Goal: Information Seeking & Learning: Learn about a topic

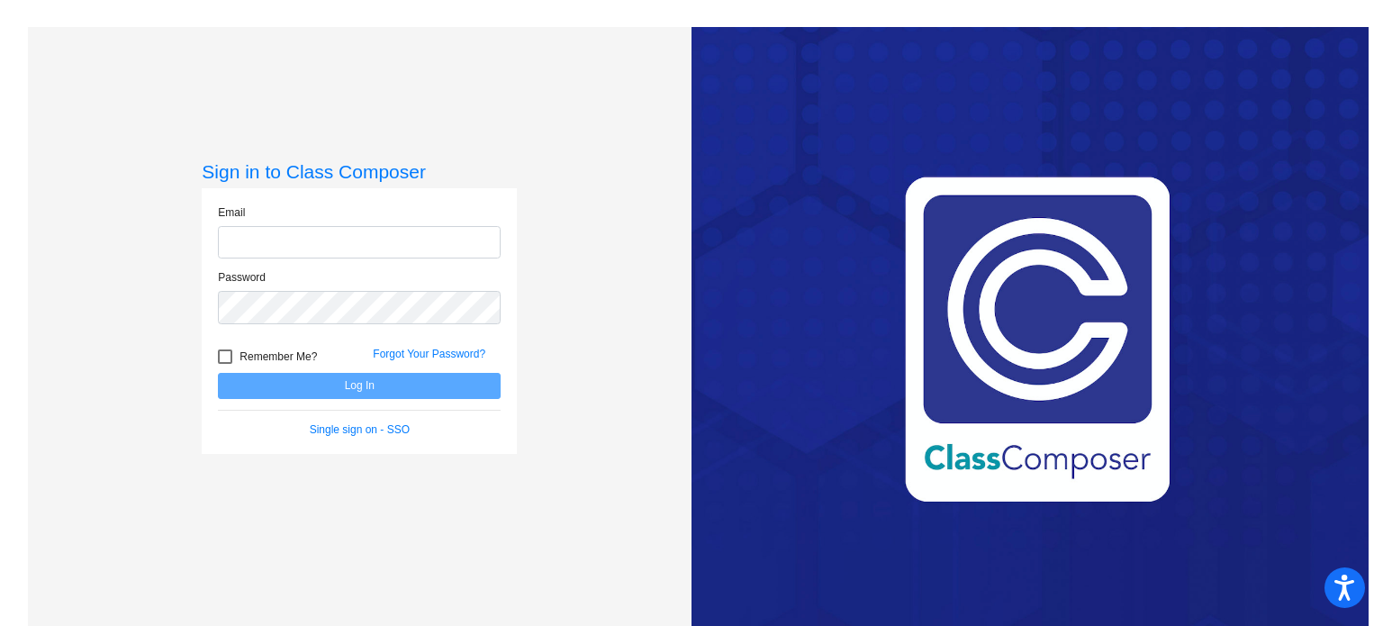
type input "[EMAIL_ADDRESS][DOMAIN_NAME]"
click at [360, 384] on button "Log In" at bounding box center [359, 386] width 283 height 26
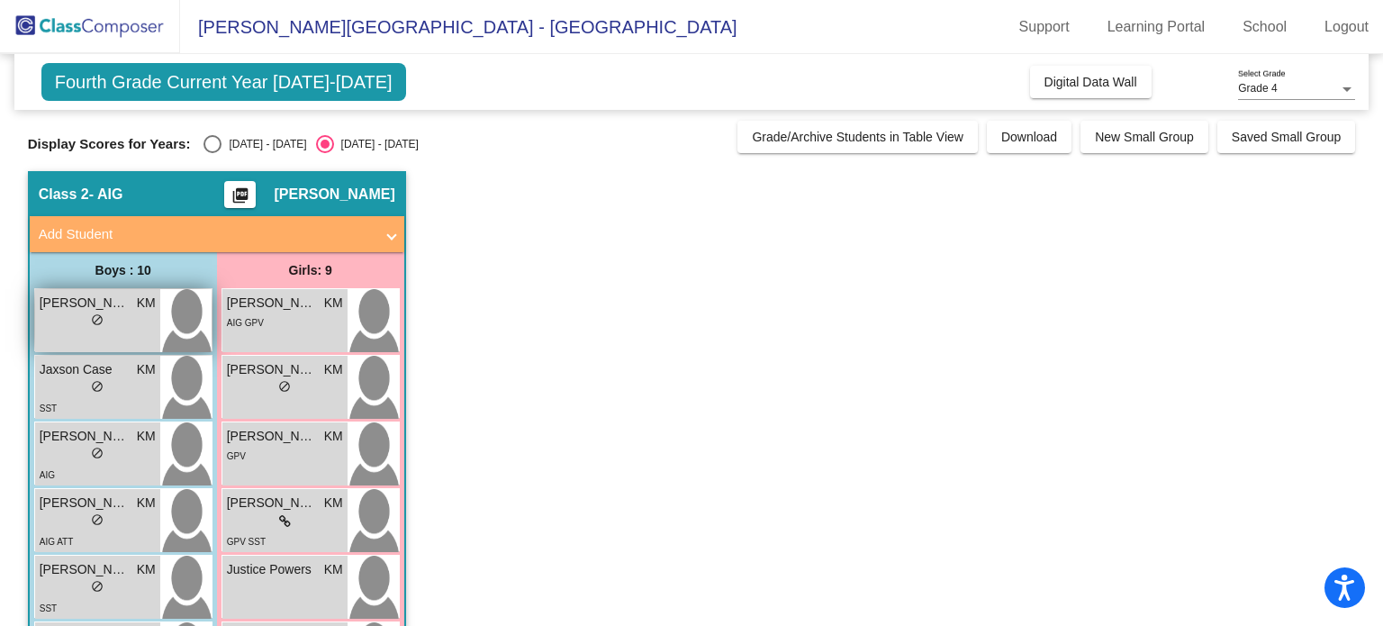
click at [109, 307] on span "[PERSON_NAME]" at bounding box center [85, 303] width 90 height 19
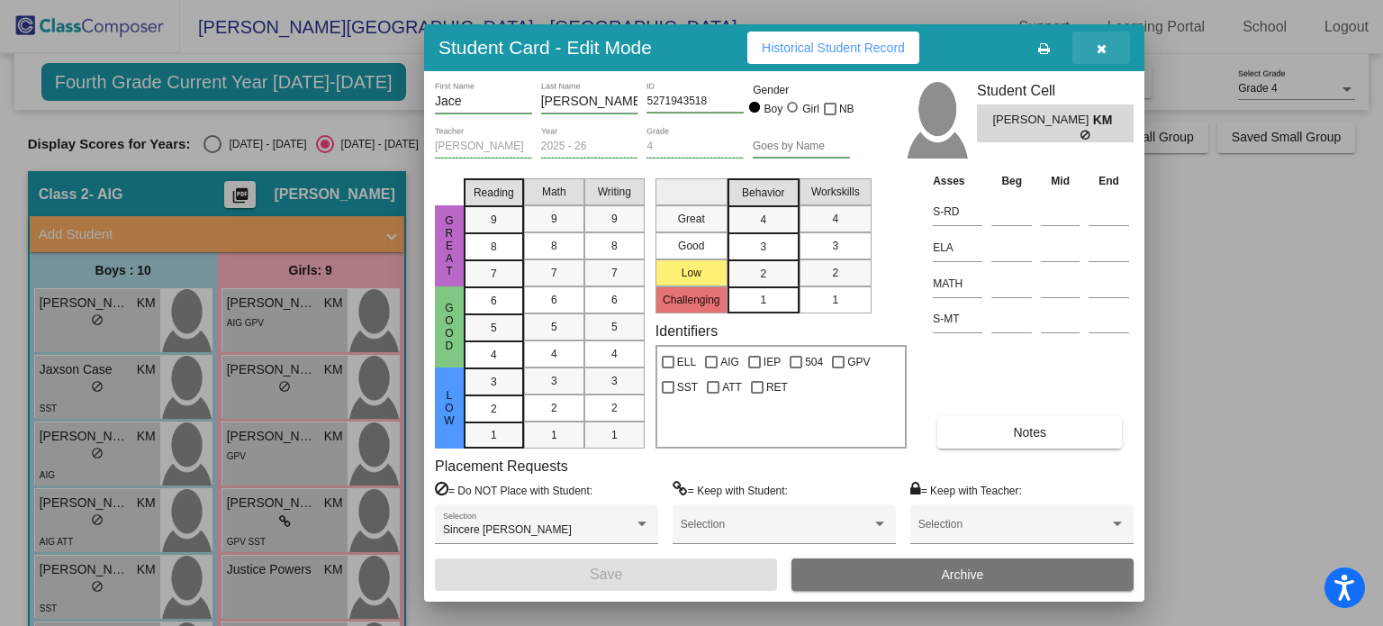
click at [1098, 50] on icon "button" at bounding box center [1102, 48] width 10 height 13
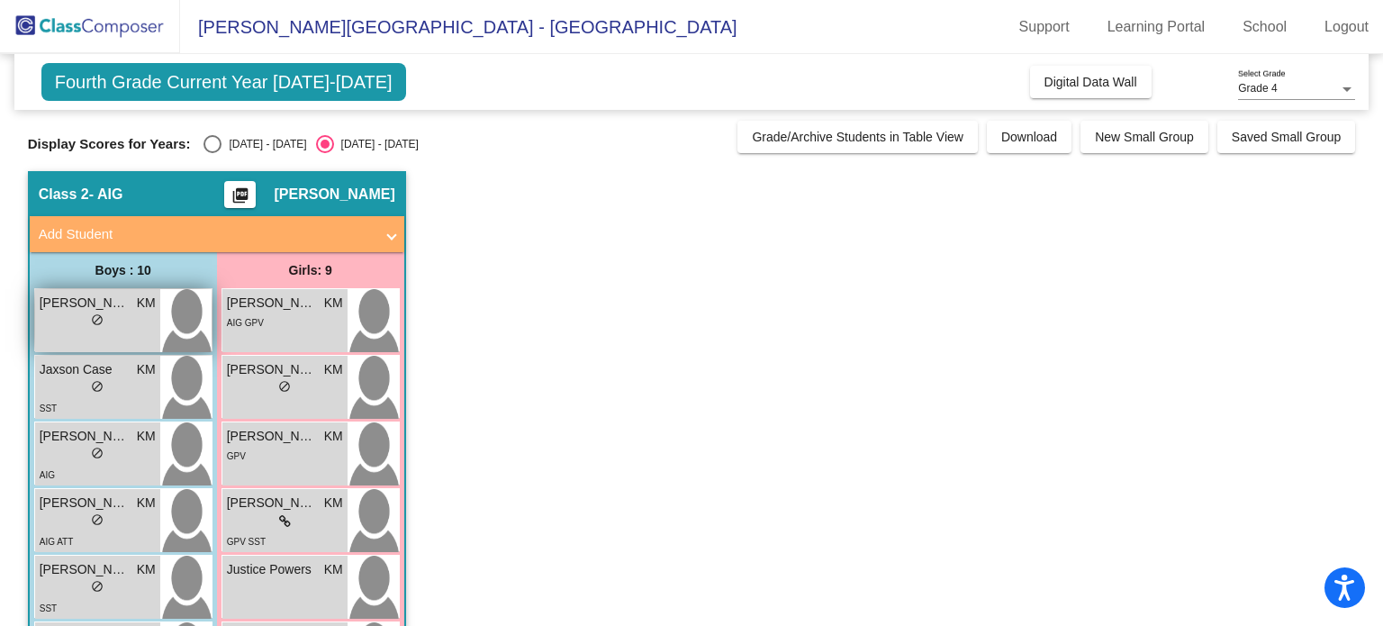
click at [109, 309] on span "[PERSON_NAME]" at bounding box center [85, 303] width 90 height 19
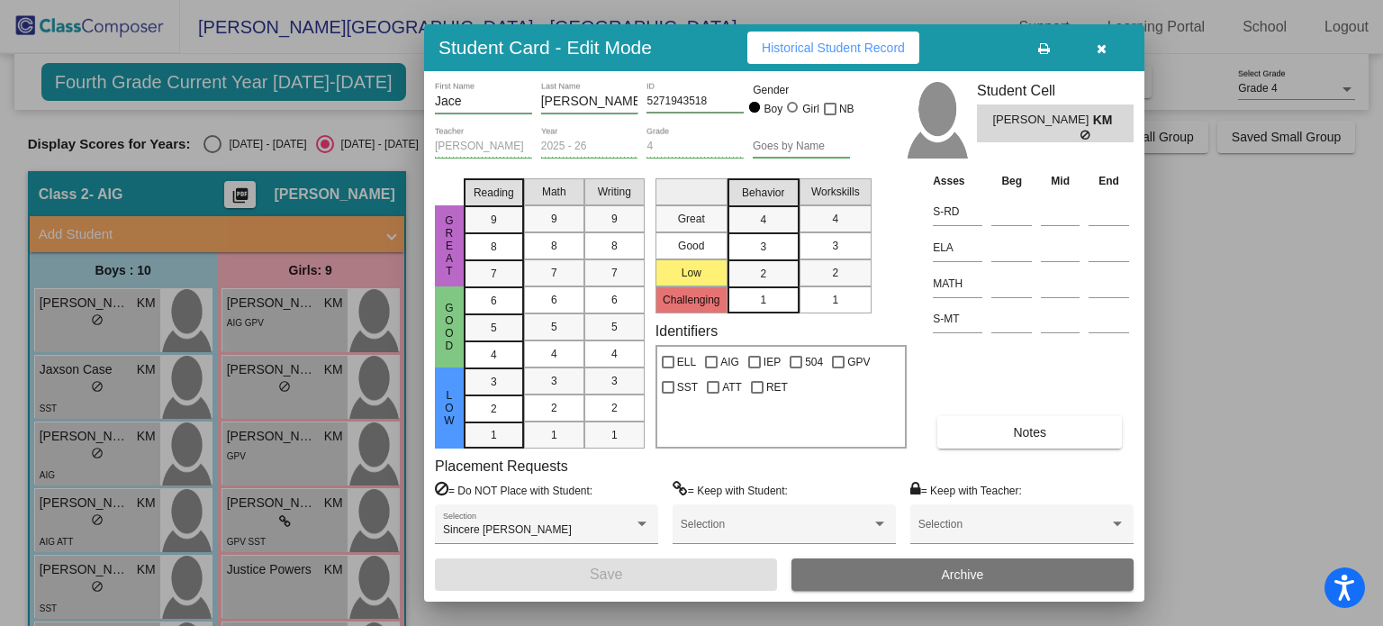
click at [849, 64] on div "Student Card - Edit Mode Historical Student Record" at bounding box center [784, 47] width 720 height 47
click at [848, 55] on button "Historical Student Record" at bounding box center [833, 48] width 172 height 32
click at [1105, 45] on icon "button" at bounding box center [1102, 48] width 10 height 13
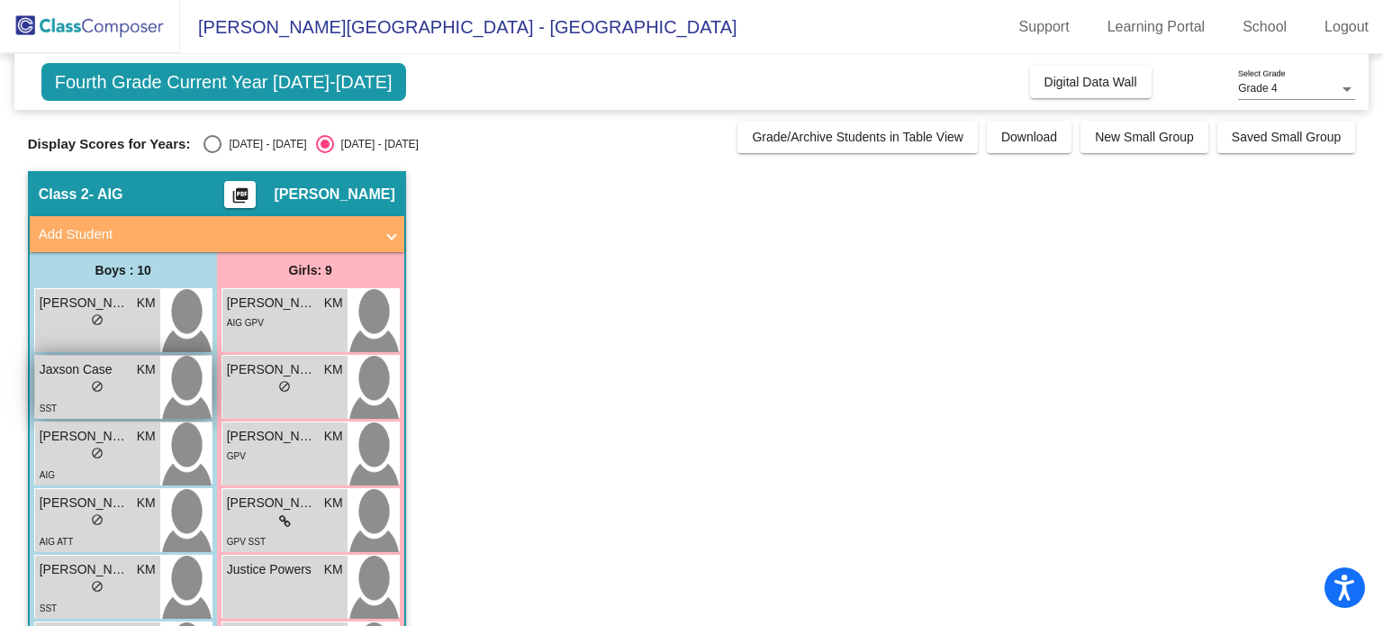
click at [83, 400] on div "SST" at bounding box center [98, 407] width 116 height 19
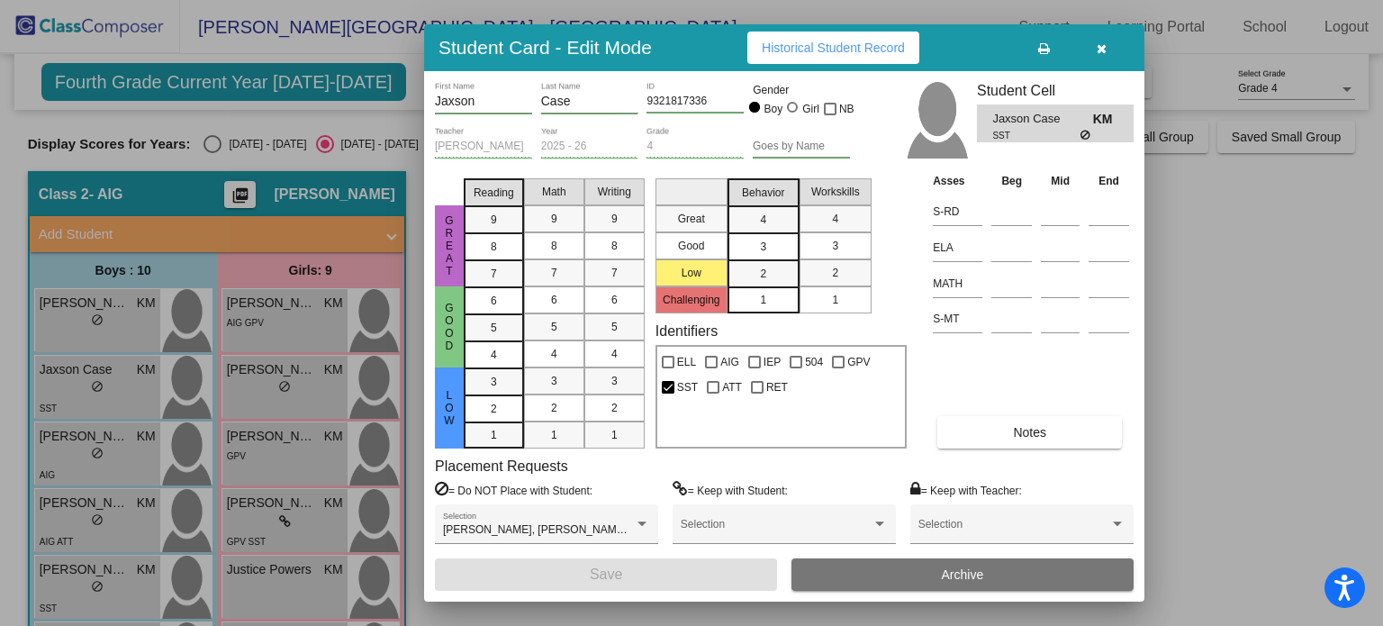
click at [785, 57] on button "Historical Student Record" at bounding box center [833, 48] width 172 height 32
click at [1102, 42] on icon "button" at bounding box center [1102, 48] width 10 height 13
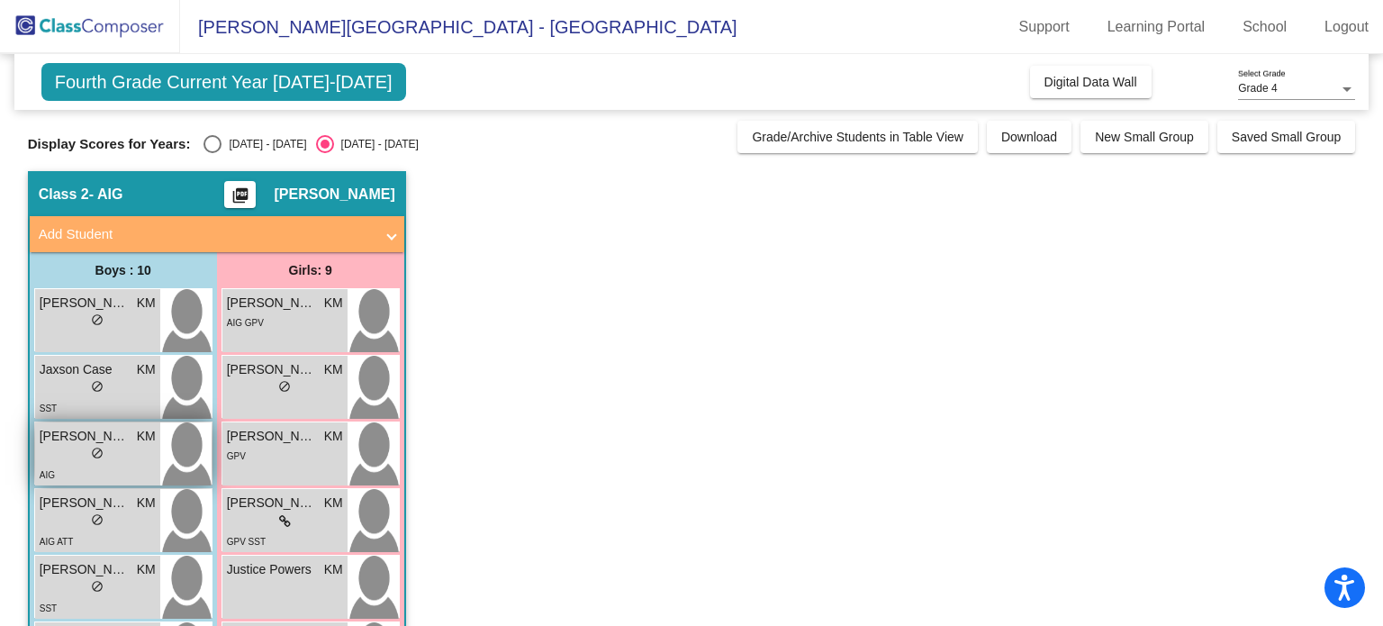
click at [108, 466] on div "AIG" at bounding box center [98, 474] width 116 height 19
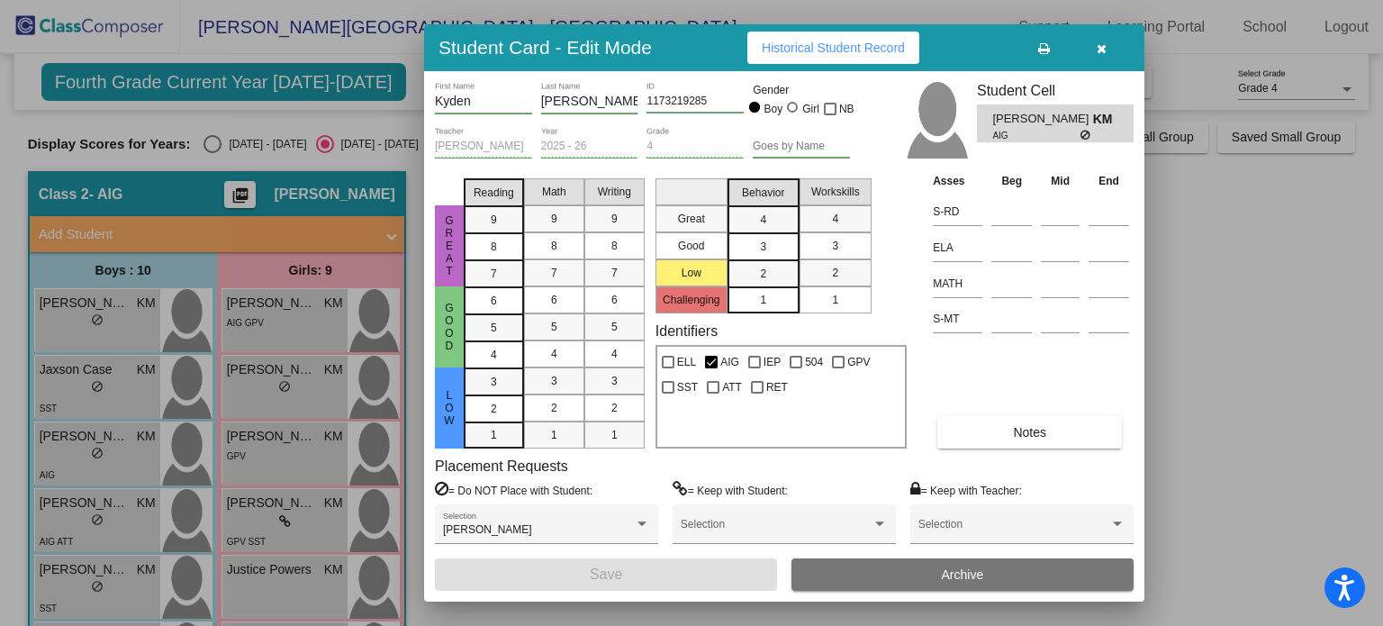
click at [790, 47] on span "Historical Student Record" at bounding box center [833, 48] width 143 height 14
click at [1106, 53] on icon "button" at bounding box center [1102, 48] width 10 height 13
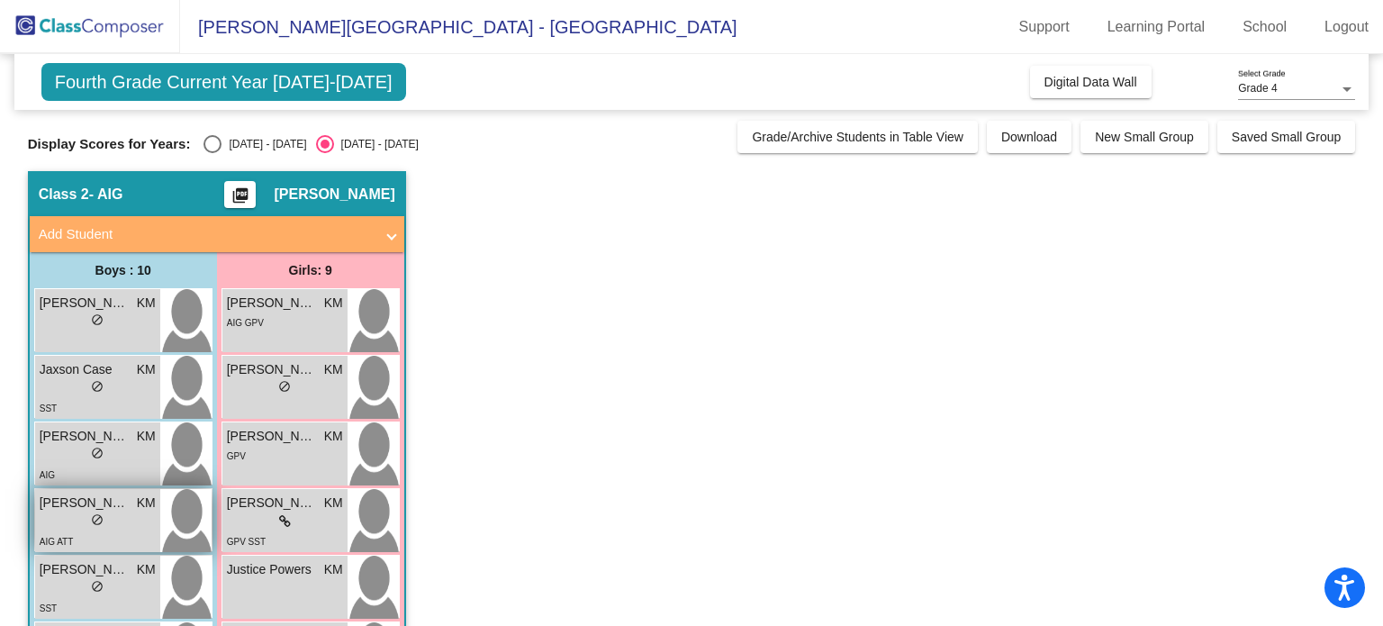
click at [62, 520] on div "lock do_not_disturb_alt" at bounding box center [98, 521] width 116 height 19
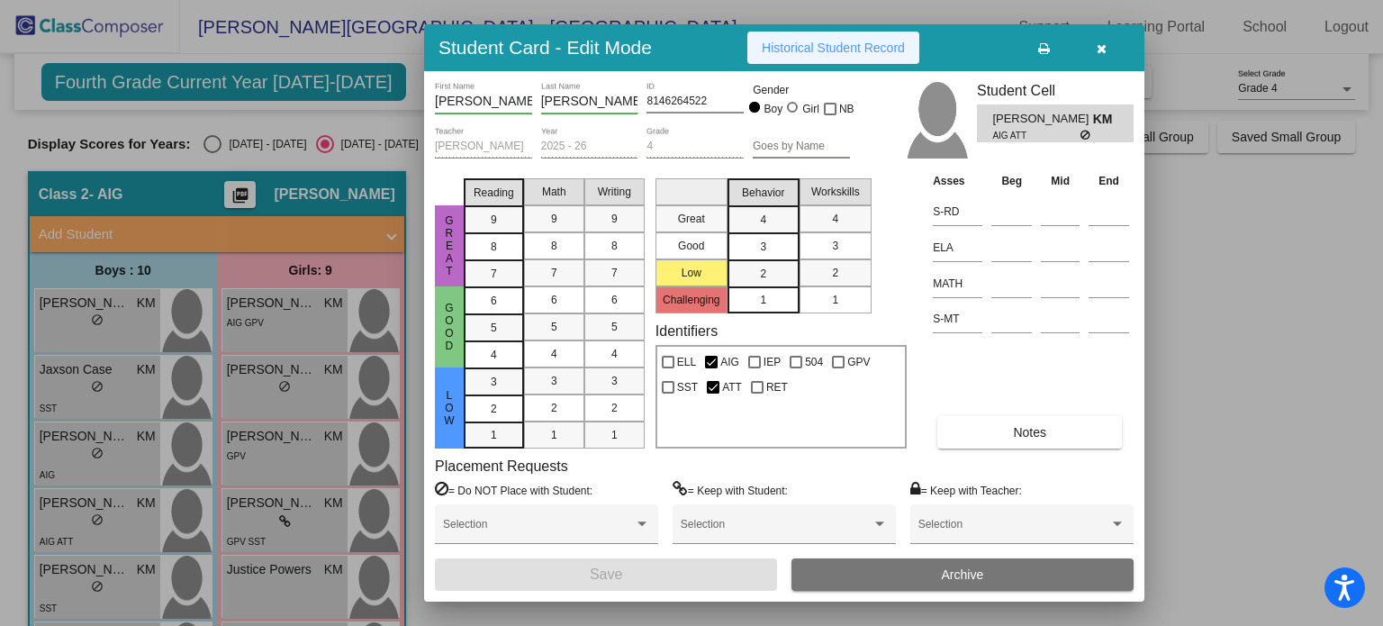
click at [849, 51] on span "Historical Student Record" at bounding box center [833, 48] width 143 height 14
click at [1108, 50] on button "button" at bounding box center [1101, 48] width 58 height 32
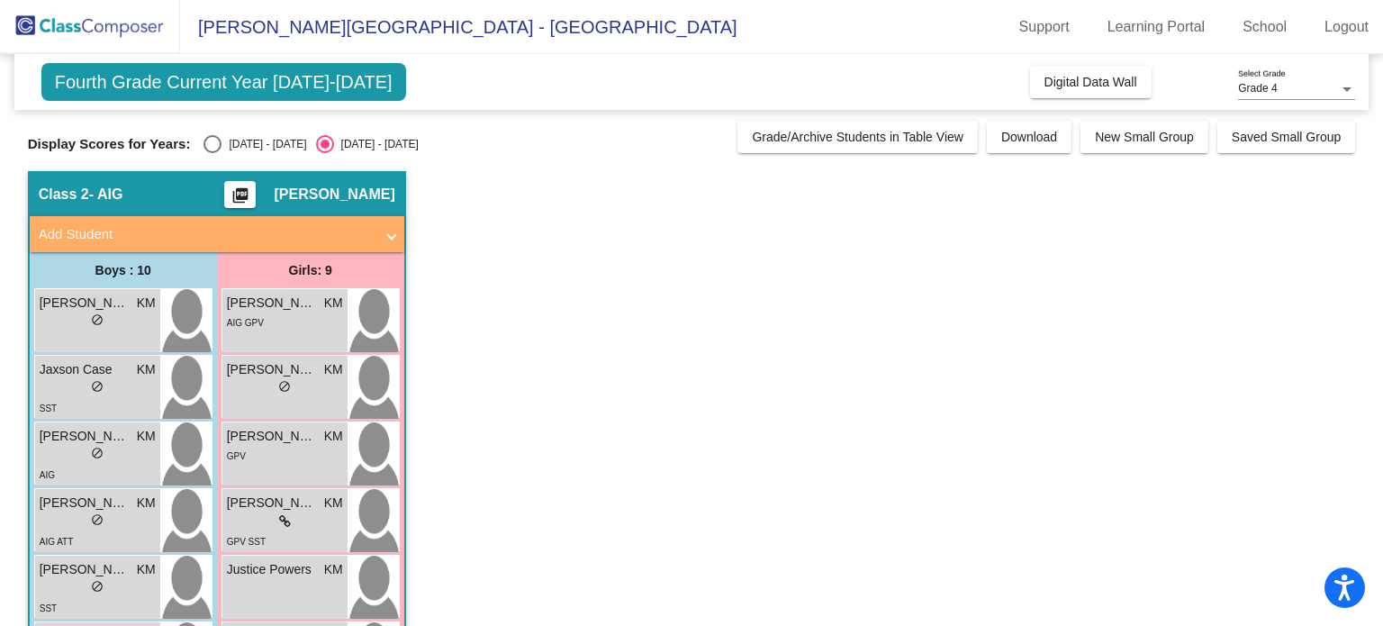
click at [544, 458] on app-classroom "Class 2 - AIG picture_as_pdf [PERSON_NAME] Add Student First Name Last Name Stu…" at bounding box center [692, 577] width 1328 height 812
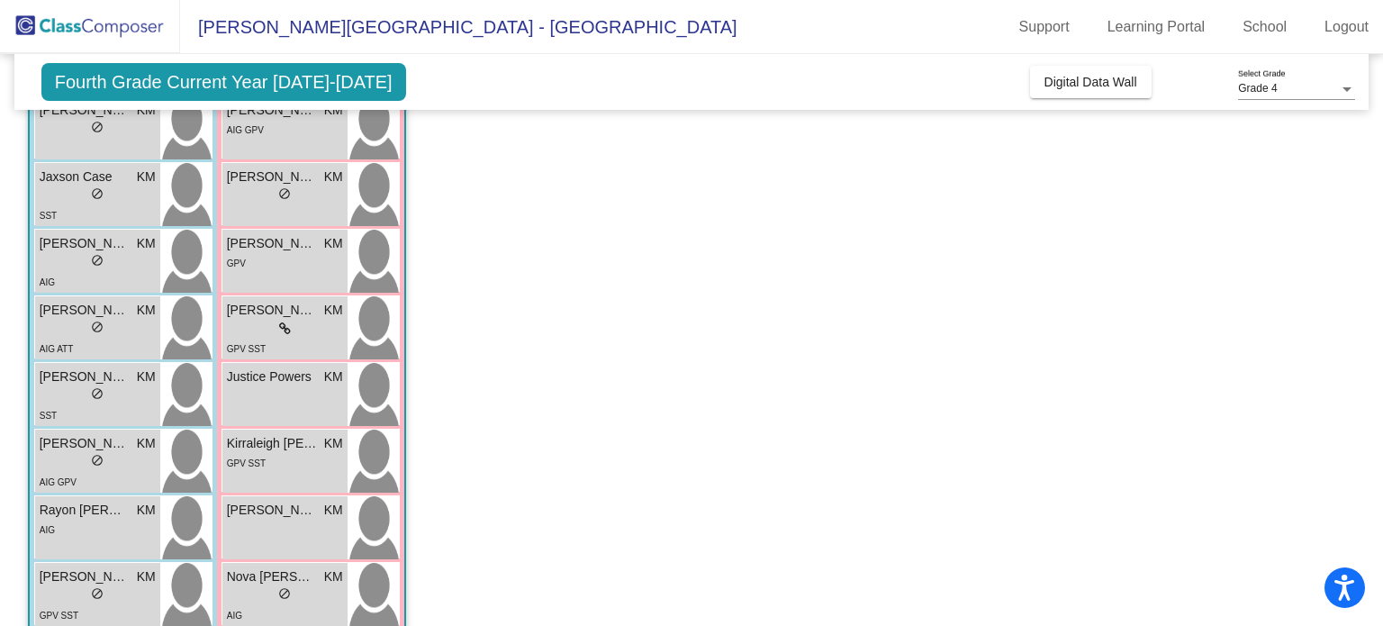
scroll to position [288, 0]
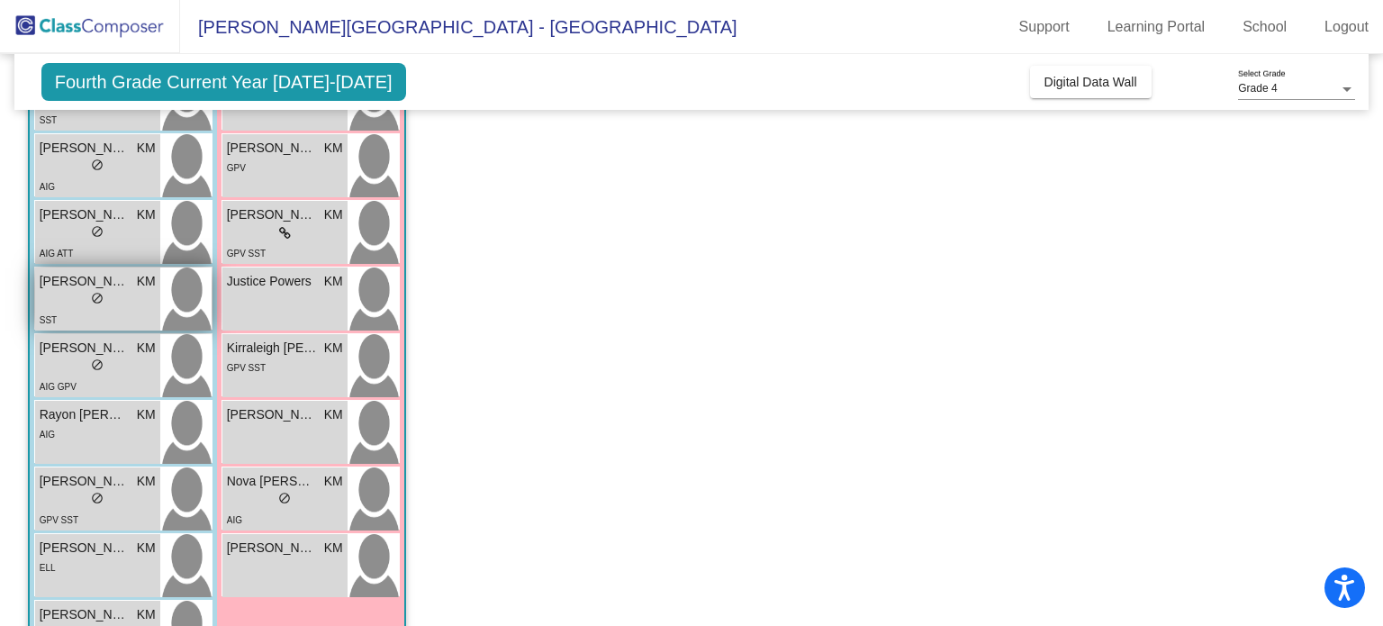
click at [95, 306] on div "lock do_not_disturb_alt" at bounding box center [97, 300] width 13 height 19
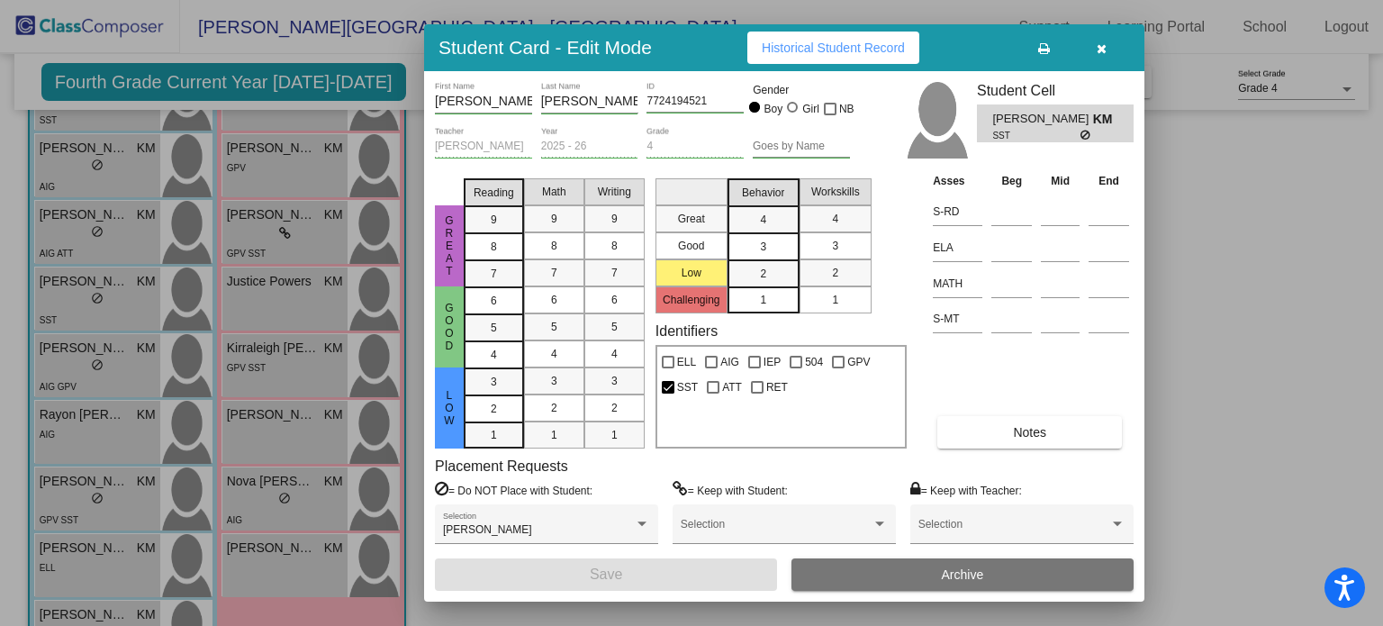
click at [850, 50] on span "Historical Student Record" at bounding box center [833, 48] width 143 height 14
click at [1106, 45] on icon "button" at bounding box center [1102, 48] width 10 height 13
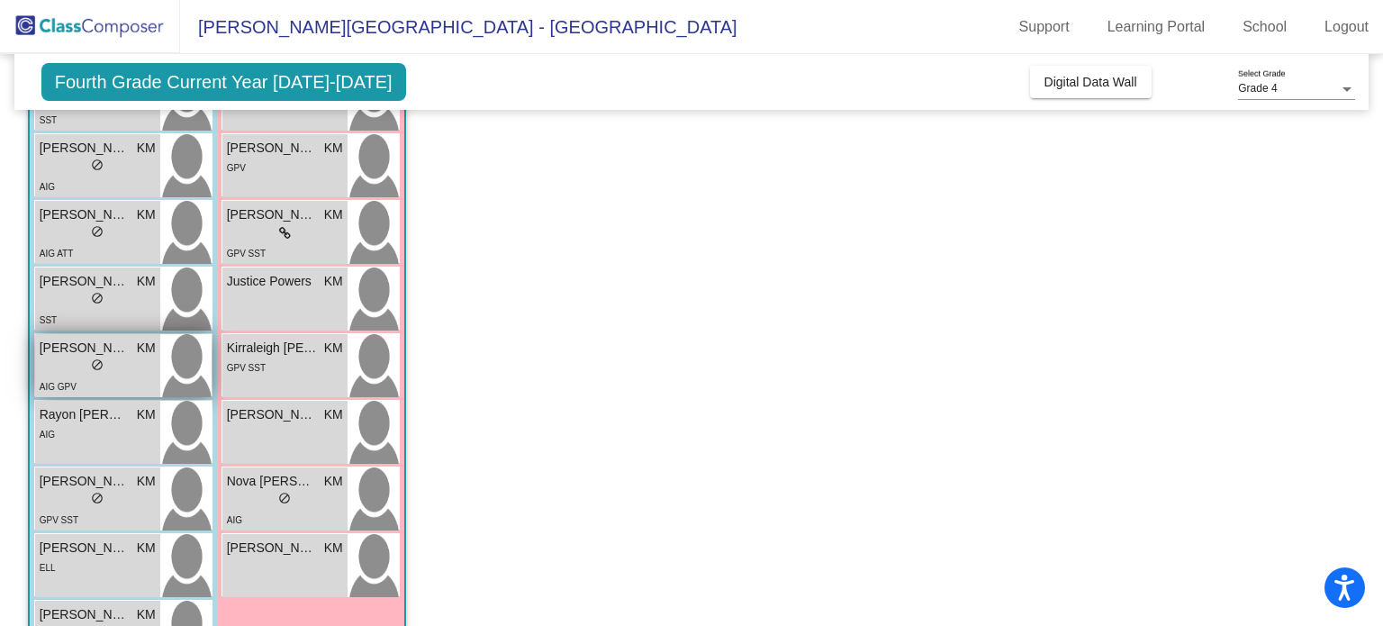
click at [122, 367] on div "lock do_not_disturb_alt" at bounding box center [98, 366] width 116 height 19
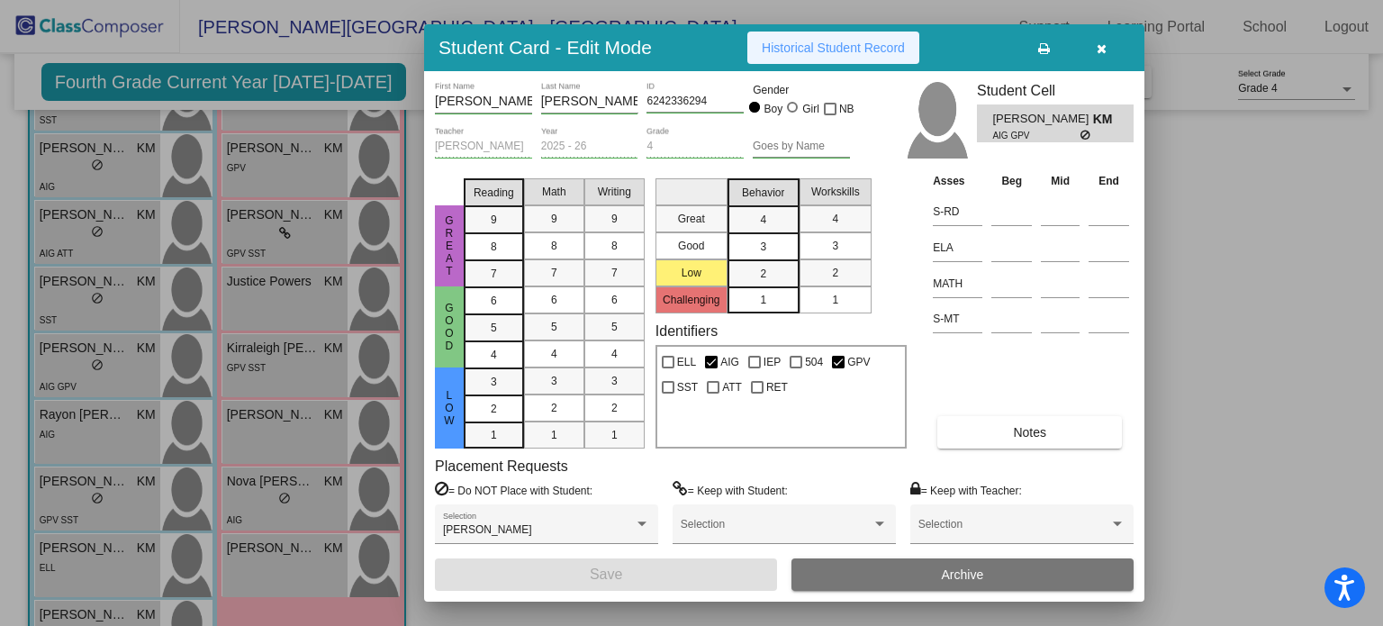
click at [842, 49] on span "Historical Student Record" at bounding box center [833, 48] width 143 height 14
click at [1113, 46] on button "button" at bounding box center [1101, 48] width 58 height 32
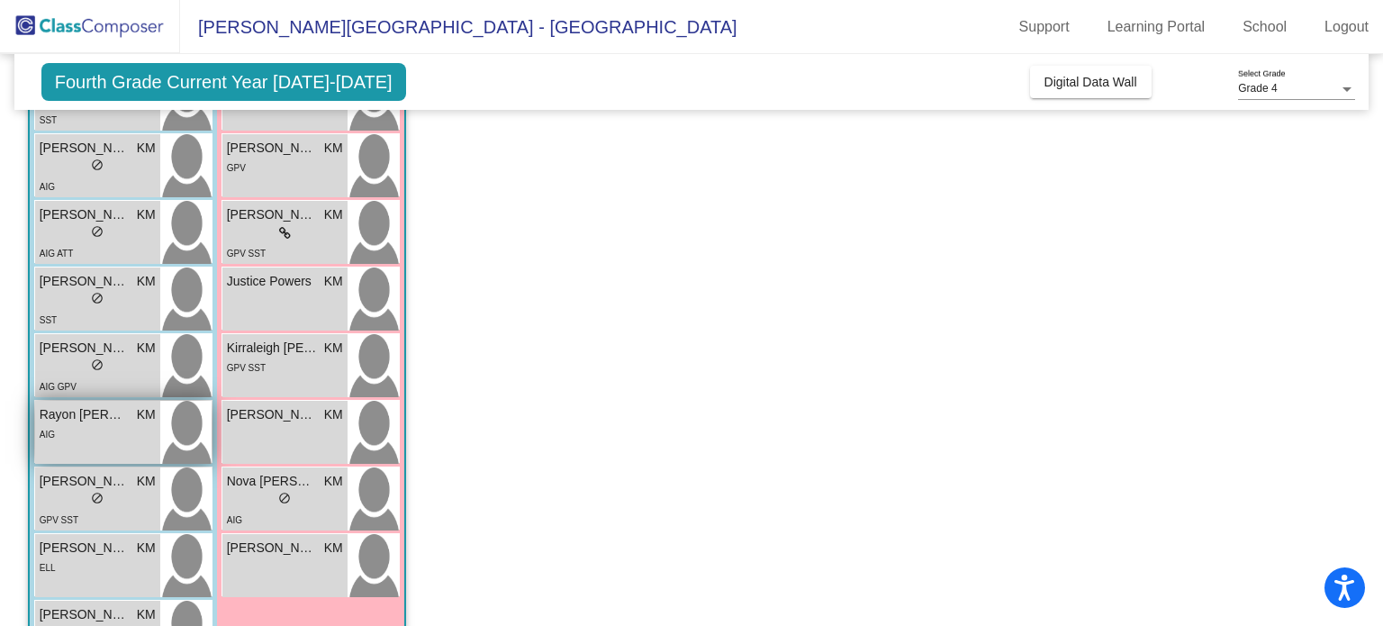
click at [125, 432] on div "AIG" at bounding box center [98, 433] width 116 height 19
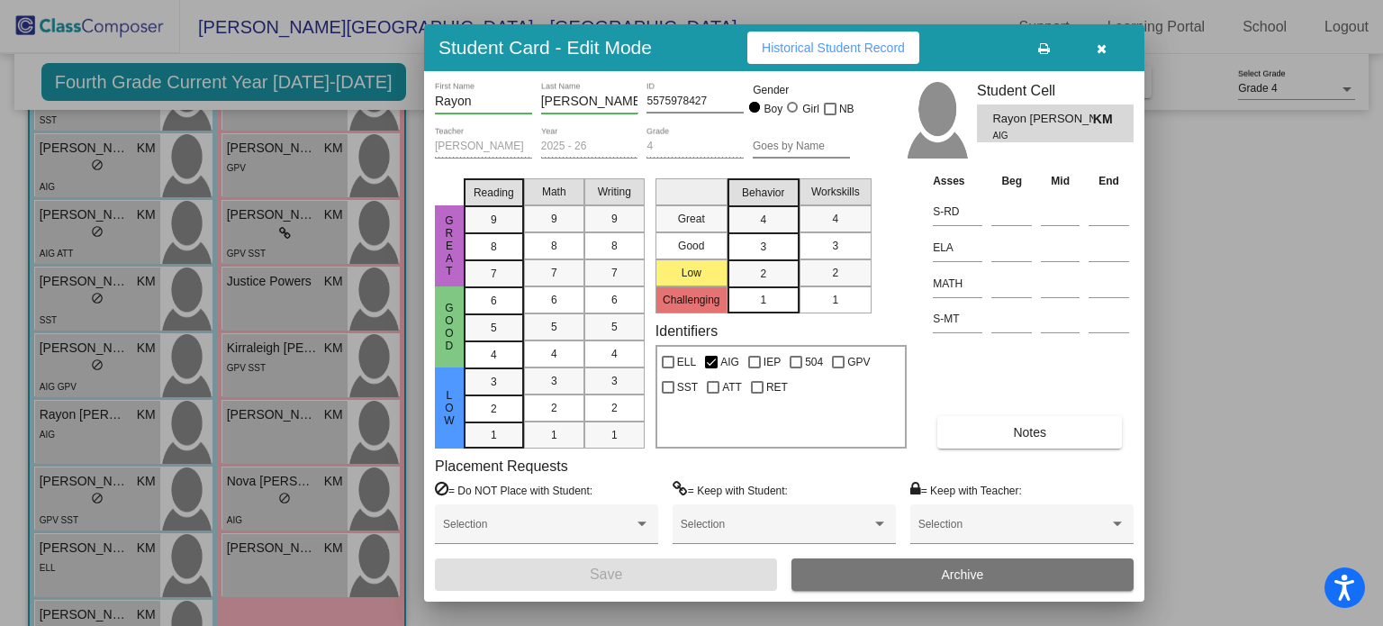
click at [832, 58] on button "Historical Student Record" at bounding box center [833, 48] width 172 height 32
click at [1109, 50] on button "button" at bounding box center [1101, 48] width 58 height 32
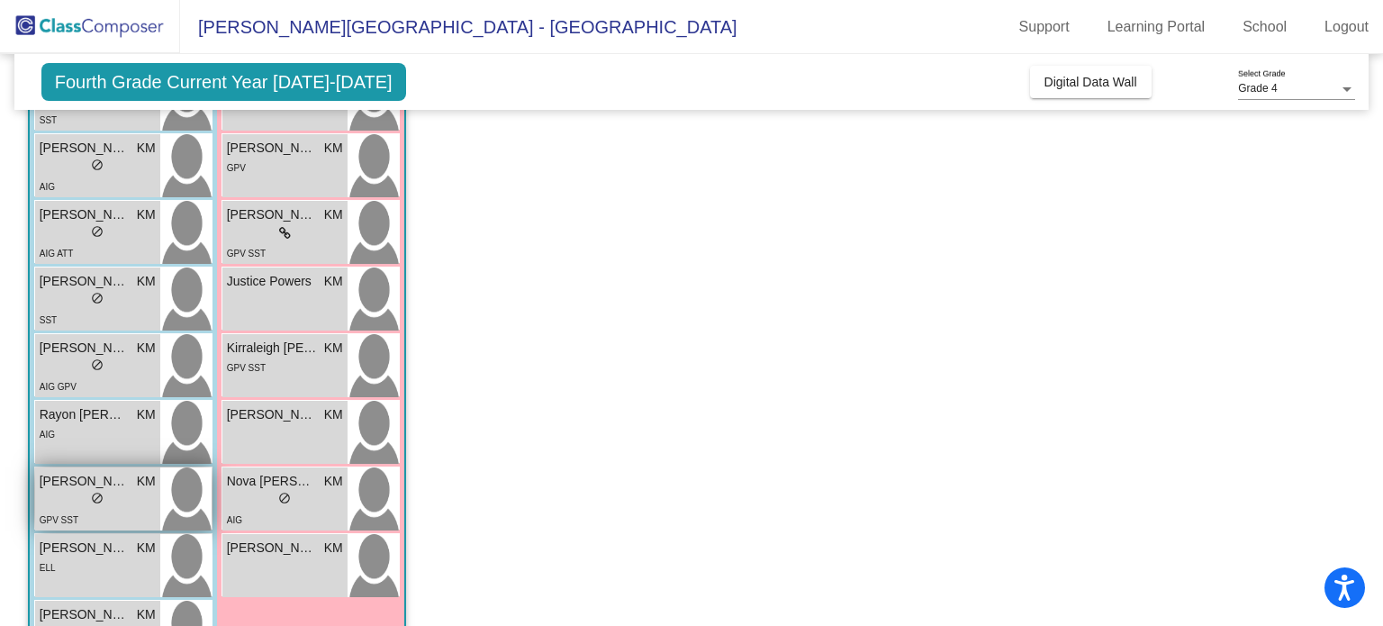
click at [93, 514] on div "GPV SST" at bounding box center [98, 519] width 116 height 19
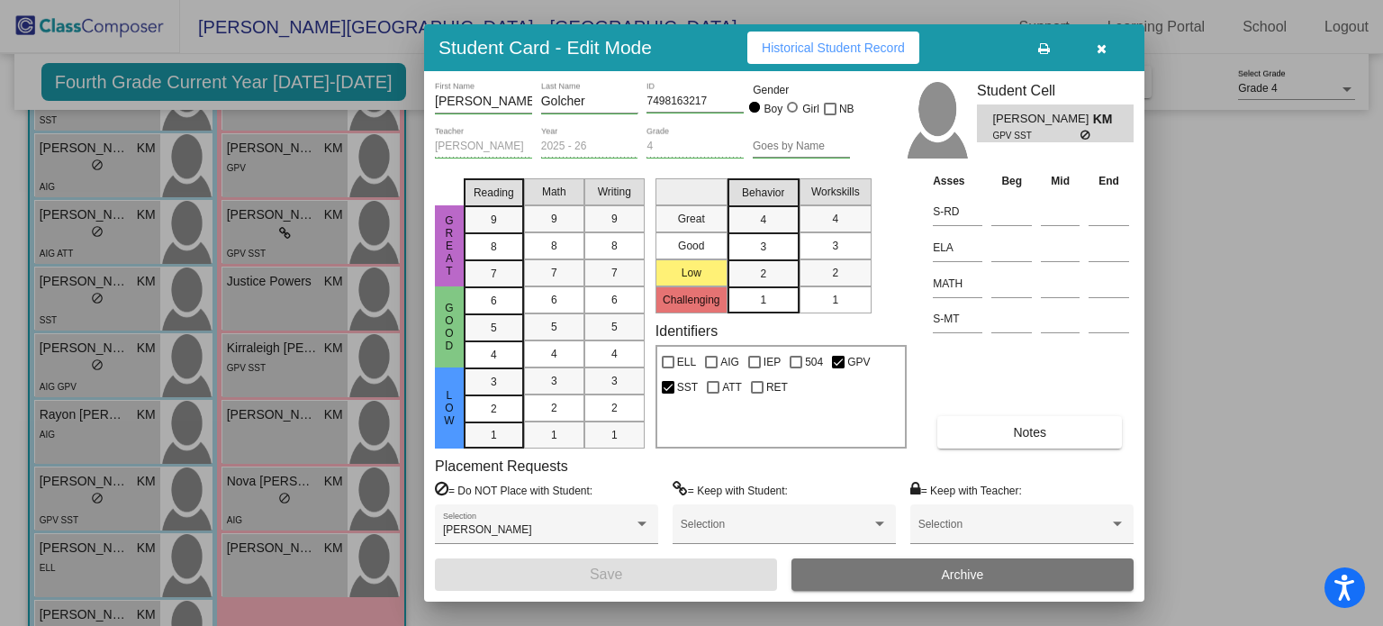
click at [822, 52] on span "Historical Student Record" at bounding box center [833, 48] width 143 height 14
click at [1106, 39] on button "button" at bounding box center [1101, 48] width 58 height 32
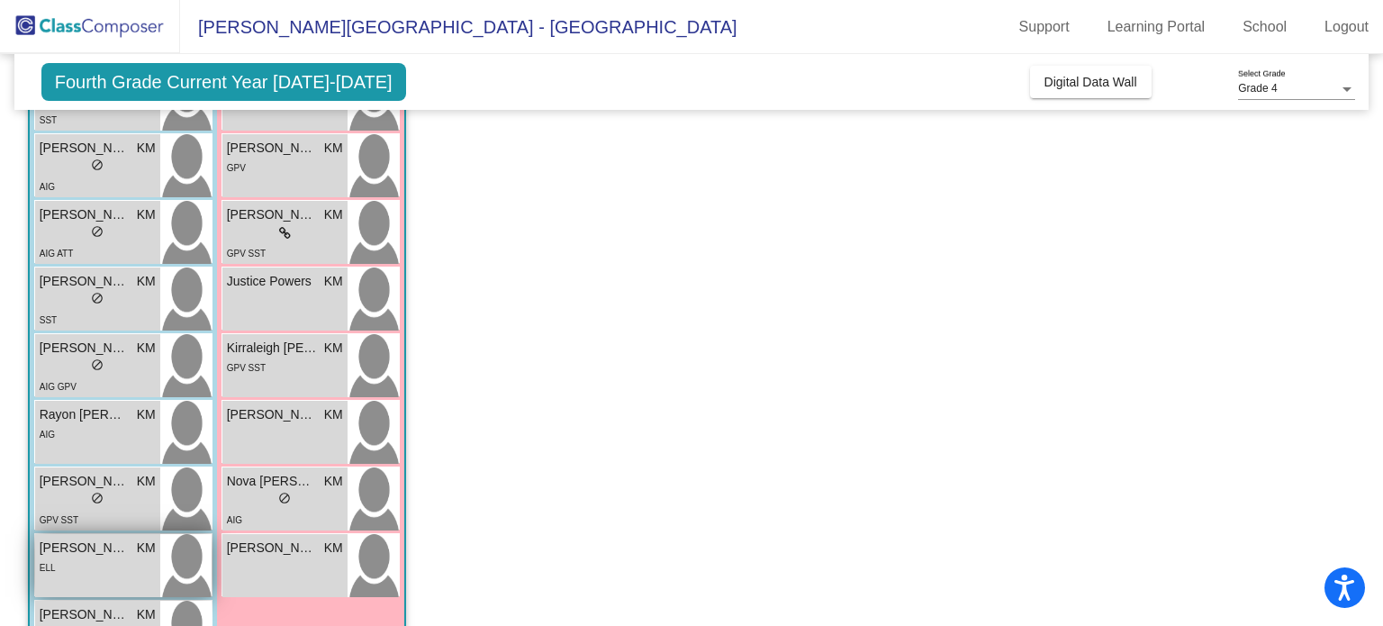
click at [97, 567] on div "ELL" at bounding box center [98, 566] width 116 height 19
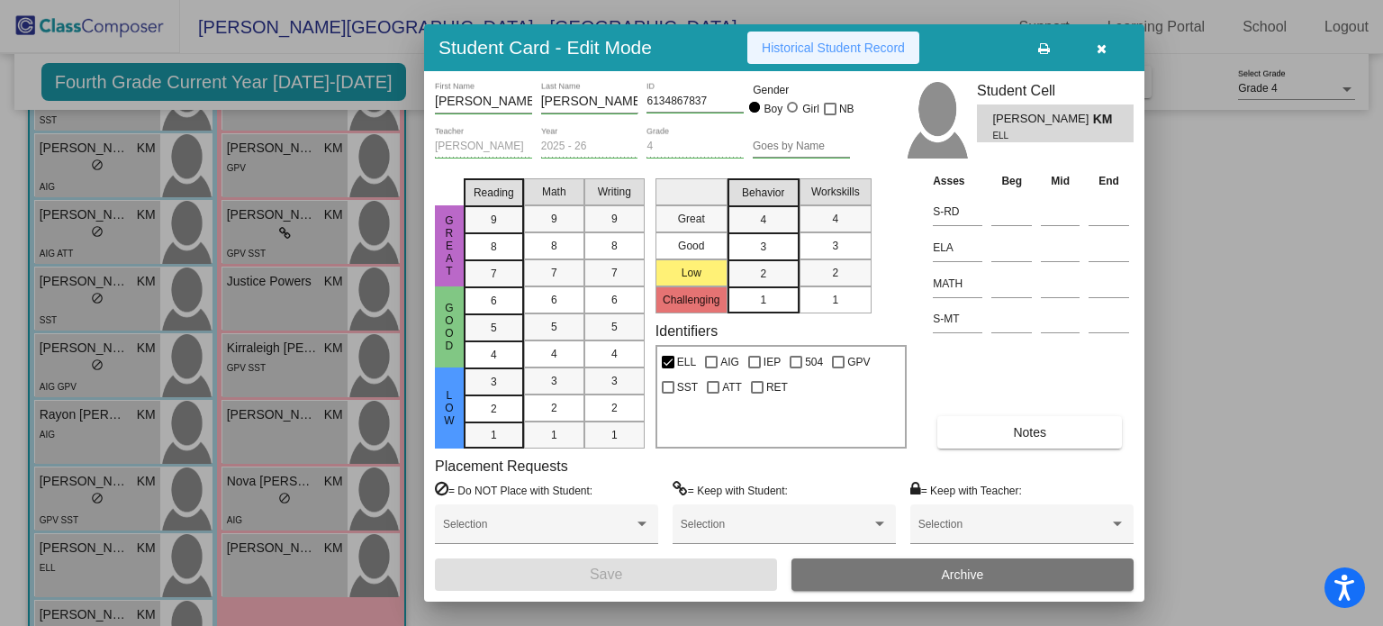
click at [775, 53] on span "Historical Student Record" at bounding box center [833, 48] width 143 height 14
click at [1101, 50] on icon "button" at bounding box center [1102, 48] width 10 height 13
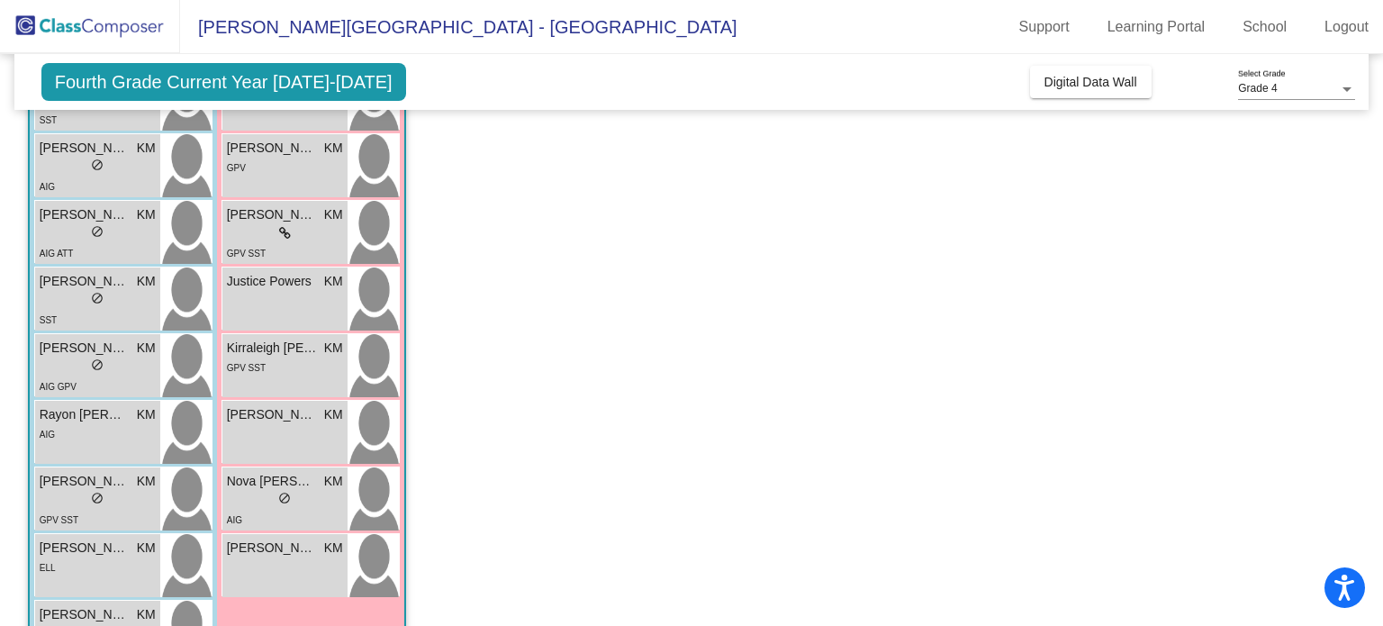
click at [735, 404] on app-classroom "Class 2 - AIG picture_as_pdf [PERSON_NAME] Add Student First Name Last Name Stu…" at bounding box center [692, 289] width 1328 height 812
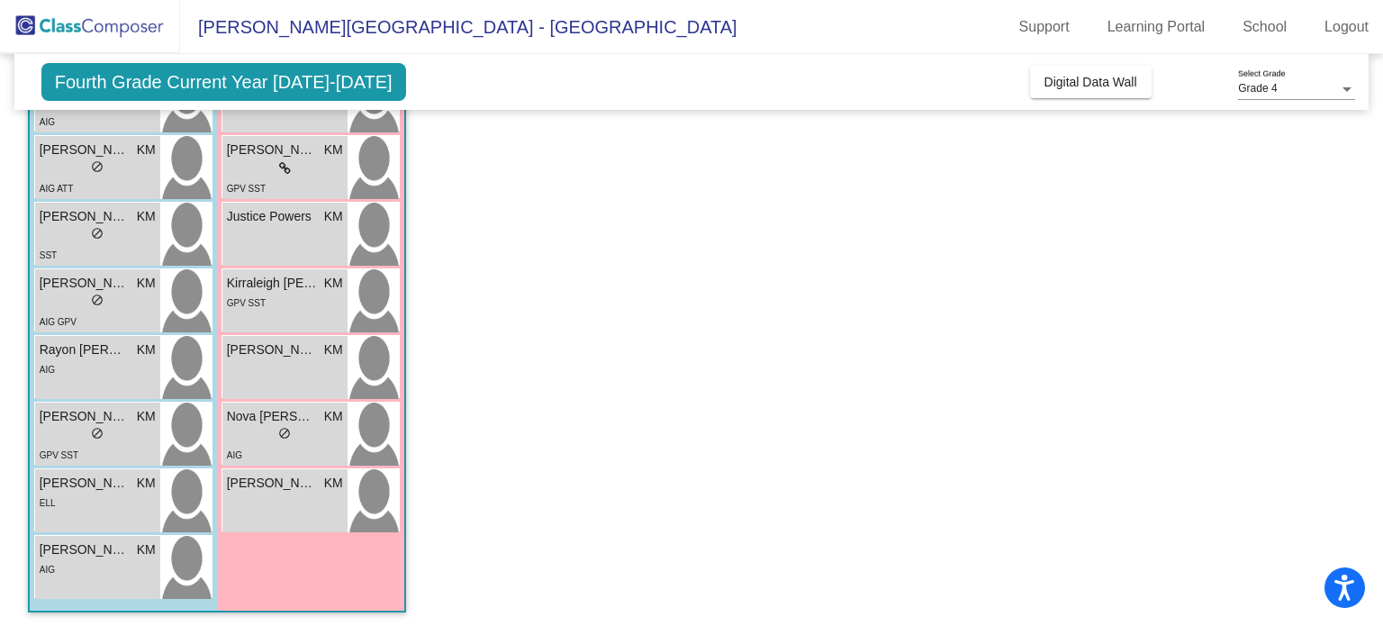
scroll to position [357, 0]
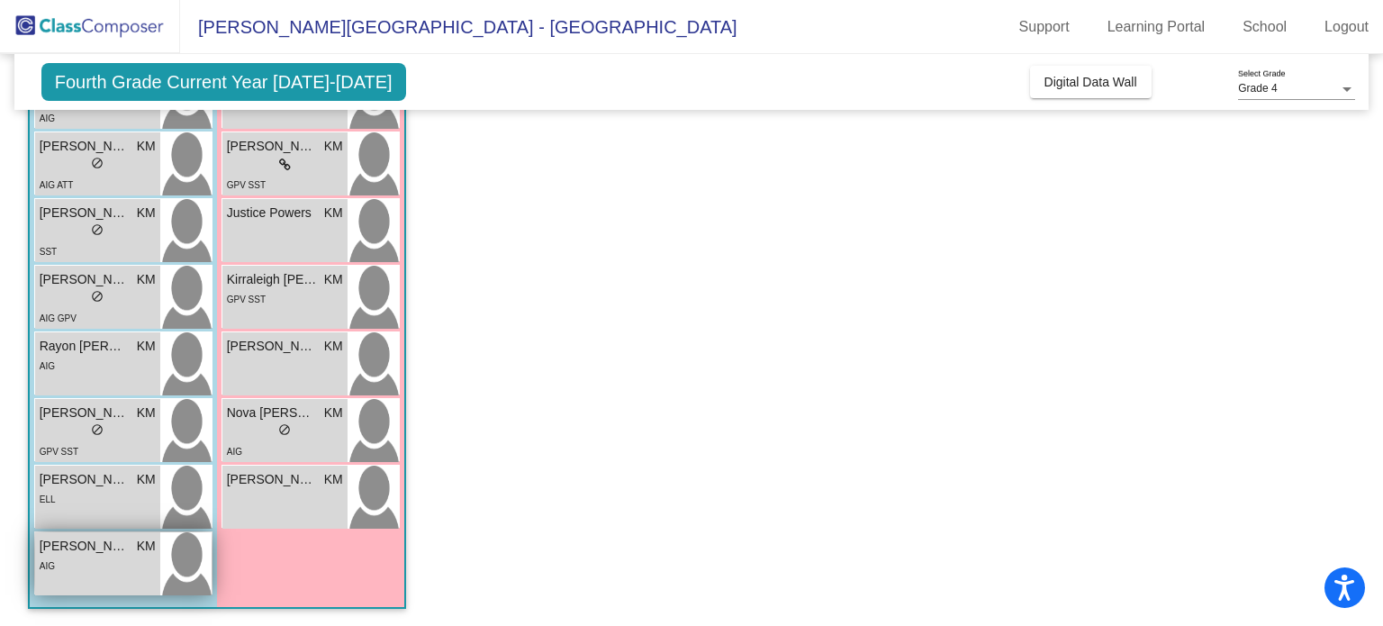
click at [89, 556] on div "AIG" at bounding box center [98, 565] width 116 height 19
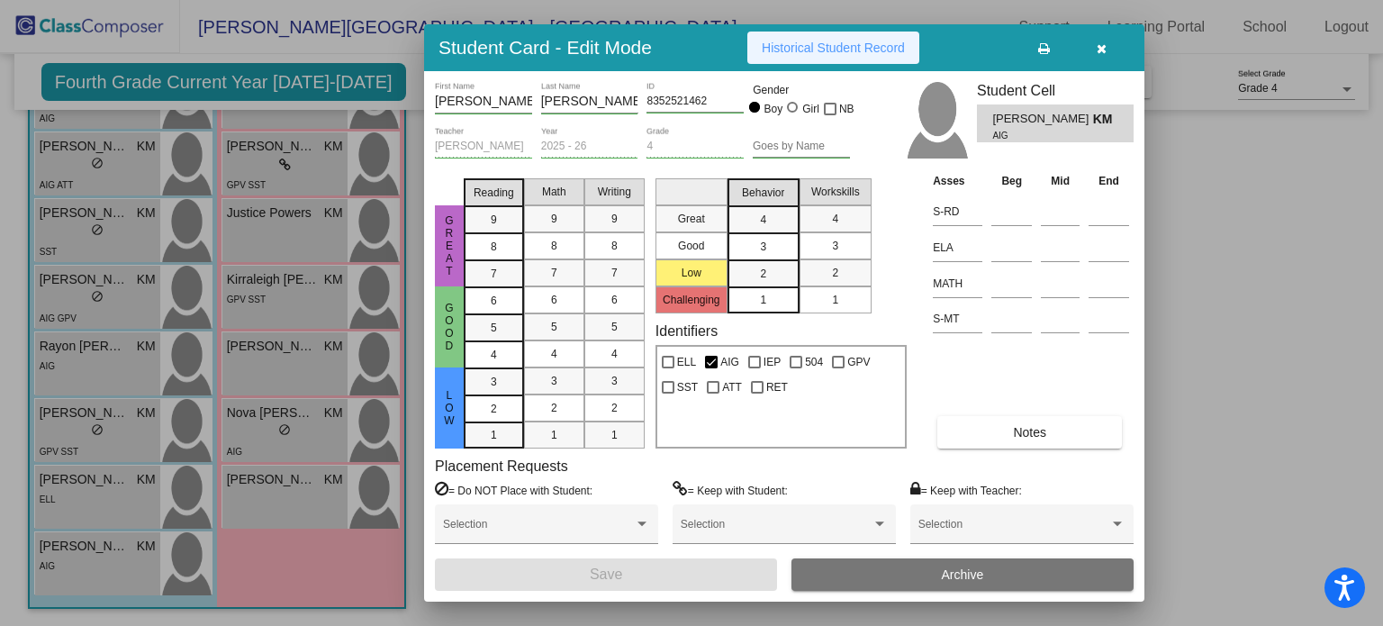
click at [784, 50] on span "Historical Student Record" at bounding box center [833, 48] width 143 height 14
click at [1106, 50] on button "button" at bounding box center [1101, 48] width 58 height 32
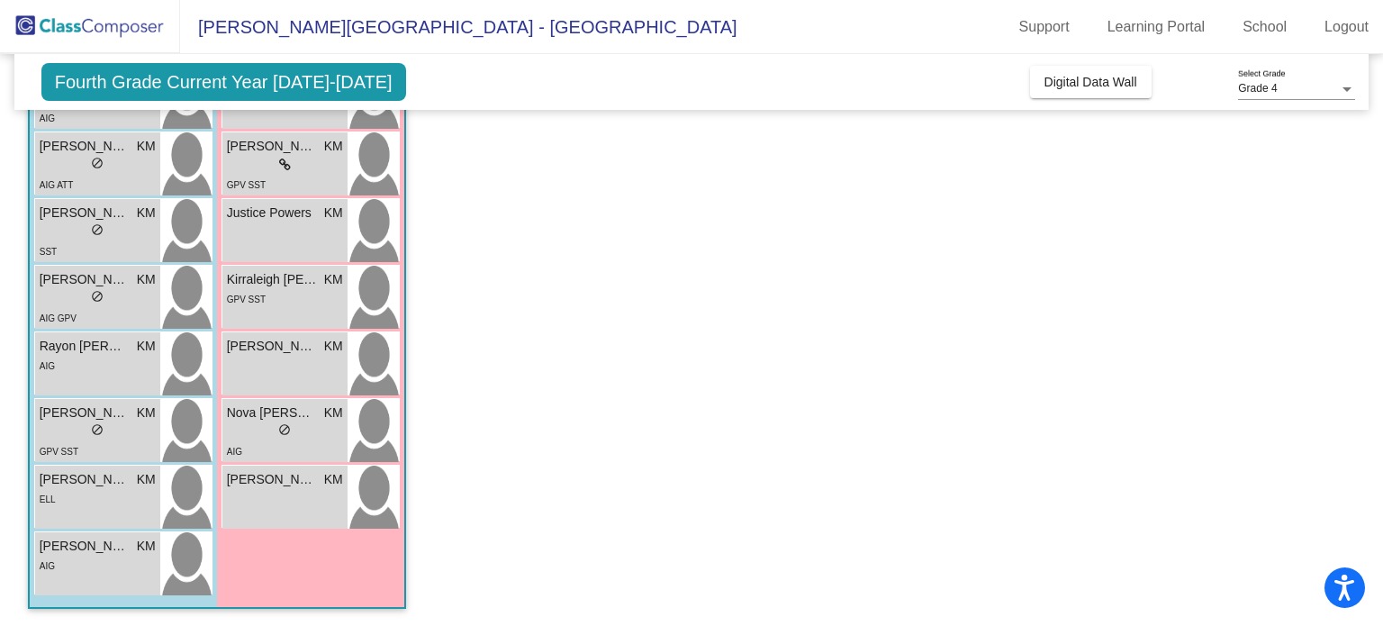
click at [840, 300] on app-classroom "Class 2 - AIG picture_as_pdf [PERSON_NAME] Add Student First Name Last Name Stu…" at bounding box center [692, 221] width 1328 height 812
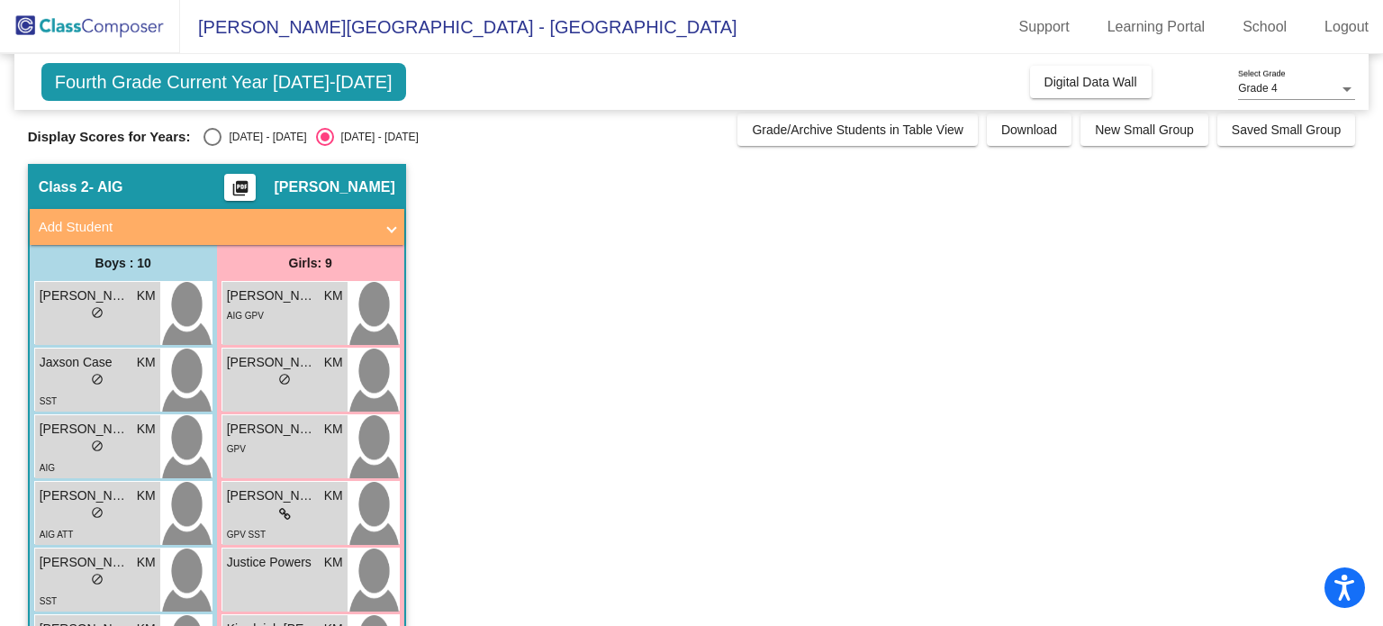
scroll to position [0, 0]
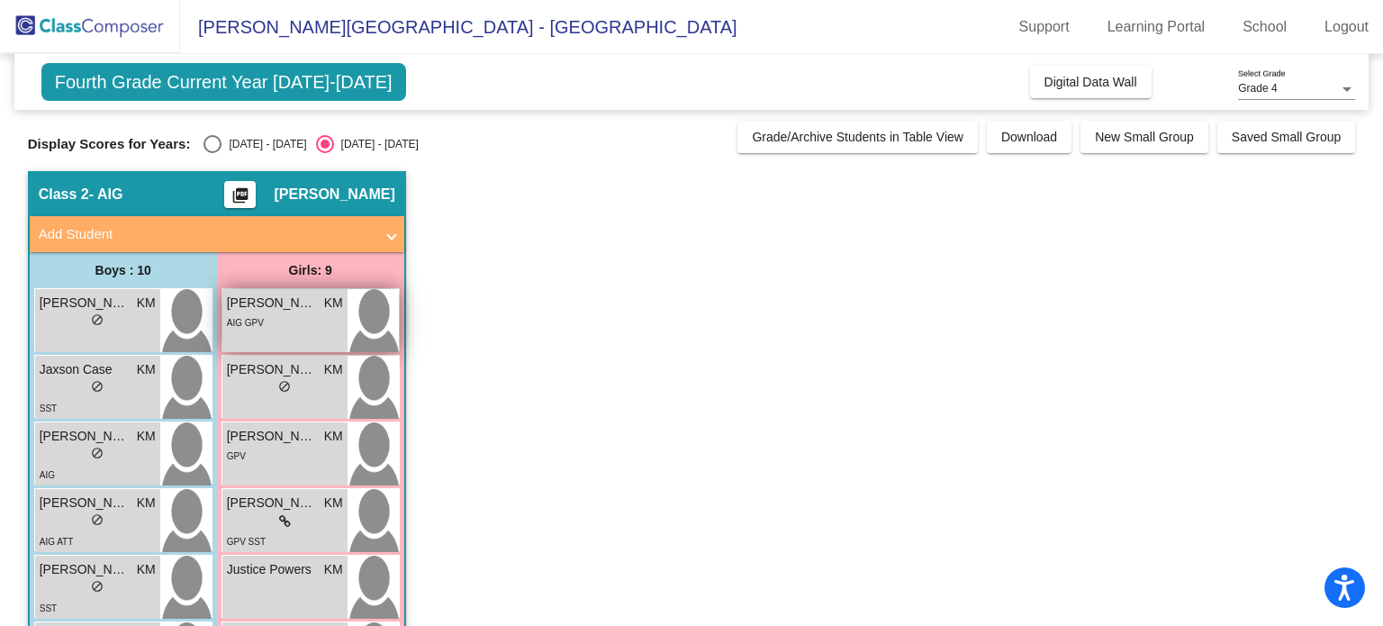
click at [265, 324] on div "AIG GPV" at bounding box center [285, 321] width 116 height 19
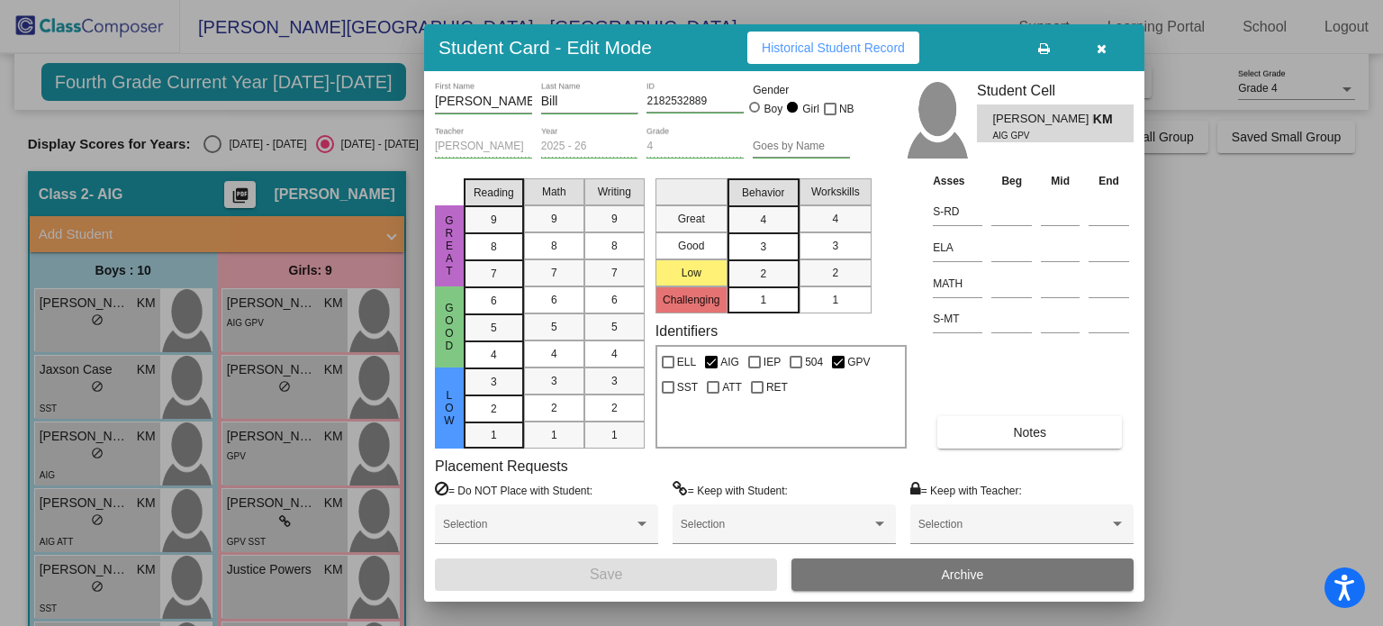
click at [778, 42] on span "Historical Student Record" at bounding box center [833, 48] width 143 height 14
click at [1105, 44] on icon "button" at bounding box center [1102, 48] width 10 height 13
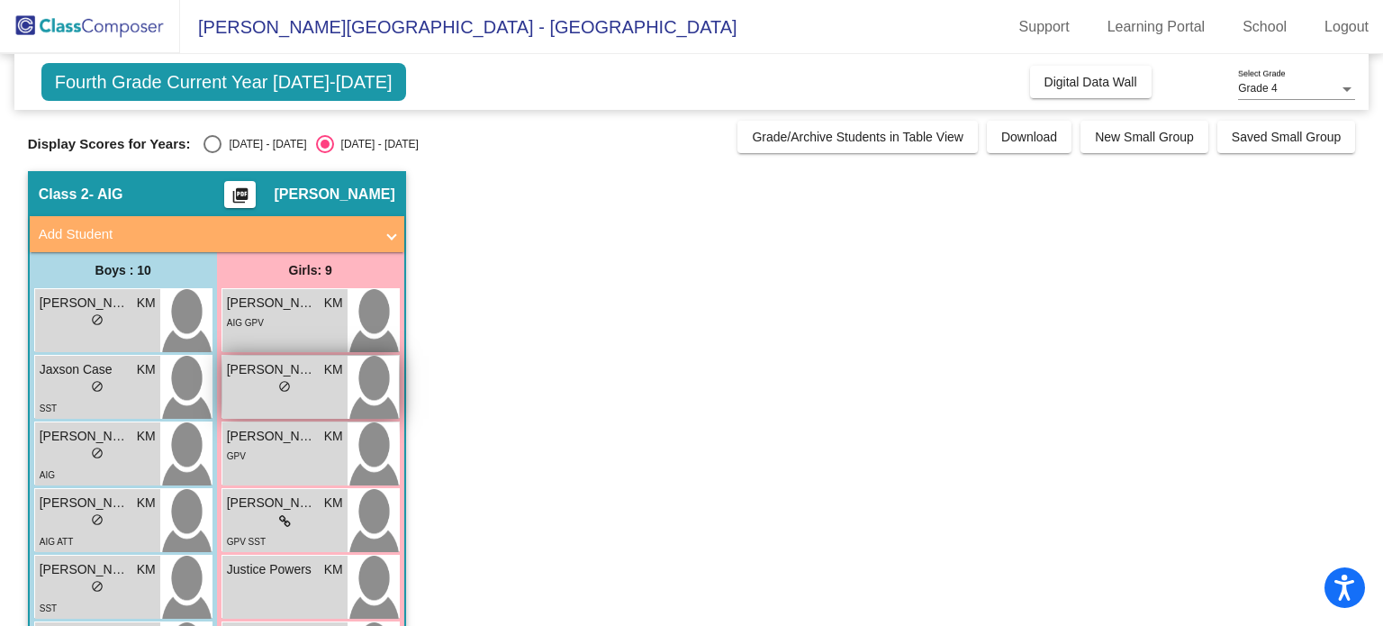
click at [256, 398] on div "[PERSON_NAME] KM lock do_not_disturb_alt" at bounding box center [284, 387] width 125 height 63
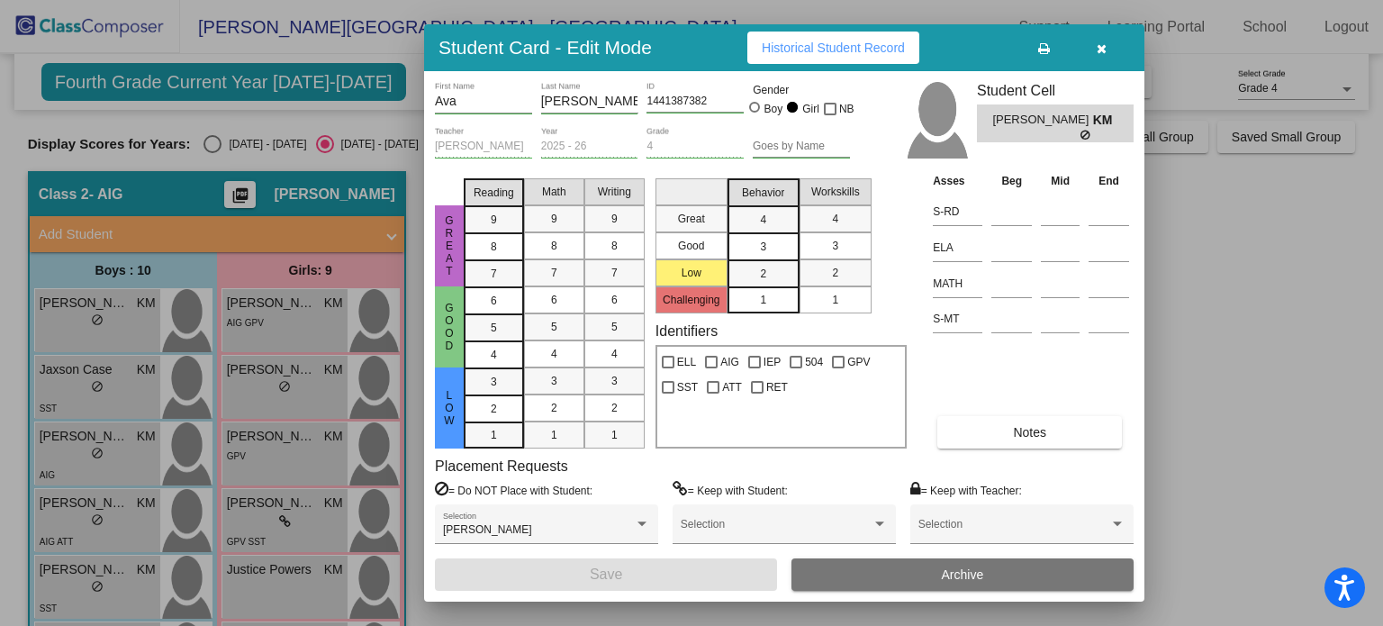
click at [831, 42] on span "Historical Student Record" at bounding box center [833, 48] width 143 height 14
click at [1103, 39] on button "button" at bounding box center [1101, 48] width 58 height 32
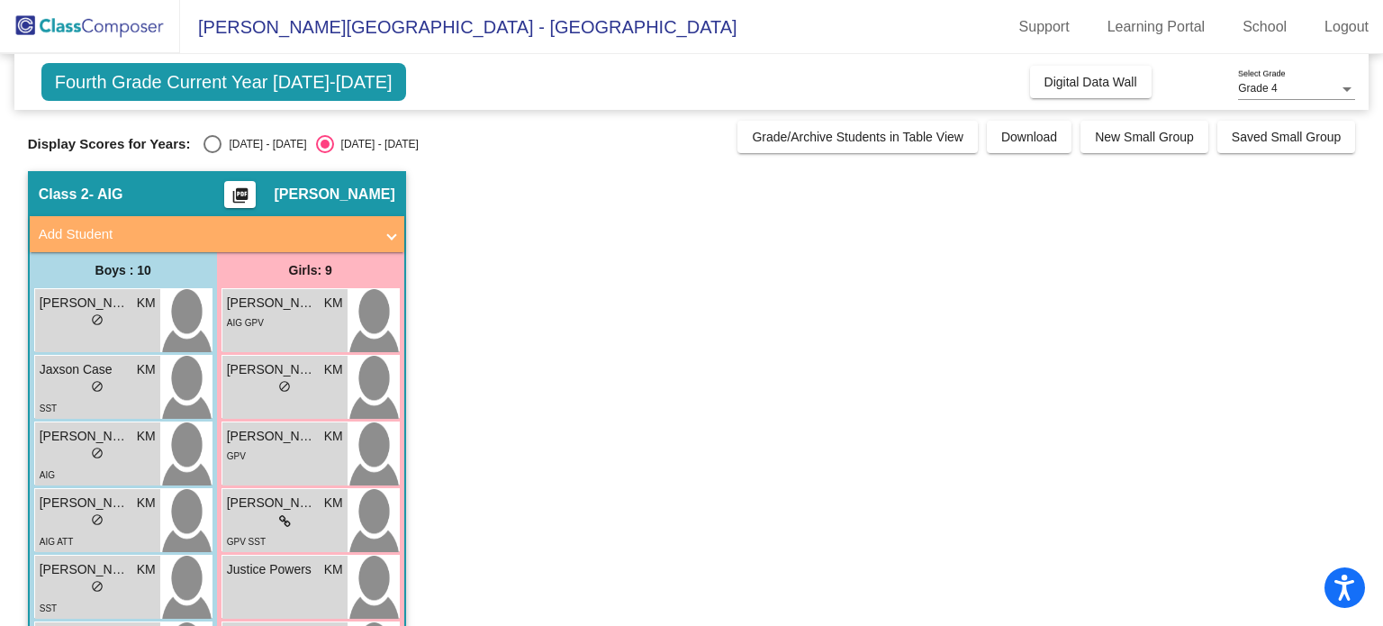
click at [520, 467] on app-classroom "Class 2 - AIG picture_as_pdf [PERSON_NAME] Add Student First Name Last Name Stu…" at bounding box center [692, 577] width 1328 height 812
click at [303, 444] on span "[PERSON_NAME]" at bounding box center [272, 436] width 90 height 19
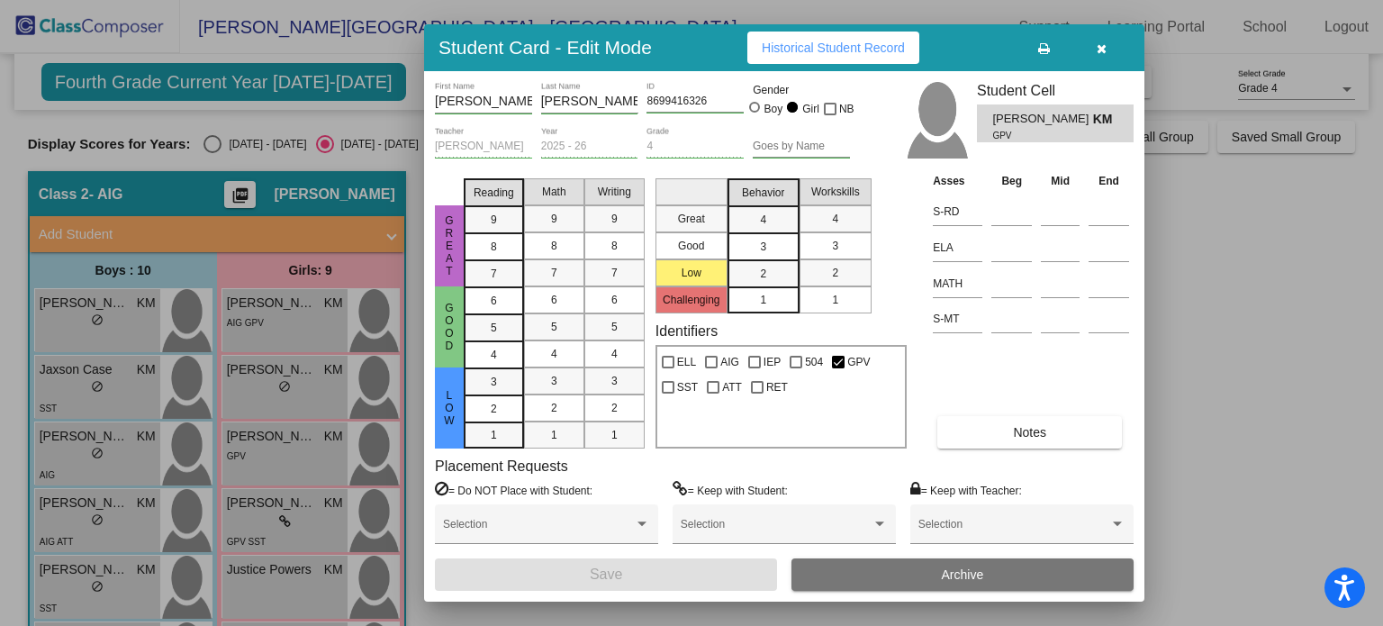
click at [854, 52] on span "Historical Student Record" at bounding box center [833, 48] width 143 height 14
click at [1102, 35] on button "button" at bounding box center [1101, 48] width 58 height 32
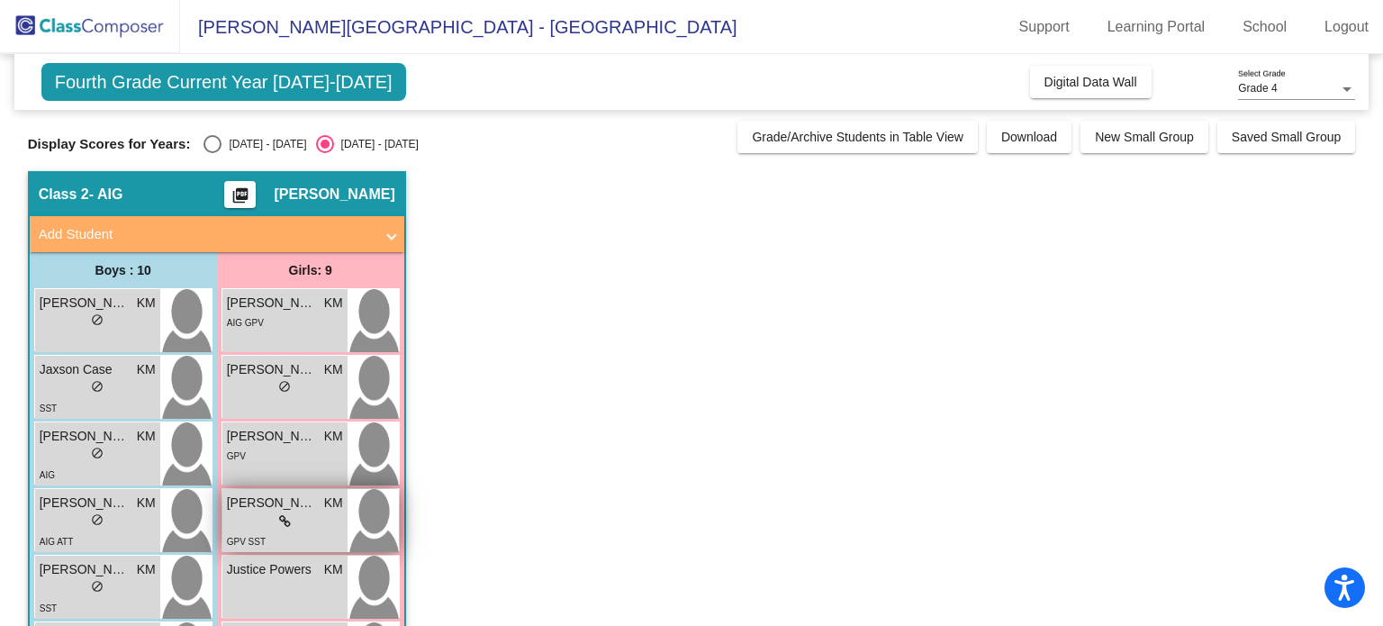
click at [282, 525] on icon at bounding box center [285, 521] width 12 height 13
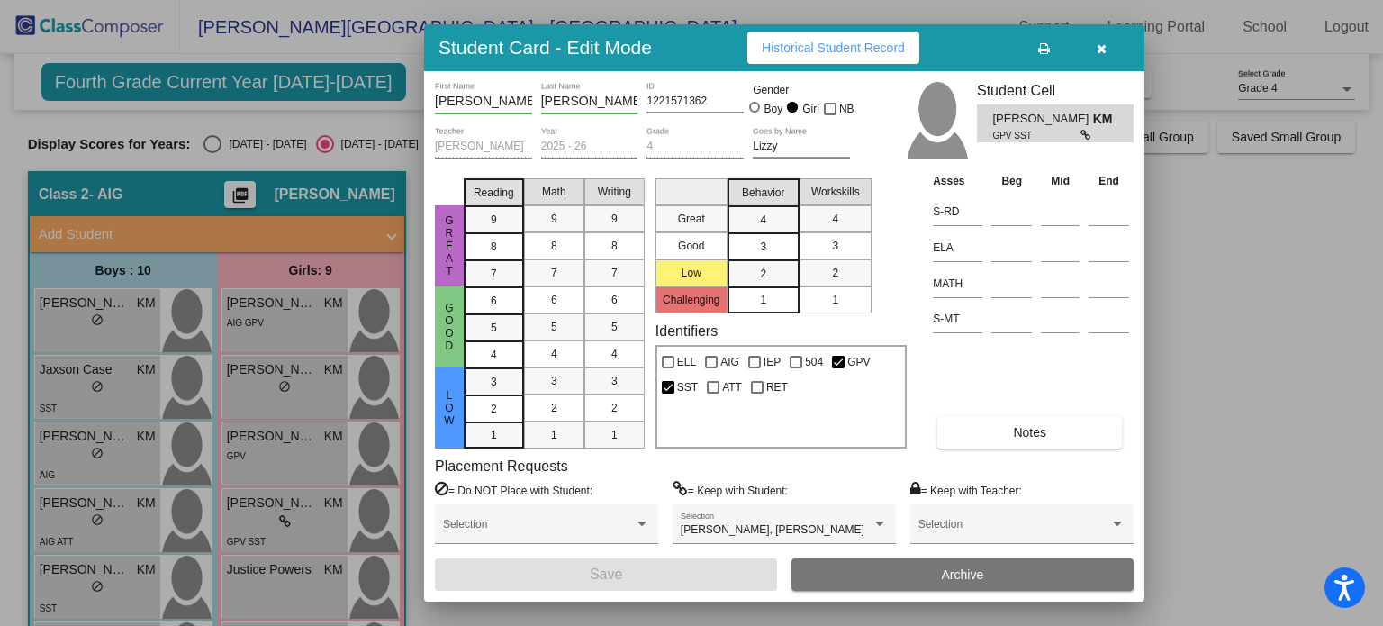
click at [865, 56] on button "Historical Student Record" at bounding box center [833, 48] width 172 height 32
click at [1098, 44] on icon "button" at bounding box center [1102, 48] width 10 height 13
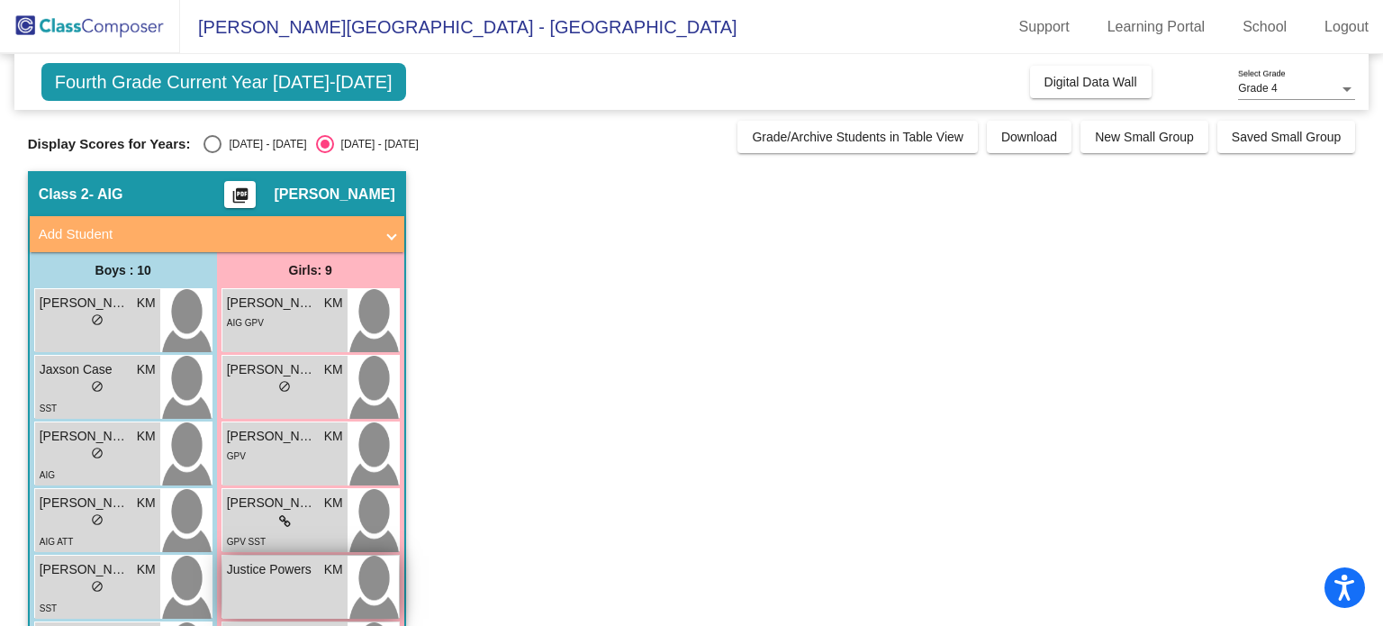
click at [318, 557] on div "Justice [PERSON_NAME] lock do_not_disturb_alt" at bounding box center [284, 587] width 125 height 63
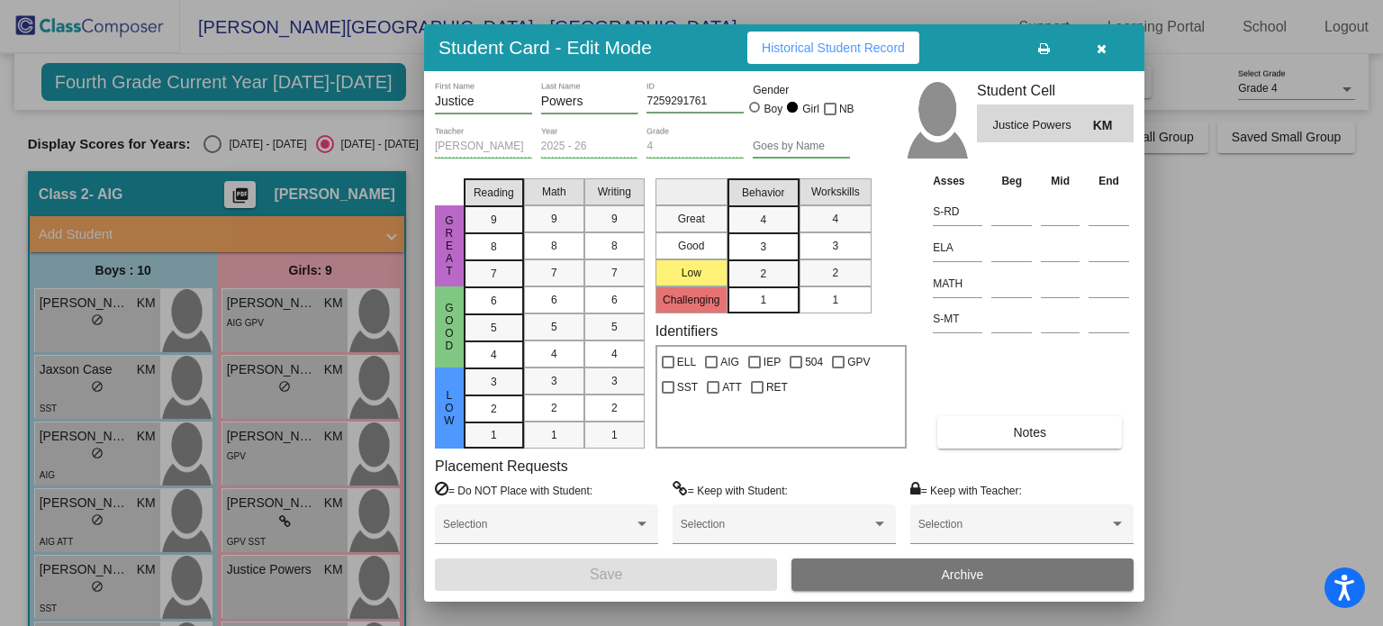
click at [872, 41] on span "Historical Student Record" at bounding box center [833, 48] width 143 height 14
click at [1100, 57] on button "button" at bounding box center [1101, 48] width 58 height 32
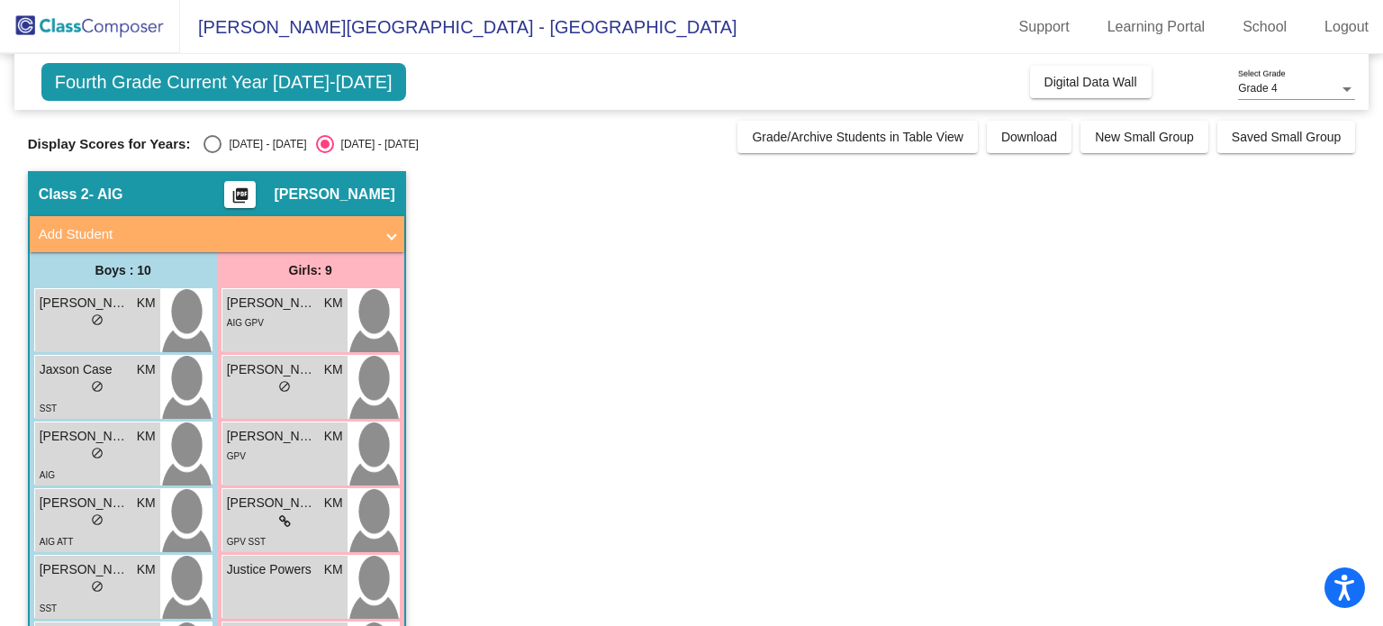
click at [547, 403] on app-classroom "Class 2 - AIG picture_as_pdf [PERSON_NAME] Add Student First Name Last Name Stu…" at bounding box center [692, 577] width 1328 height 812
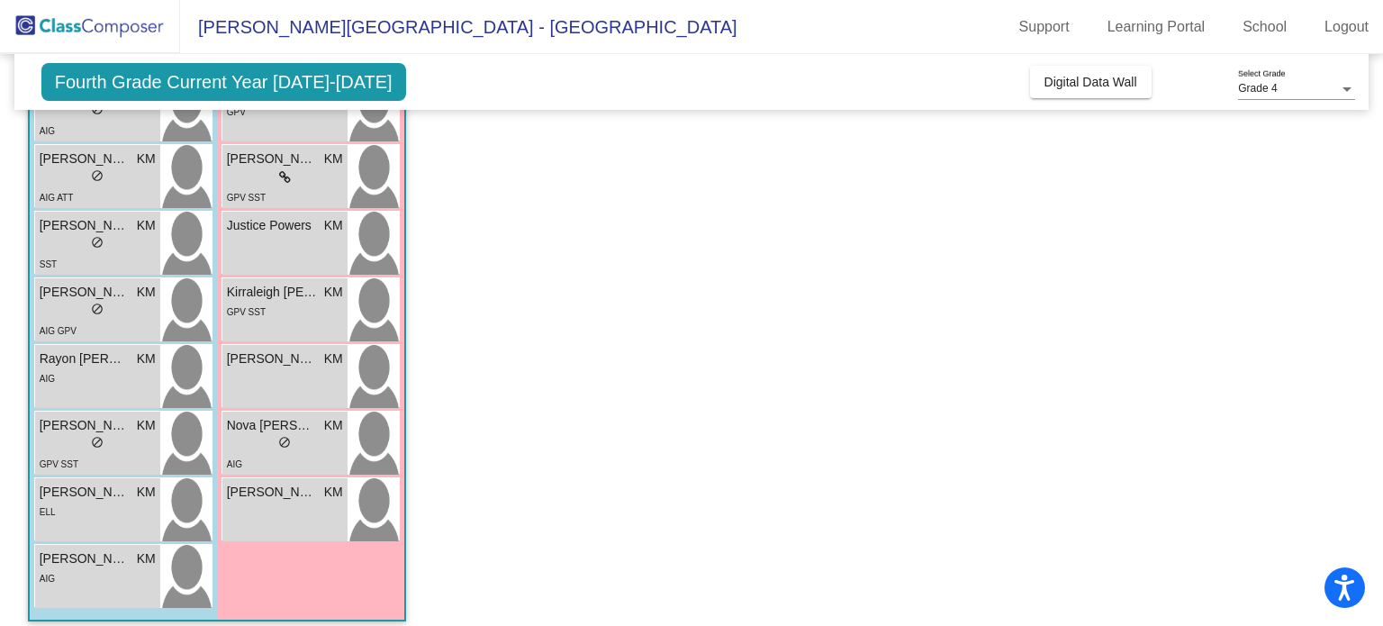
scroll to position [357, 0]
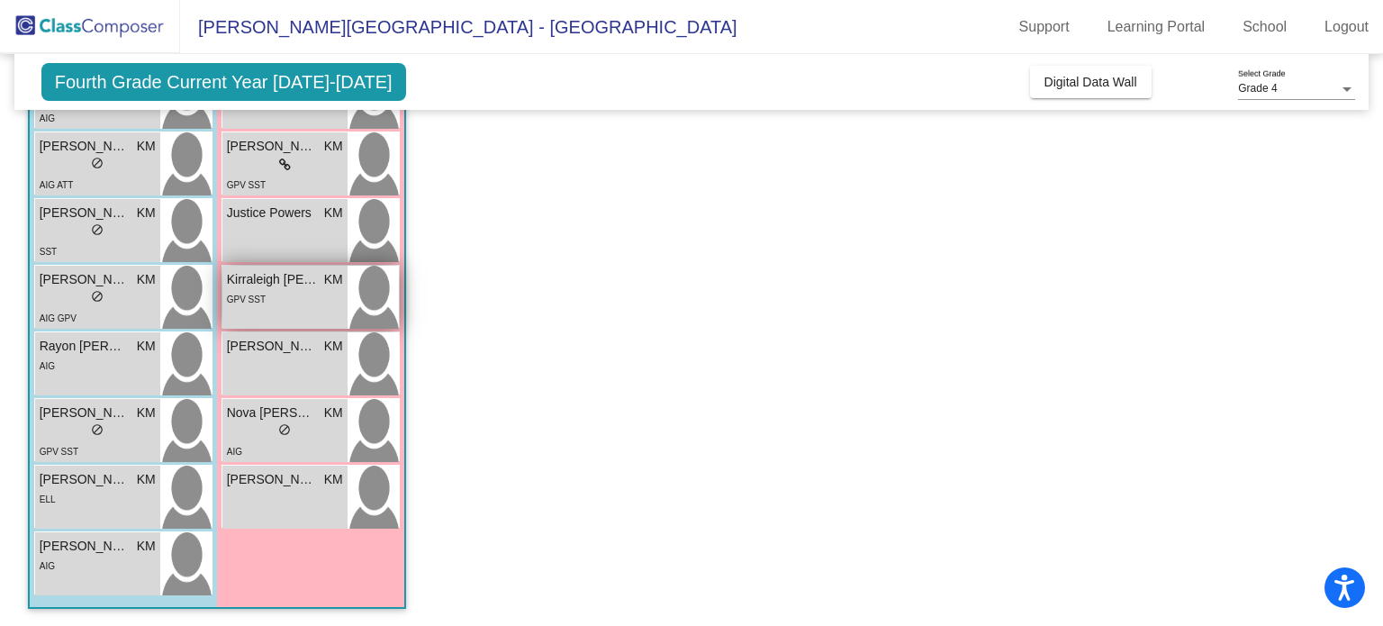
click at [305, 298] on div "GPV SST" at bounding box center [285, 298] width 116 height 19
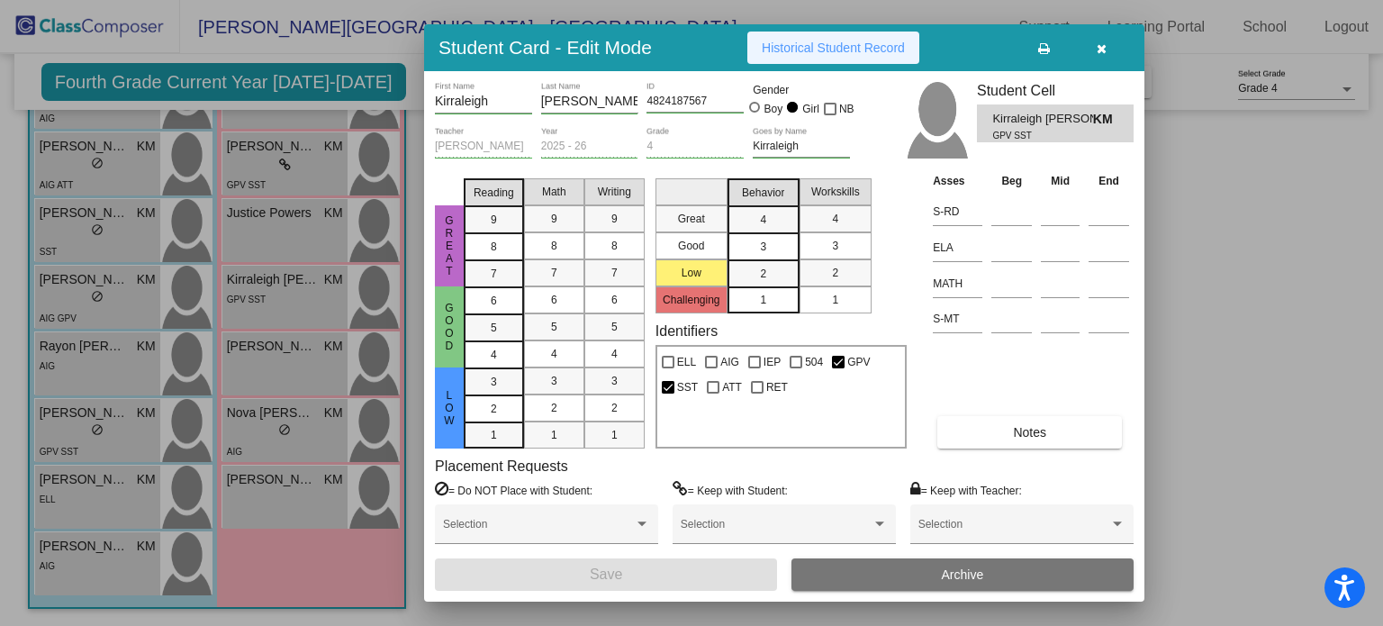
click at [839, 52] on span "Historical Student Record" at bounding box center [833, 48] width 143 height 14
click at [1099, 46] on icon "button" at bounding box center [1102, 48] width 10 height 13
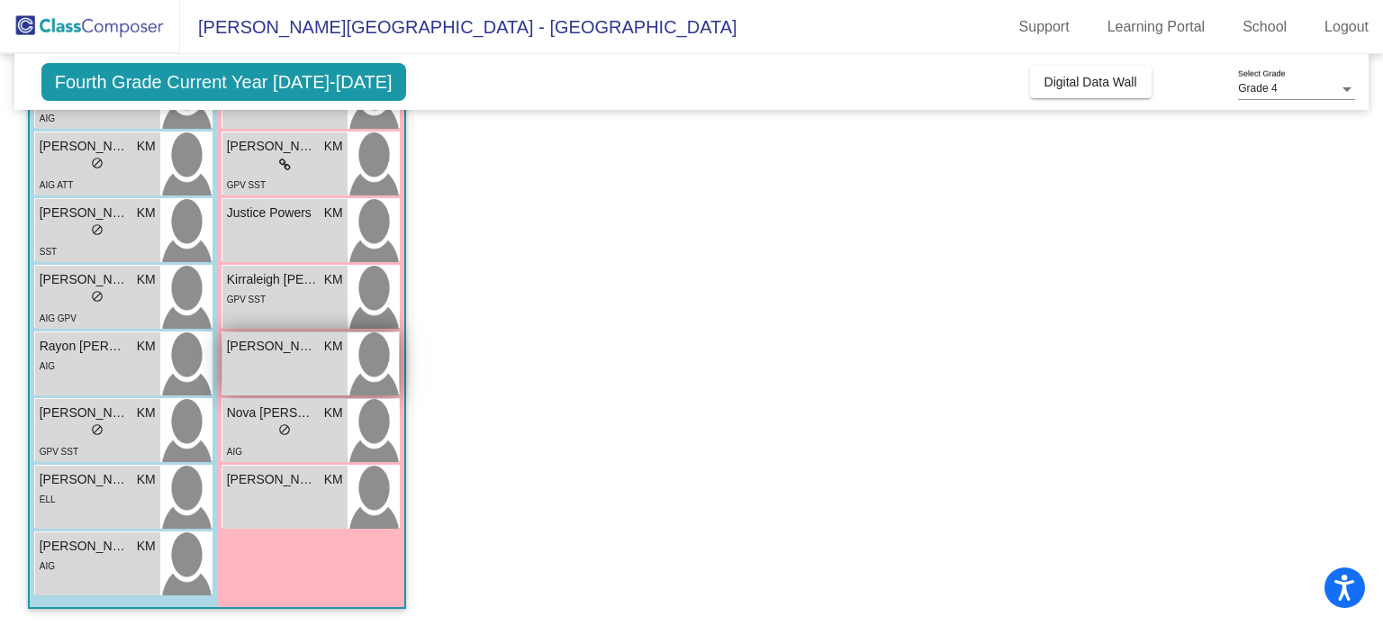
click at [328, 358] on div "[PERSON_NAME] KM lock do_not_disturb_alt" at bounding box center [284, 363] width 125 height 63
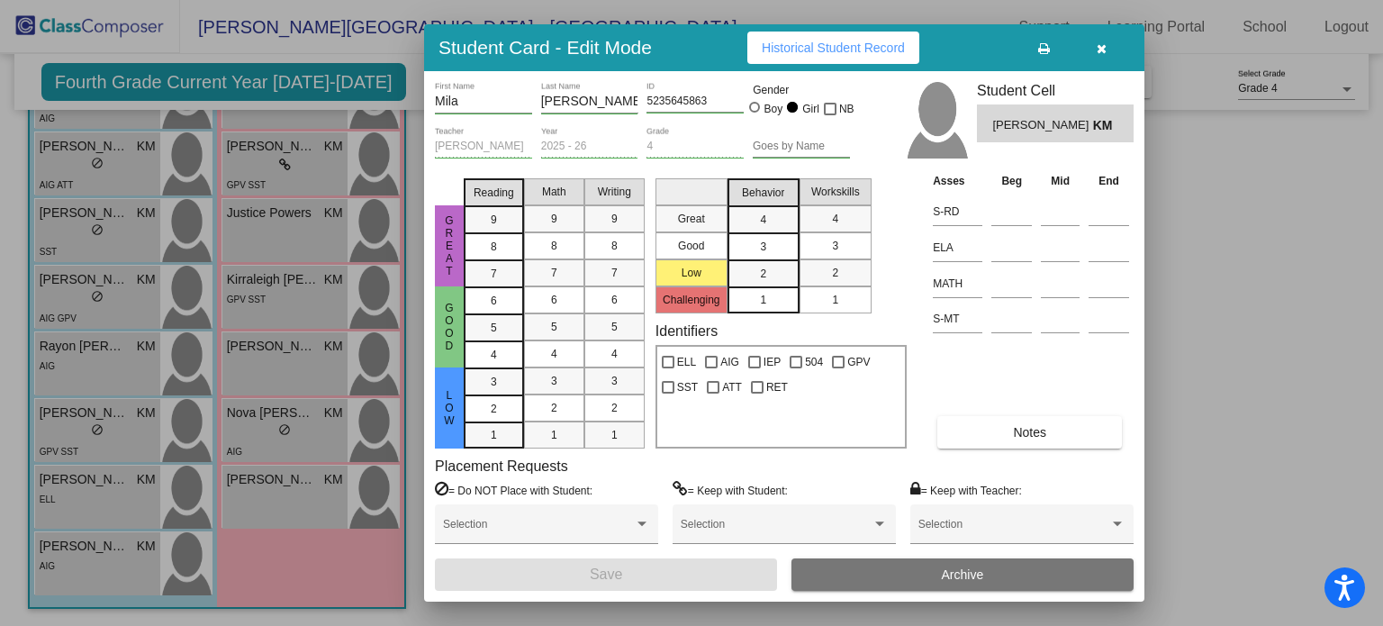
click at [777, 53] on span "Historical Student Record" at bounding box center [833, 48] width 143 height 14
click at [1101, 48] on icon "button" at bounding box center [1102, 48] width 10 height 13
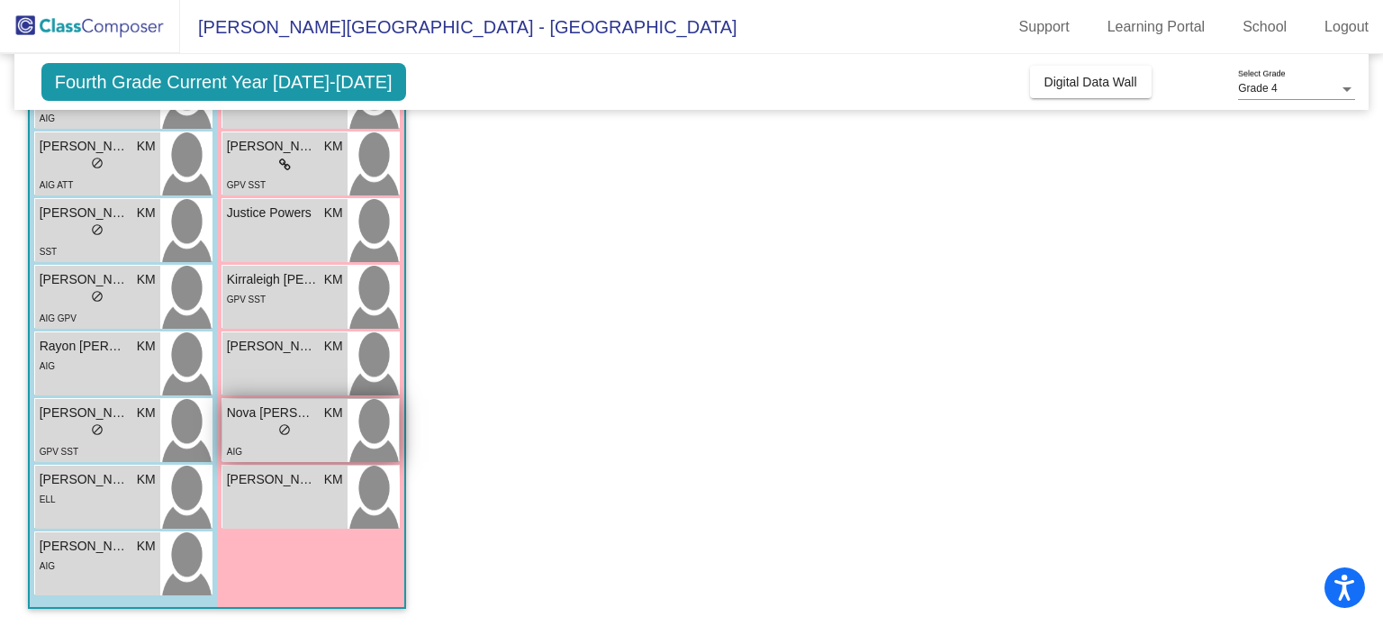
click at [273, 427] on div "lock do_not_disturb_alt" at bounding box center [285, 431] width 116 height 19
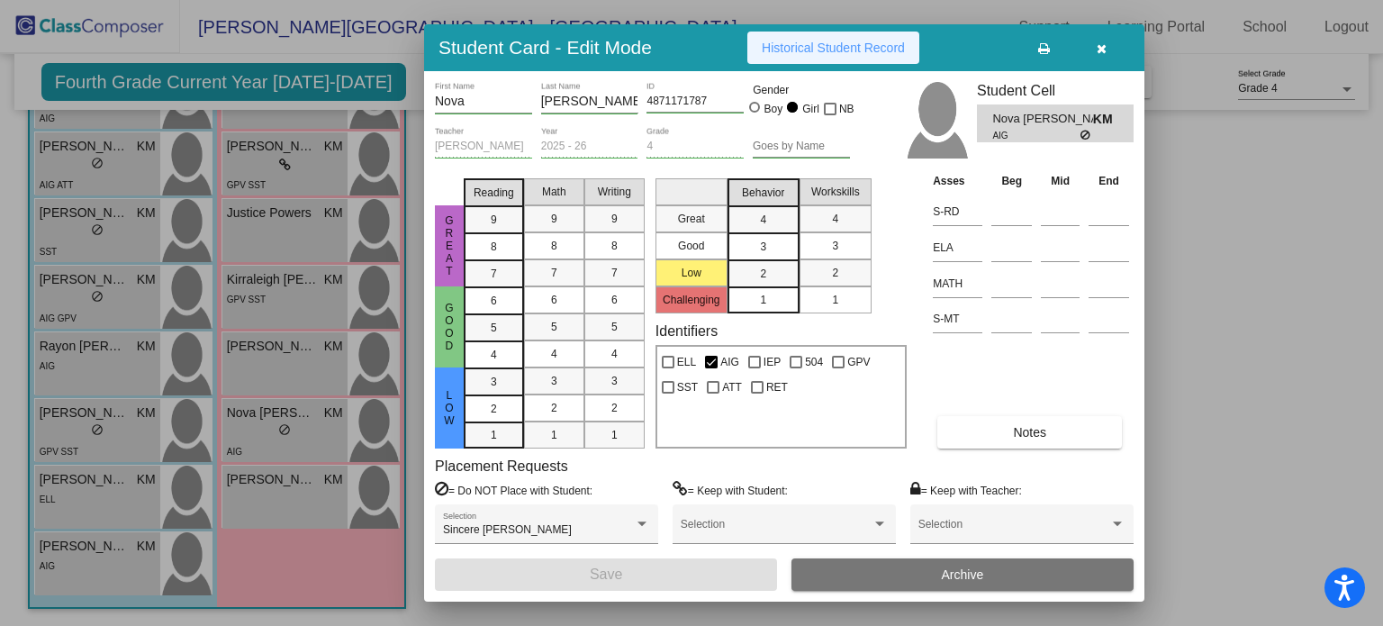
click at [897, 41] on span "Historical Student Record" at bounding box center [833, 48] width 143 height 14
click at [1101, 49] on icon "button" at bounding box center [1102, 48] width 10 height 13
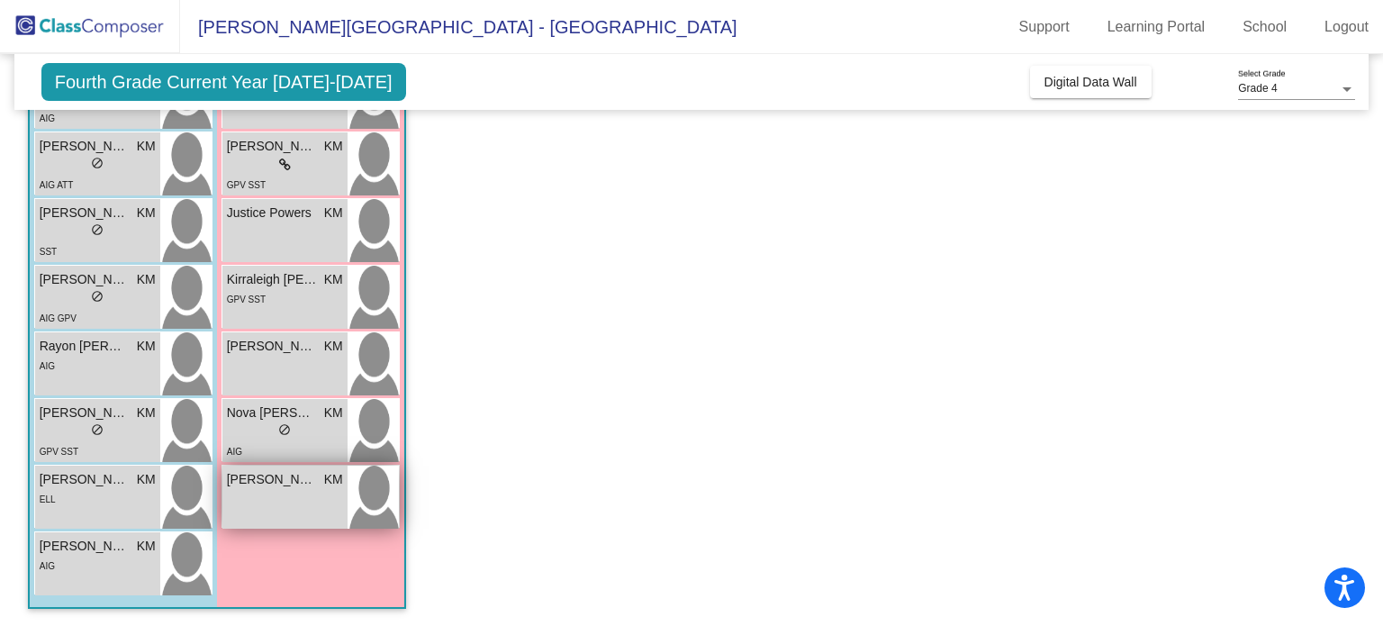
click at [252, 494] on div "[PERSON_NAME] KM lock do_not_disturb_alt" at bounding box center [284, 497] width 125 height 63
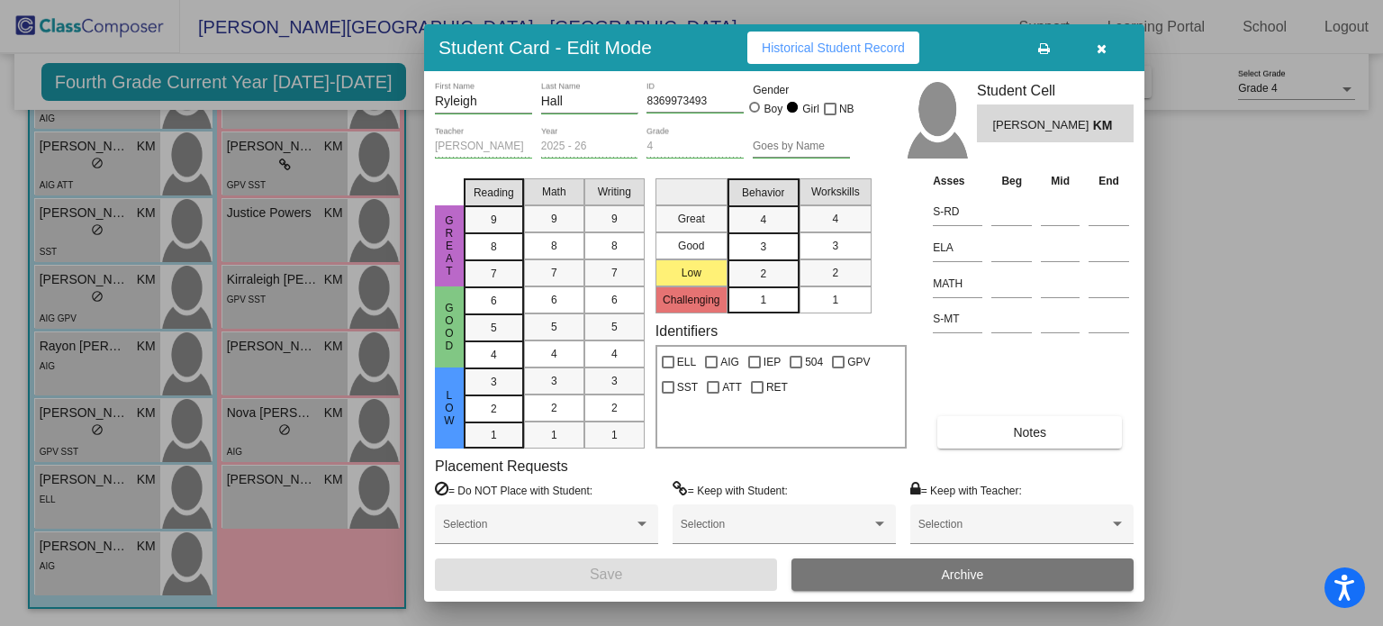
click at [856, 35] on button "Historical Student Record" at bounding box center [833, 48] width 172 height 32
click at [1112, 39] on button "button" at bounding box center [1101, 48] width 58 height 32
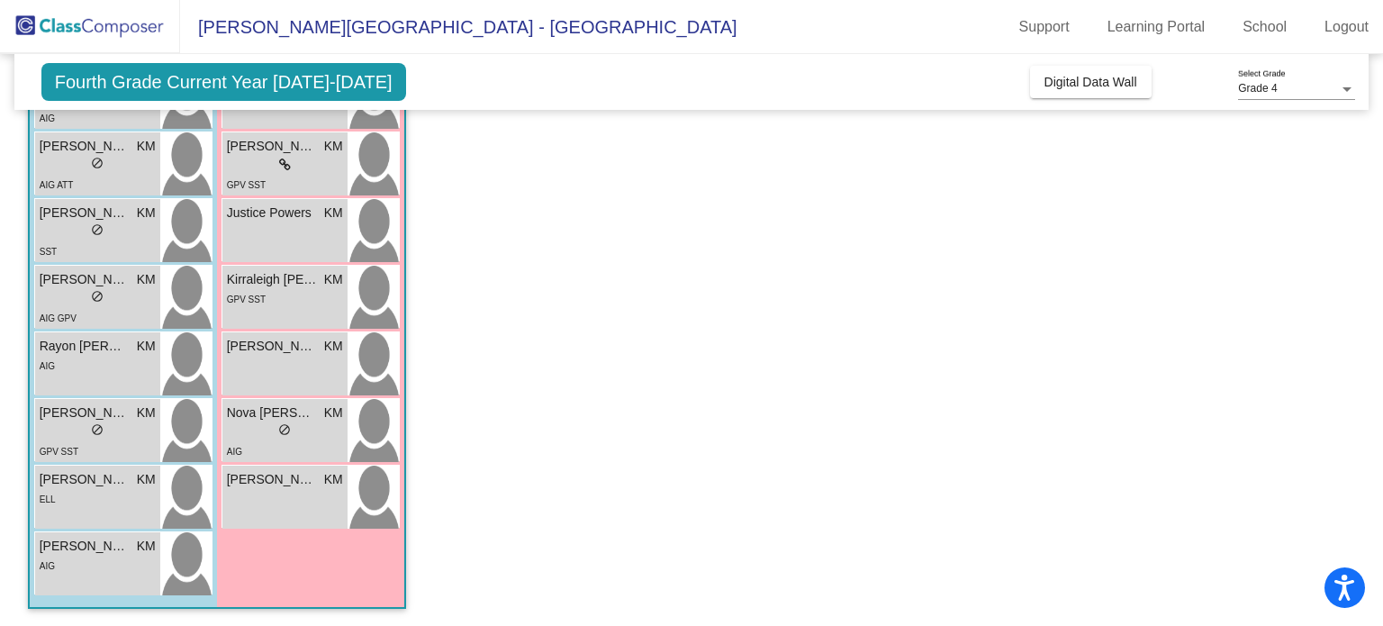
scroll to position [0, 0]
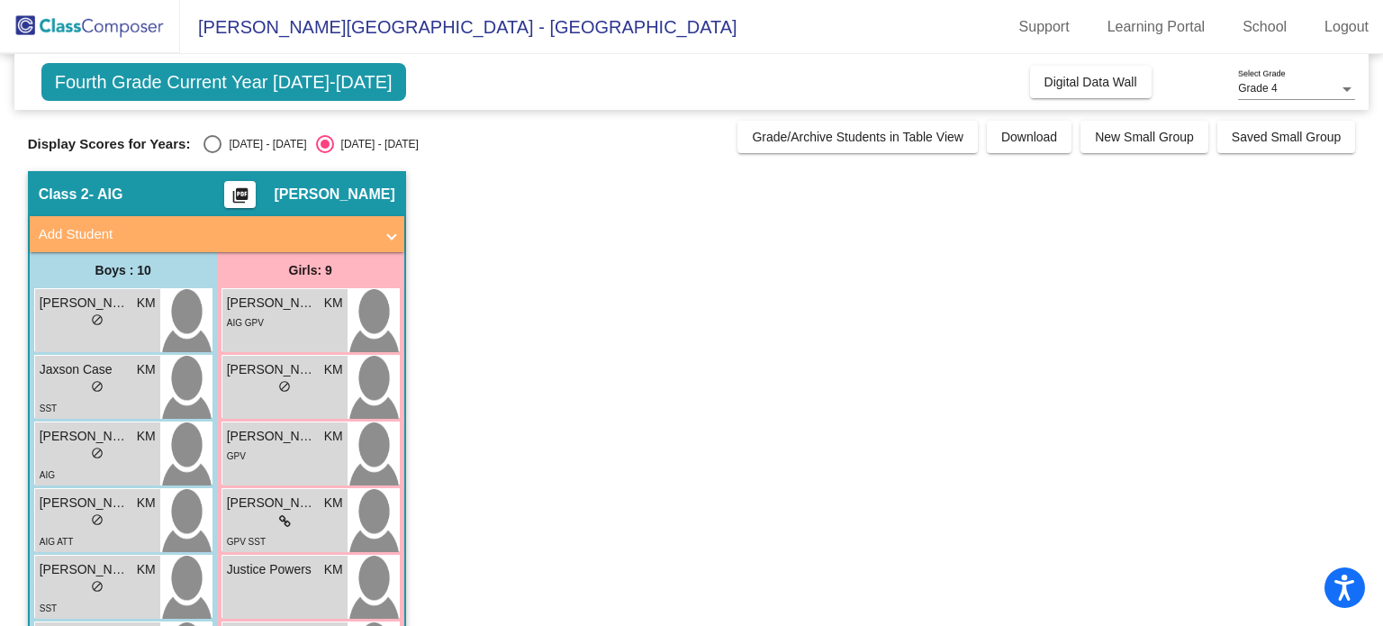
click at [622, 522] on app-classroom "Class 2 - AIG picture_as_pdf [PERSON_NAME] Add Student First Name Last Name Stu…" at bounding box center [692, 577] width 1328 height 812
click at [805, 365] on app-classroom "Class 2 - AIG picture_as_pdf [PERSON_NAME] Add Student First Name Last Name Stu…" at bounding box center [692, 577] width 1328 height 812
click at [988, 266] on app-classroom "Class 2 - AIG picture_as_pdf [PERSON_NAME] Add Student First Name Last Name Stu…" at bounding box center [692, 577] width 1328 height 812
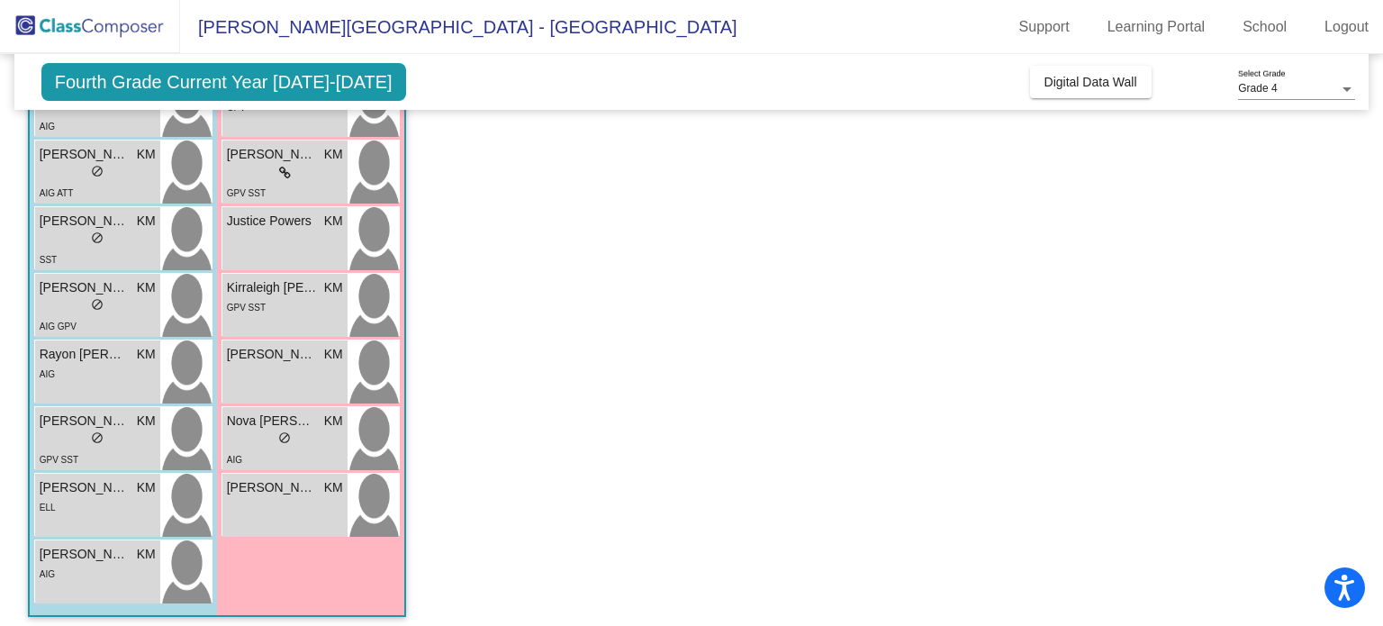
scroll to position [357, 0]
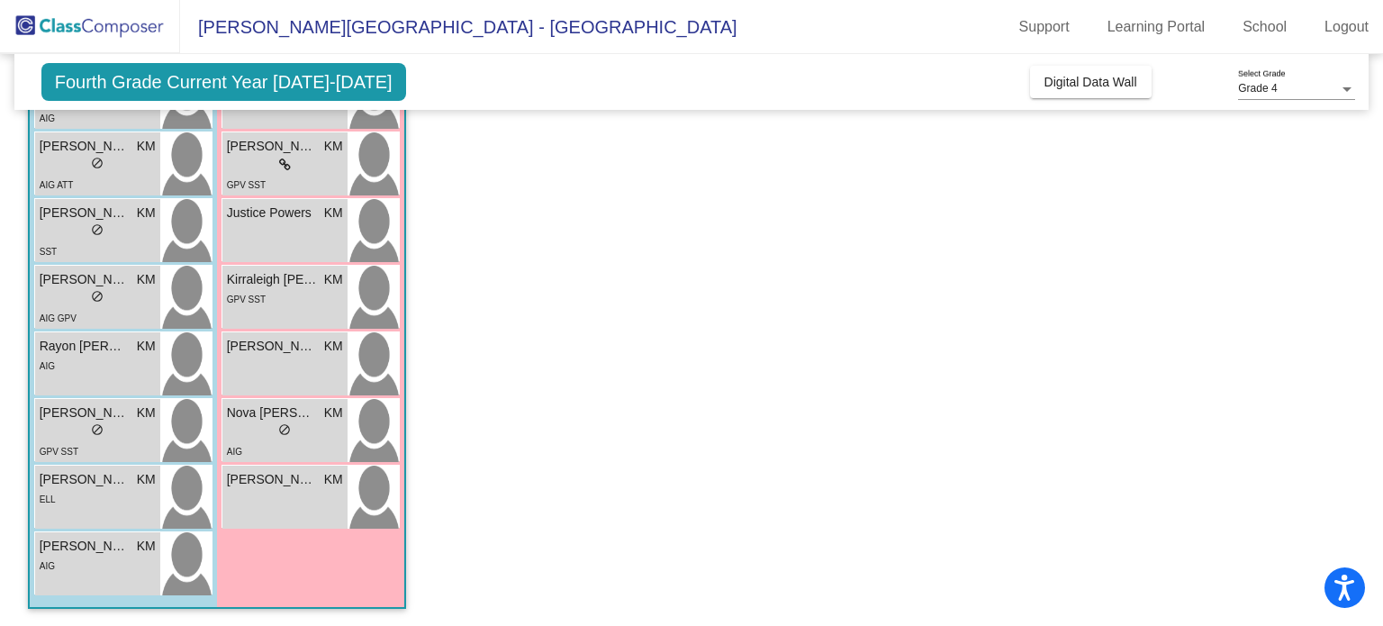
click at [1058, 350] on app-classroom "Class 2 - AIG picture_as_pdf [PERSON_NAME] Add Student First Name Last Name Stu…" at bounding box center [692, 221] width 1328 height 812
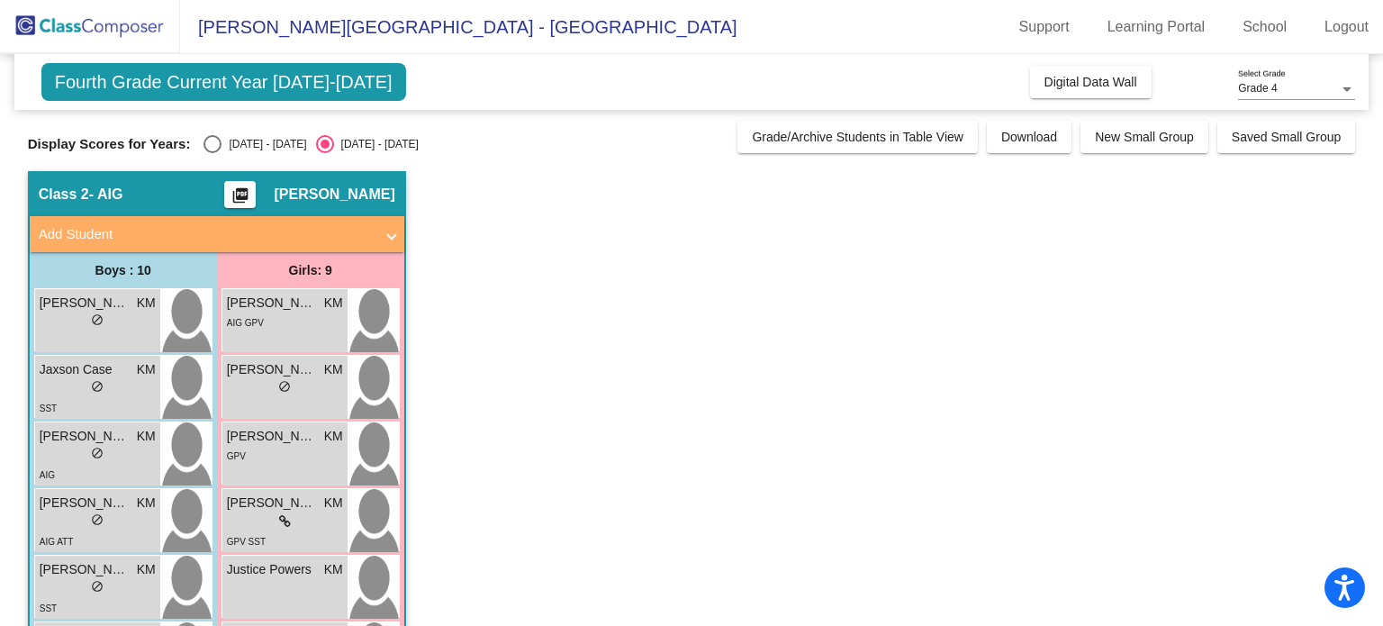
click at [747, 285] on app-classroom "Class 2 - AIG picture_as_pdf [PERSON_NAME] Add Student First Name Last Name Stu…" at bounding box center [692, 577] width 1328 height 812
click at [1034, 355] on app-classroom "Class 2 - AIG picture_as_pdf [PERSON_NAME] Add Student First Name Last Name Stu…" at bounding box center [692, 577] width 1328 height 812
click at [713, 376] on app-classroom "Class 2 - AIG picture_as_pdf [PERSON_NAME] Add Student First Name Last Name Stu…" at bounding box center [692, 577] width 1328 height 812
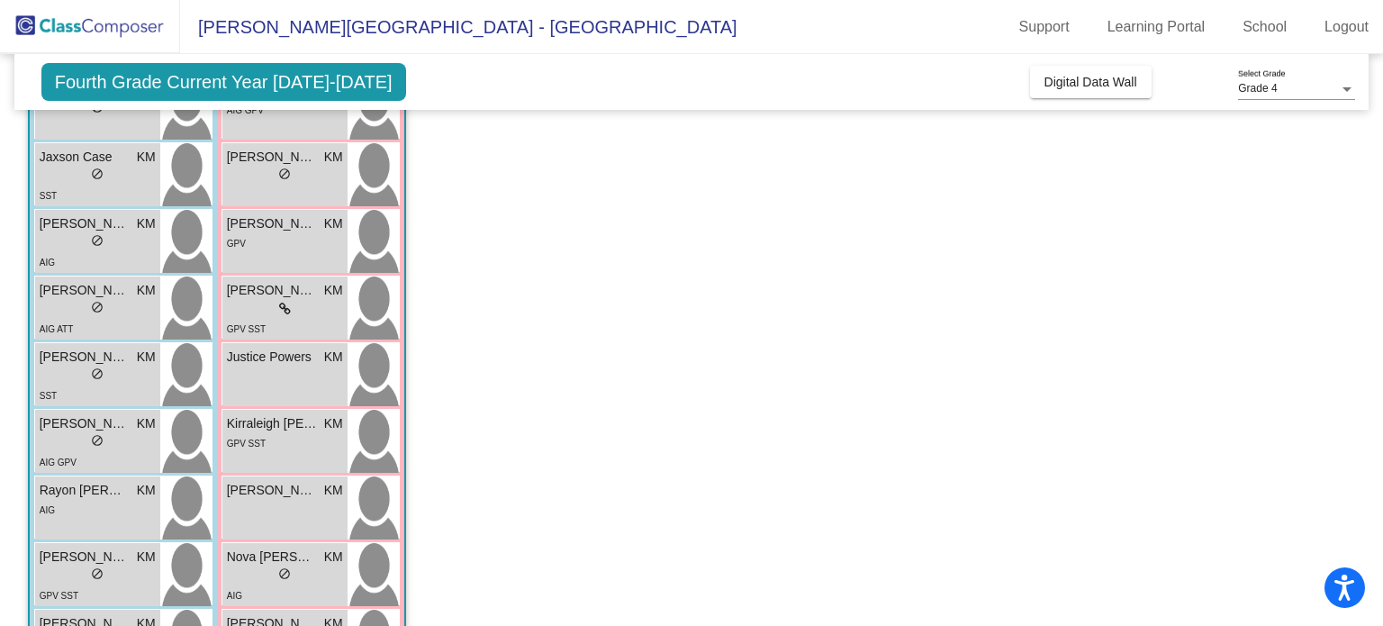
scroll to position [215, 0]
click at [881, 191] on app-classroom "Class 2 - AIG picture_as_pdf [PERSON_NAME] Add Student First Name Last Name Stu…" at bounding box center [692, 362] width 1328 height 812
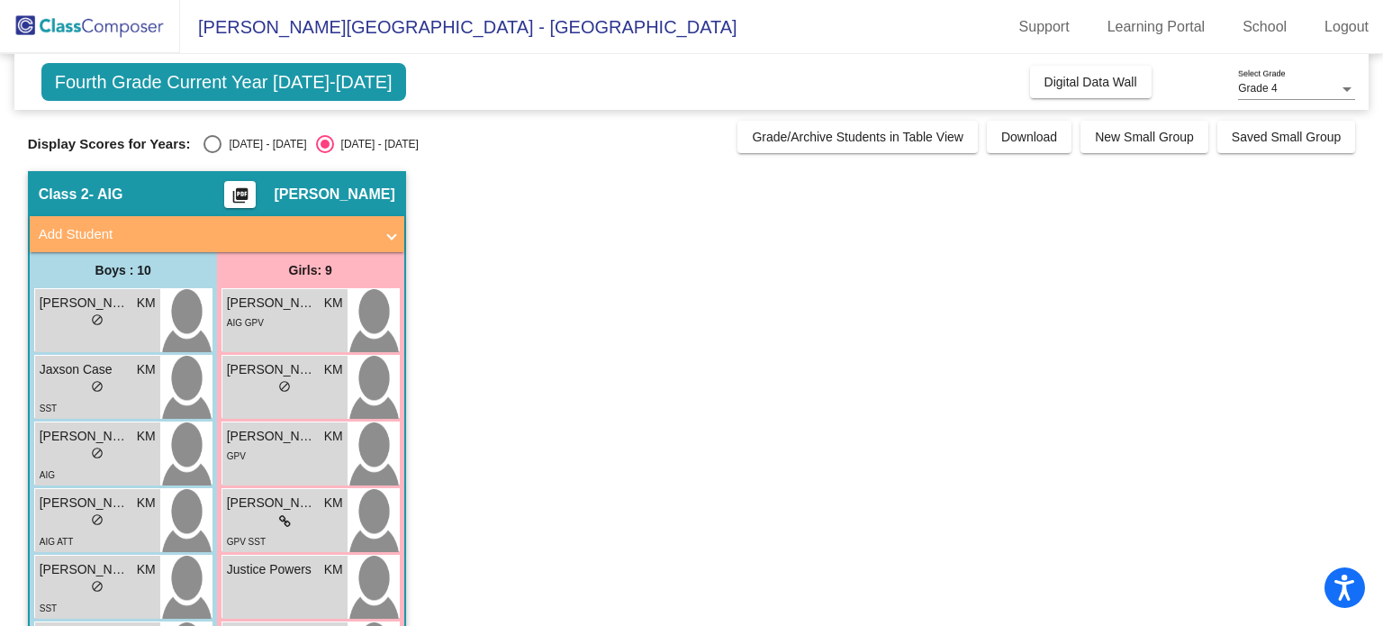
click at [722, 325] on app-classroom "Class 2 - AIG picture_as_pdf [PERSON_NAME] Add Student First Name Last Name Stu…" at bounding box center [692, 577] width 1328 height 812
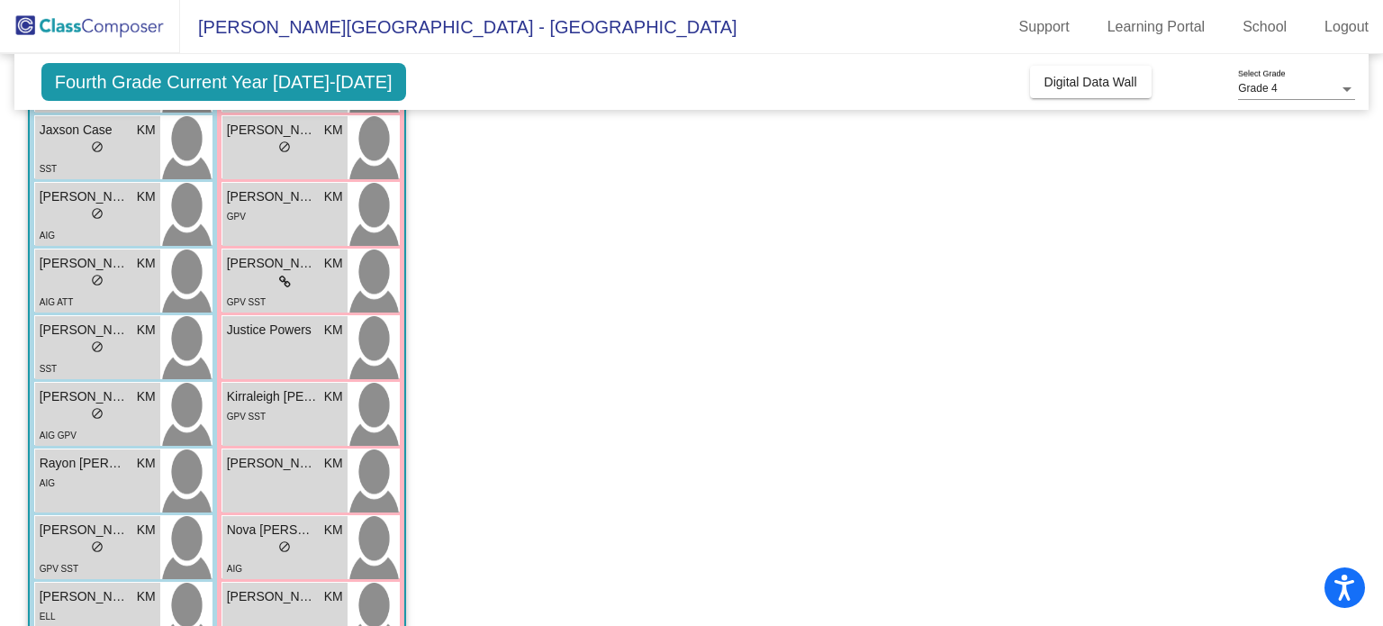
scroll to position [357, 0]
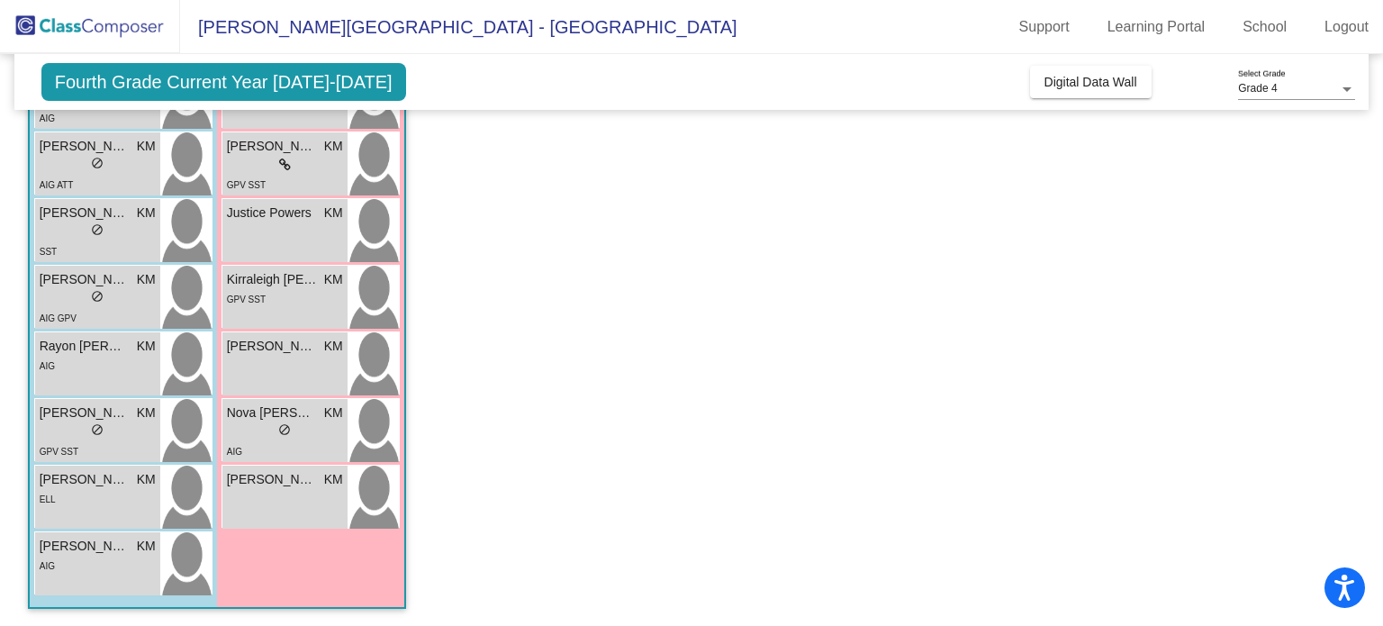
click at [990, 370] on app-classroom "Class 2 - AIG picture_as_pdf [PERSON_NAME] Add Student First Name Last Name Stu…" at bounding box center [692, 221] width 1328 height 812
click at [1055, 292] on app-classroom "Class 2 - AIG picture_as_pdf [PERSON_NAME] Add Student First Name Last Name Stu…" at bounding box center [692, 221] width 1328 height 812
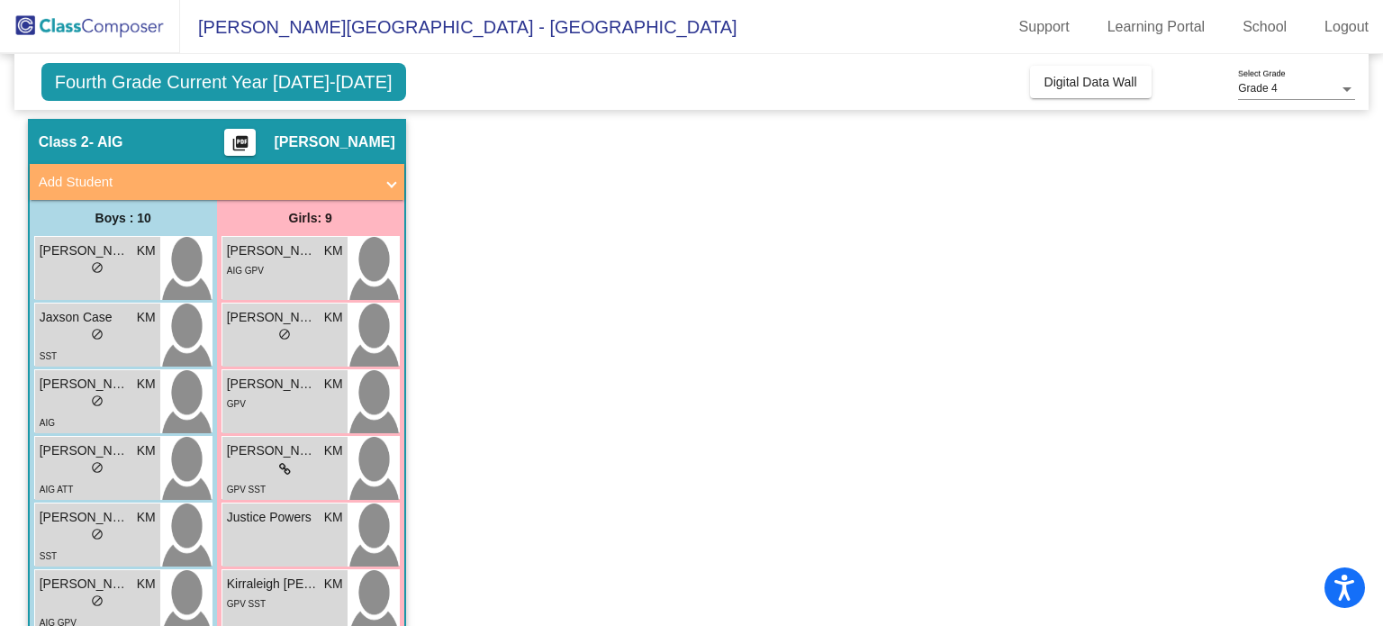
click at [870, 246] on app-classroom "Class 2 - AIG picture_as_pdf [PERSON_NAME] Add Student First Name Last Name Stu…" at bounding box center [692, 525] width 1328 height 812
click at [817, 224] on app-classroom "Class 2 - AIG picture_as_pdf [PERSON_NAME] Add Student First Name Last Name Stu…" at bounding box center [692, 525] width 1328 height 812
click at [1053, 320] on app-classroom "Class 2 - AIG picture_as_pdf [PERSON_NAME] Add Student First Name Last Name Stu…" at bounding box center [692, 525] width 1328 height 812
click at [988, 332] on app-classroom "Class 2 - AIG picture_as_pdf [PERSON_NAME] Add Student First Name Last Name Stu…" at bounding box center [692, 525] width 1328 height 812
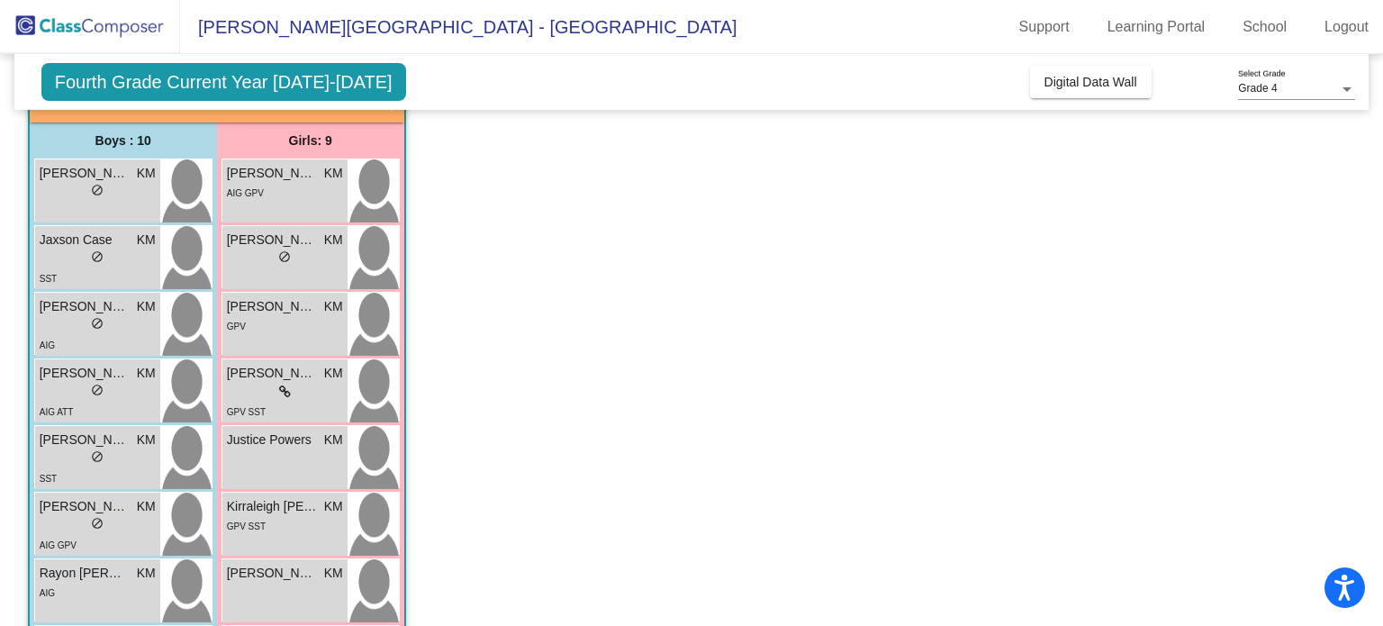
scroll to position [0, 0]
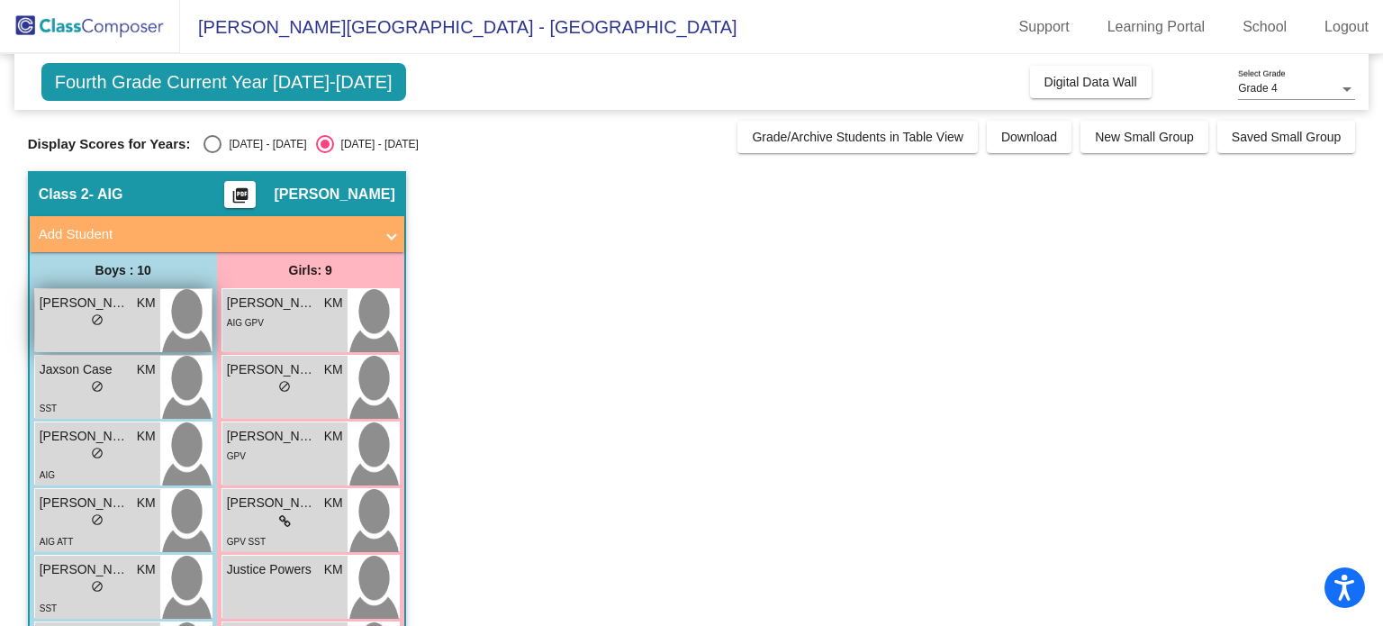
click at [133, 301] on div "[PERSON_NAME] KM" at bounding box center [98, 303] width 116 height 19
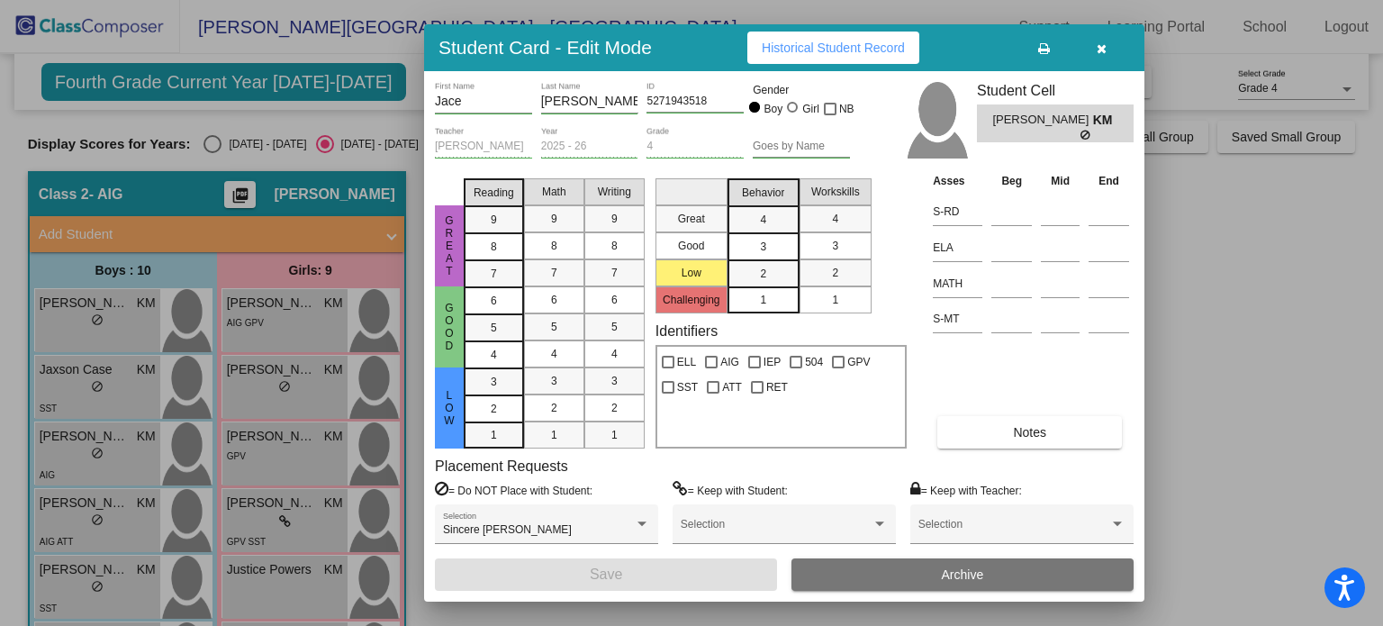
click at [835, 64] on button "Historical Student Record" at bounding box center [833, 48] width 172 height 32
click at [1107, 55] on button "button" at bounding box center [1101, 48] width 58 height 32
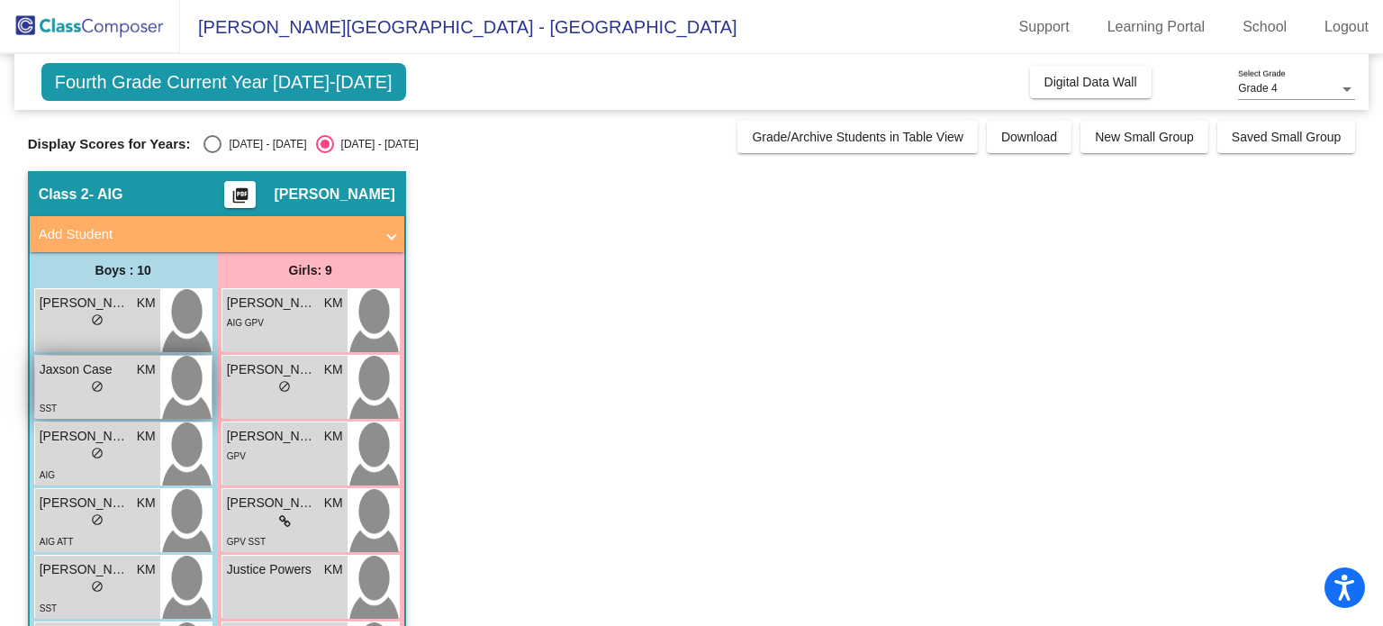
click at [83, 379] on div "lock do_not_disturb_alt" at bounding box center [98, 388] width 116 height 19
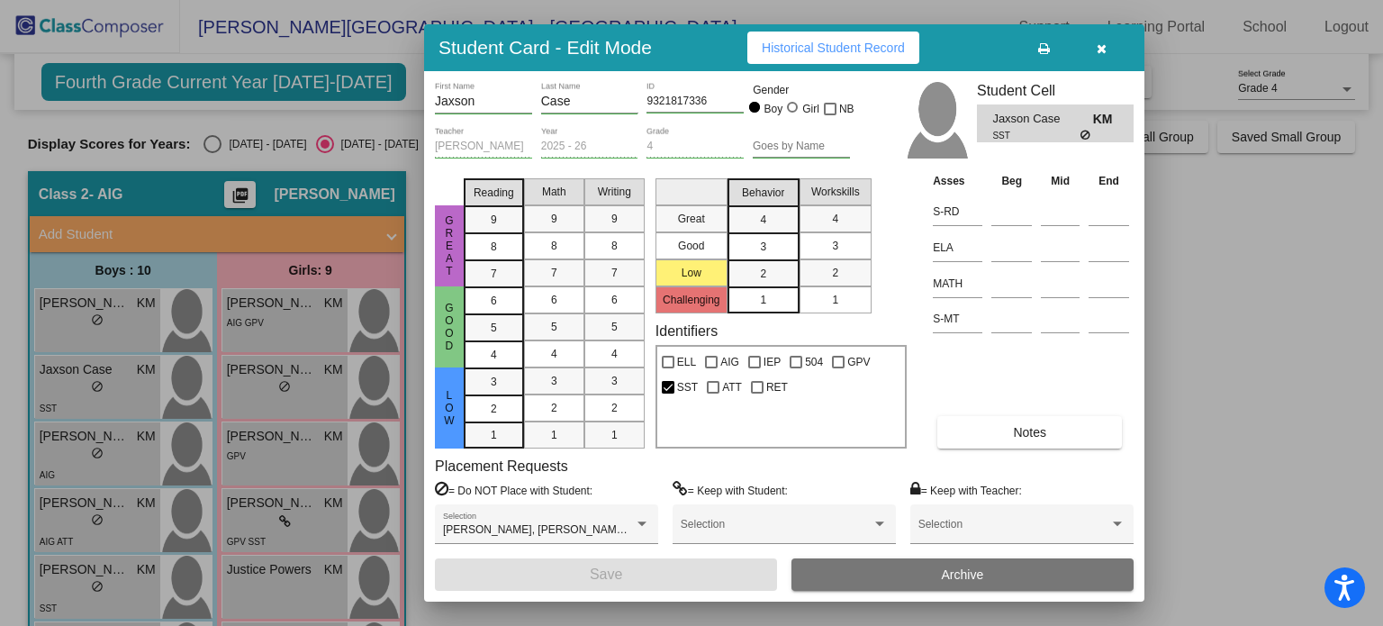
click at [865, 60] on button "Historical Student Record" at bounding box center [833, 48] width 172 height 32
click at [1103, 50] on icon "button" at bounding box center [1102, 48] width 10 height 13
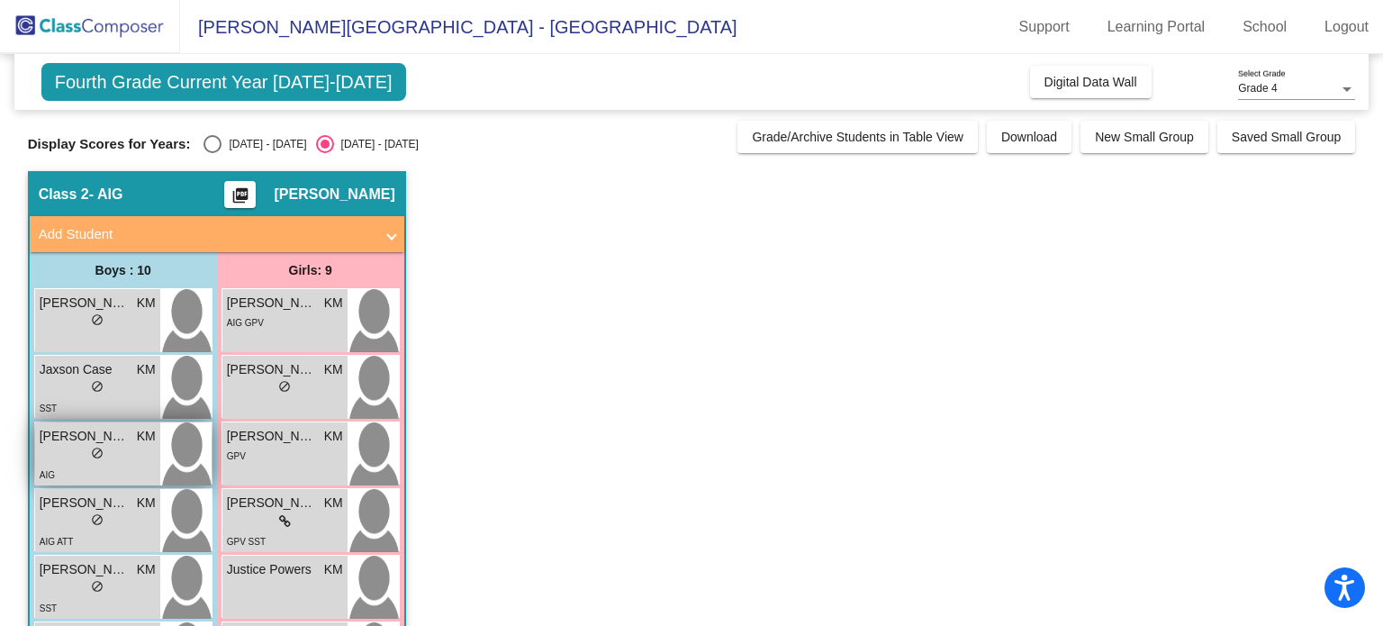
click at [70, 450] on div "lock do_not_disturb_alt" at bounding box center [98, 455] width 116 height 19
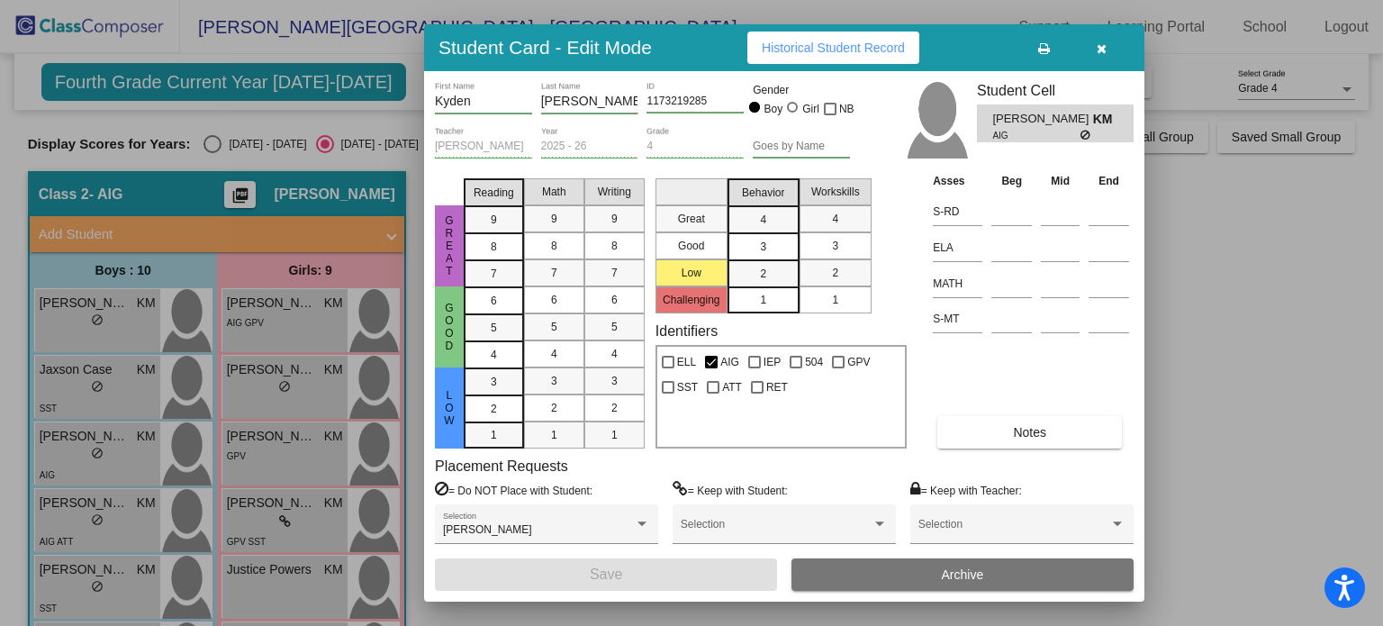
click at [789, 60] on button "Historical Student Record" at bounding box center [833, 48] width 172 height 32
click at [1219, 309] on div at bounding box center [691, 313] width 1383 height 626
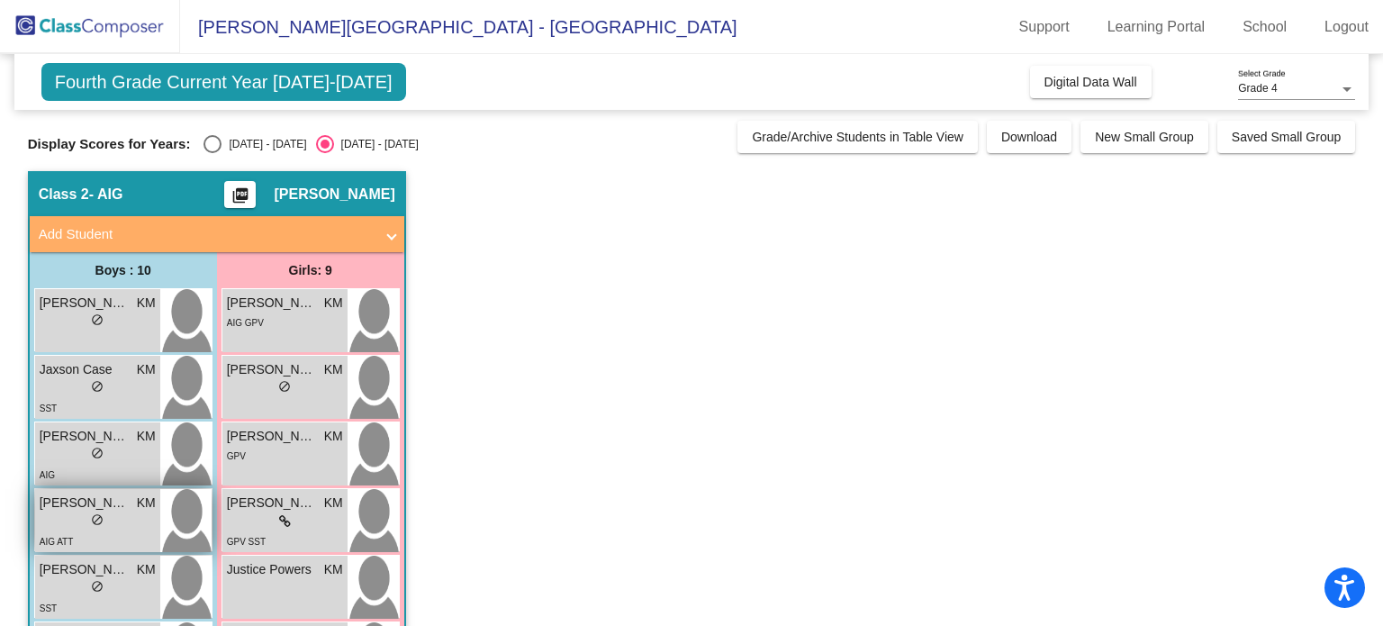
click at [91, 512] on div "lock do_not_disturb_alt" at bounding box center [97, 521] width 13 height 19
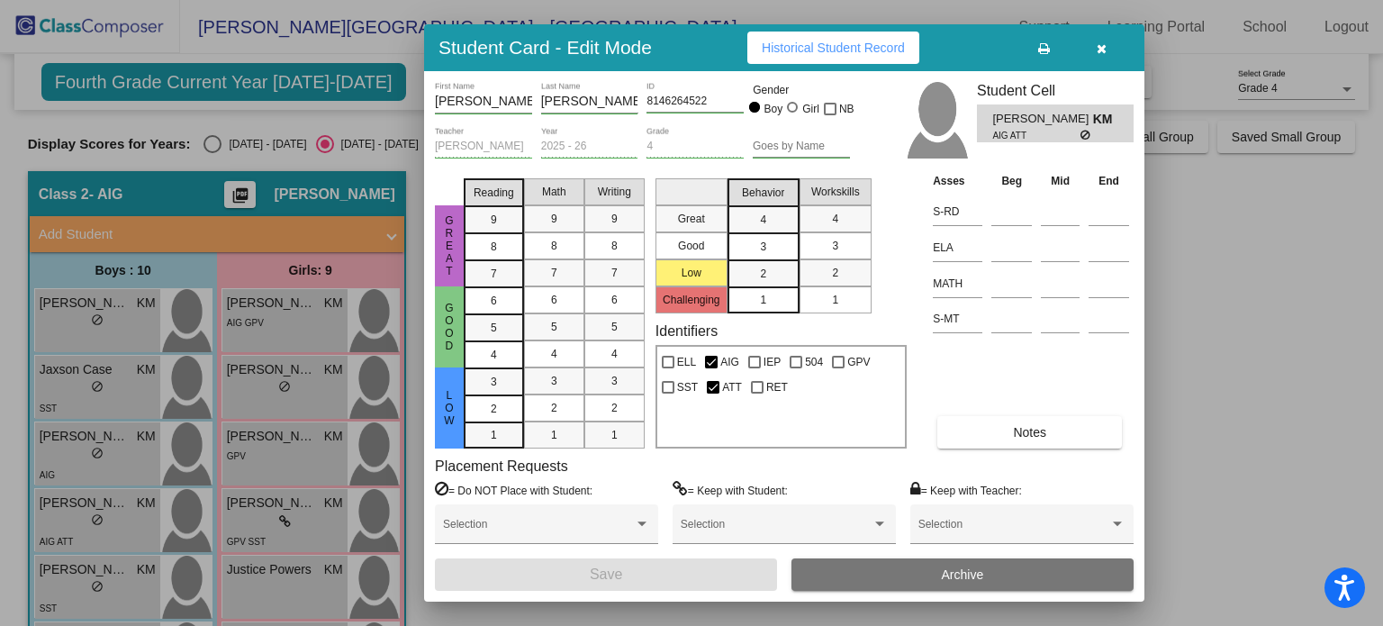
click at [828, 41] on span "Historical Student Record" at bounding box center [833, 48] width 143 height 14
click at [1171, 251] on div at bounding box center [691, 313] width 1383 height 626
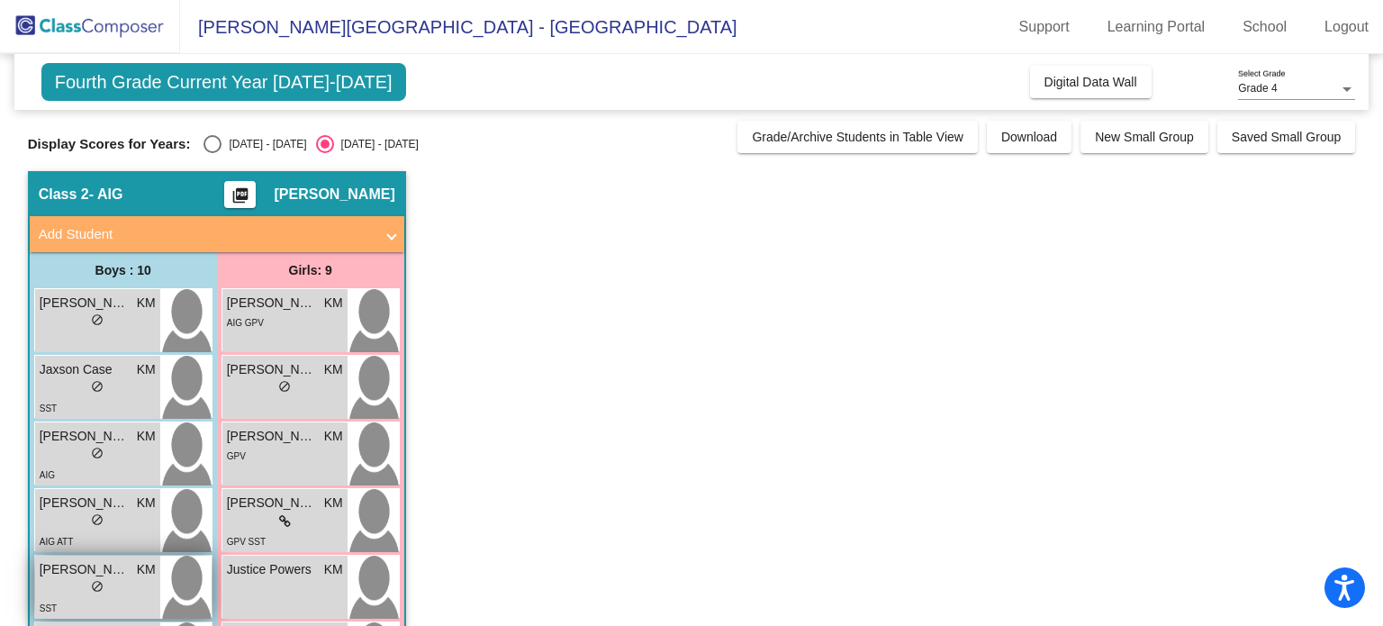
click at [144, 573] on span "KM" at bounding box center [146, 569] width 19 height 19
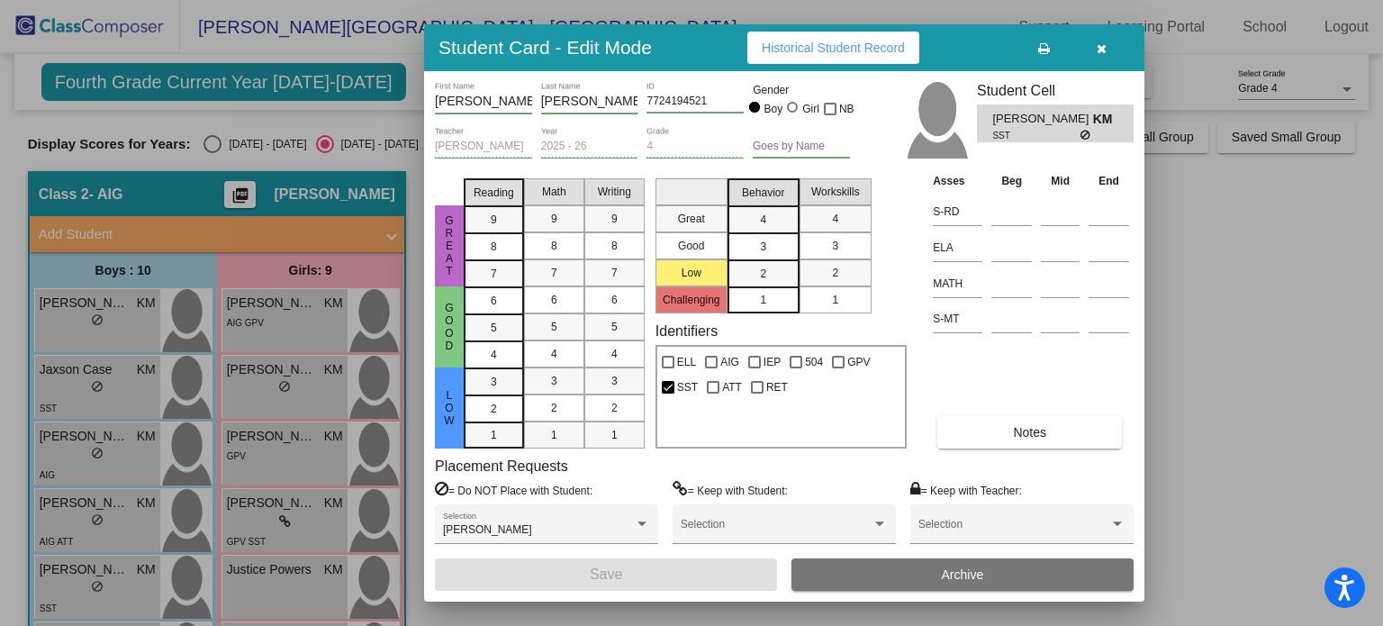
click at [857, 45] on span "Historical Student Record" at bounding box center [833, 48] width 143 height 14
click at [1198, 281] on div at bounding box center [691, 313] width 1383 height 626
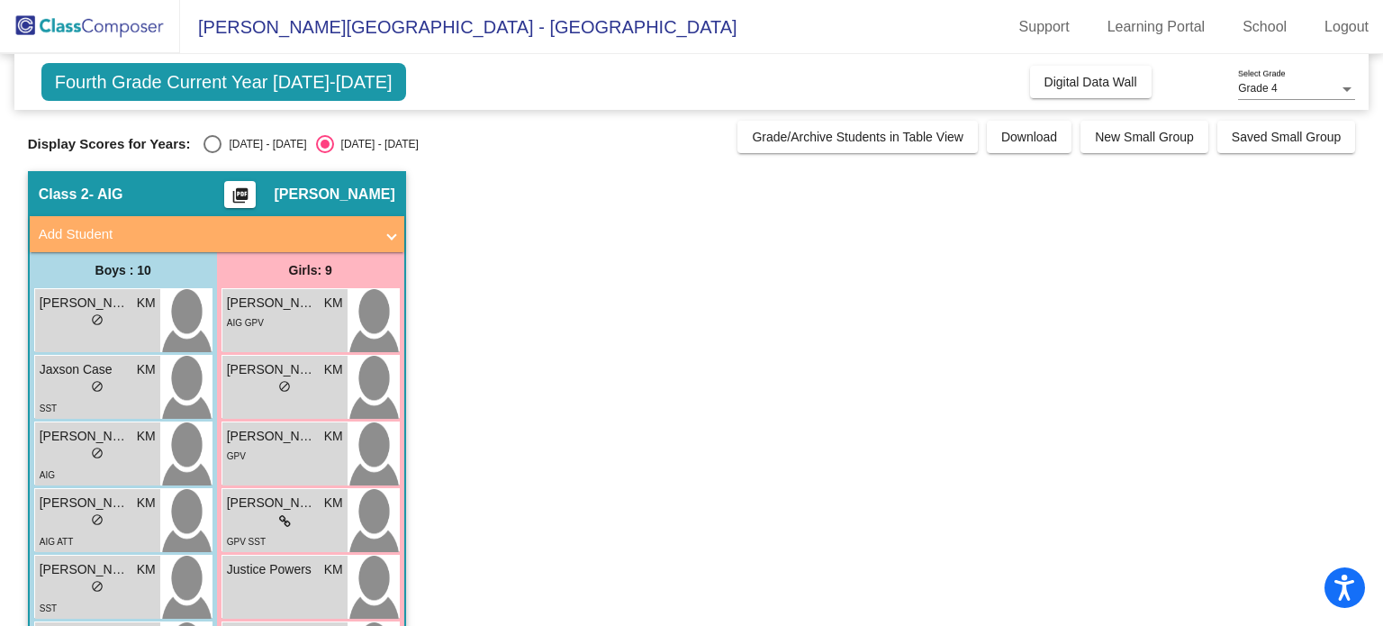
click at [1198, 281] on app-classroom "Class 2 - AIG picture_as_pdf [PERSON_NAME] Add Student First Name Last Name Stu…" at bounding box center [692, 577] width 1328 height 812
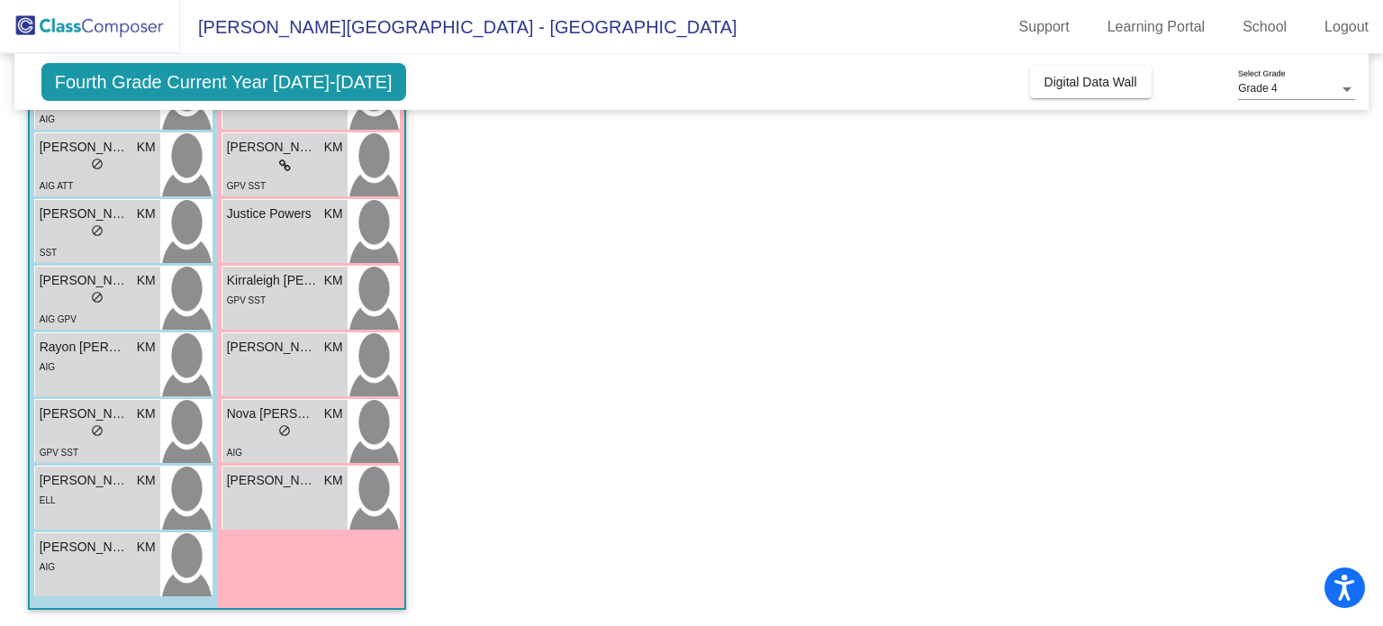
scroll to position [357, 0]
click at [114, 281] on span "[PERSON_NAME]" at bounding box center [85, 279] width 90 height 19
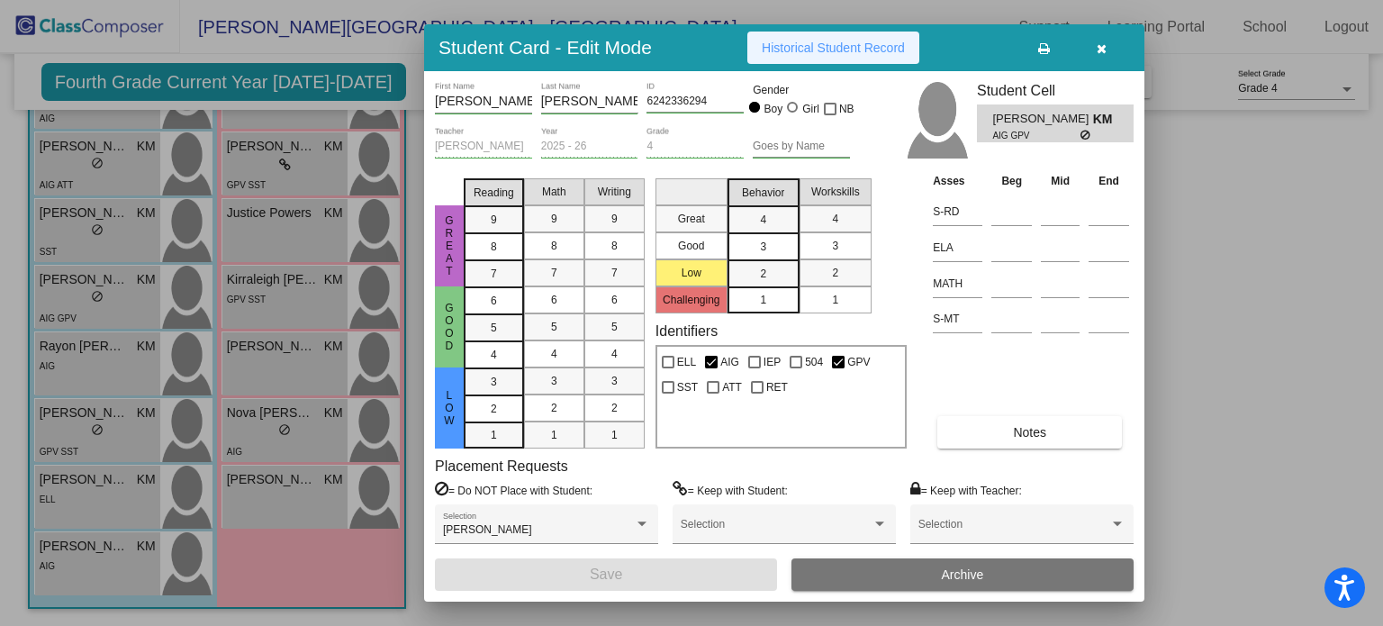
click at [828, 53] on span "Historical Student Record" at bounding box center [833, 48] width 143 height 14
click at [1196, 195] on div at bounding box center [691, 313] width 1383 height 626
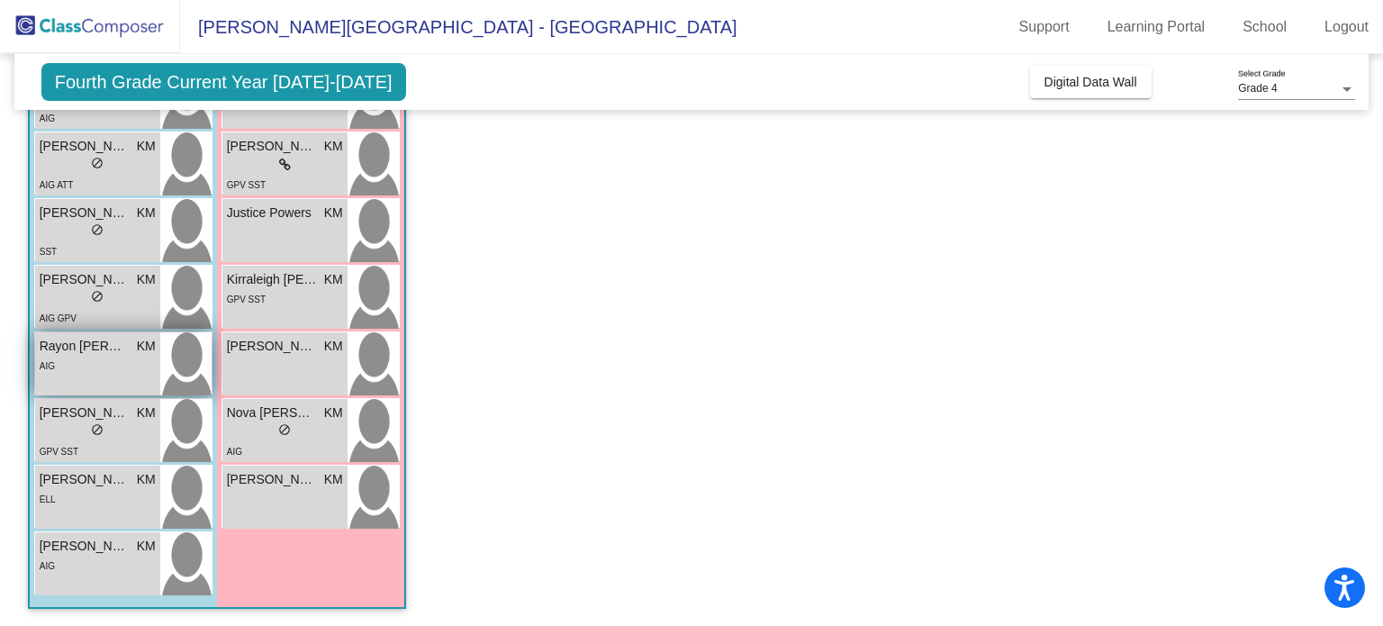
click at [117, 372] on div "AIG" at bounding box center [98, 365] width 116 height 19
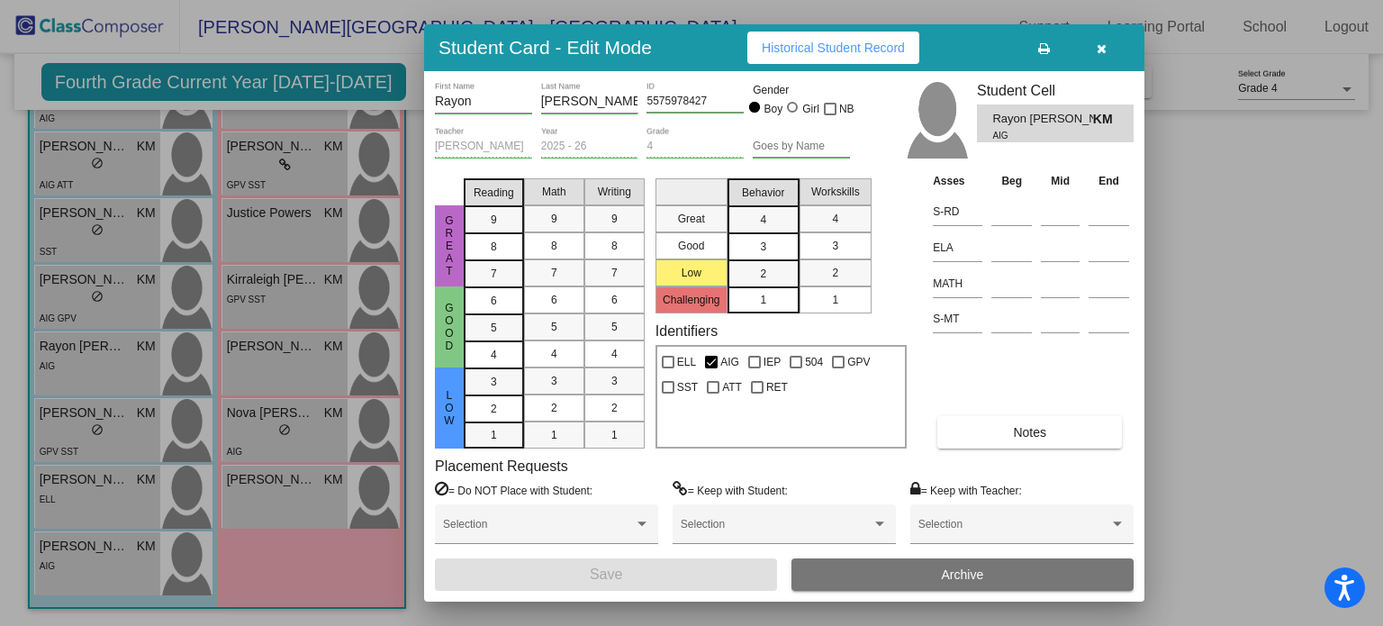
click at [860, 42] on span "Historical Student Record" at bounding box center [833, 48] width 143 height 14
click at [83, 409] on div at bounding box center [691, 313] width 1383 height 626
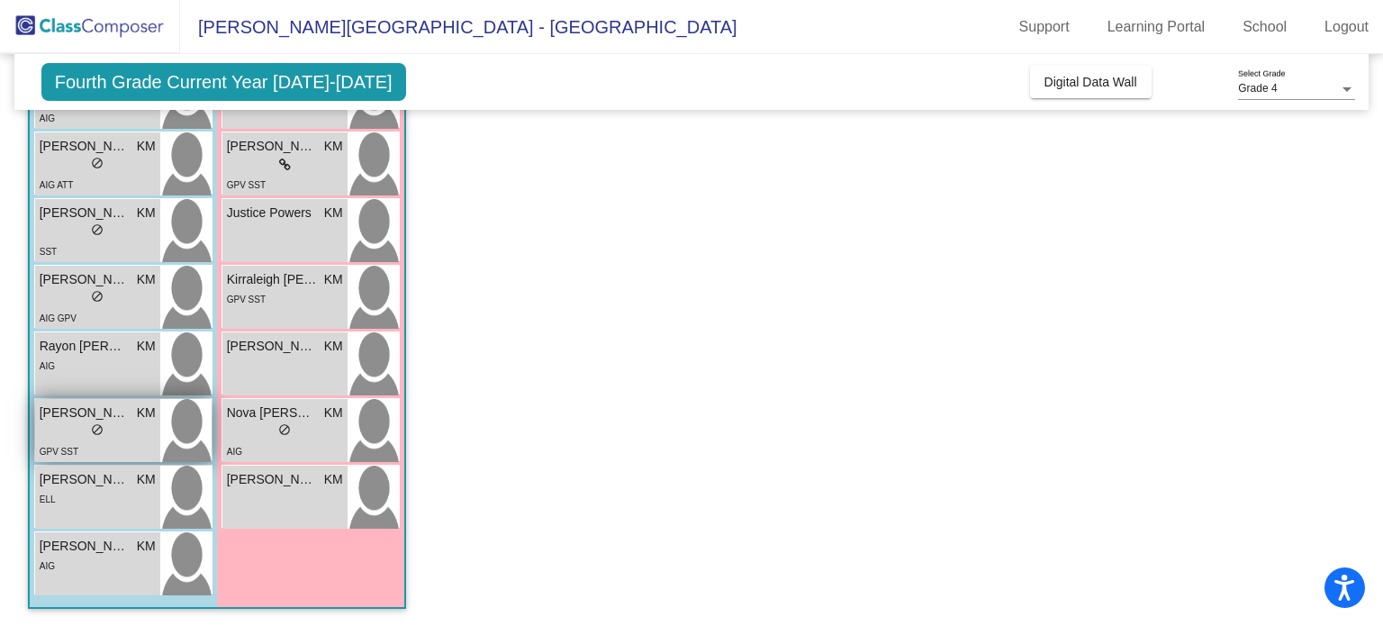
click at [90, 413] on span "[PERSON_NAME]" at bounding box center [85, 412] width 90 height 19
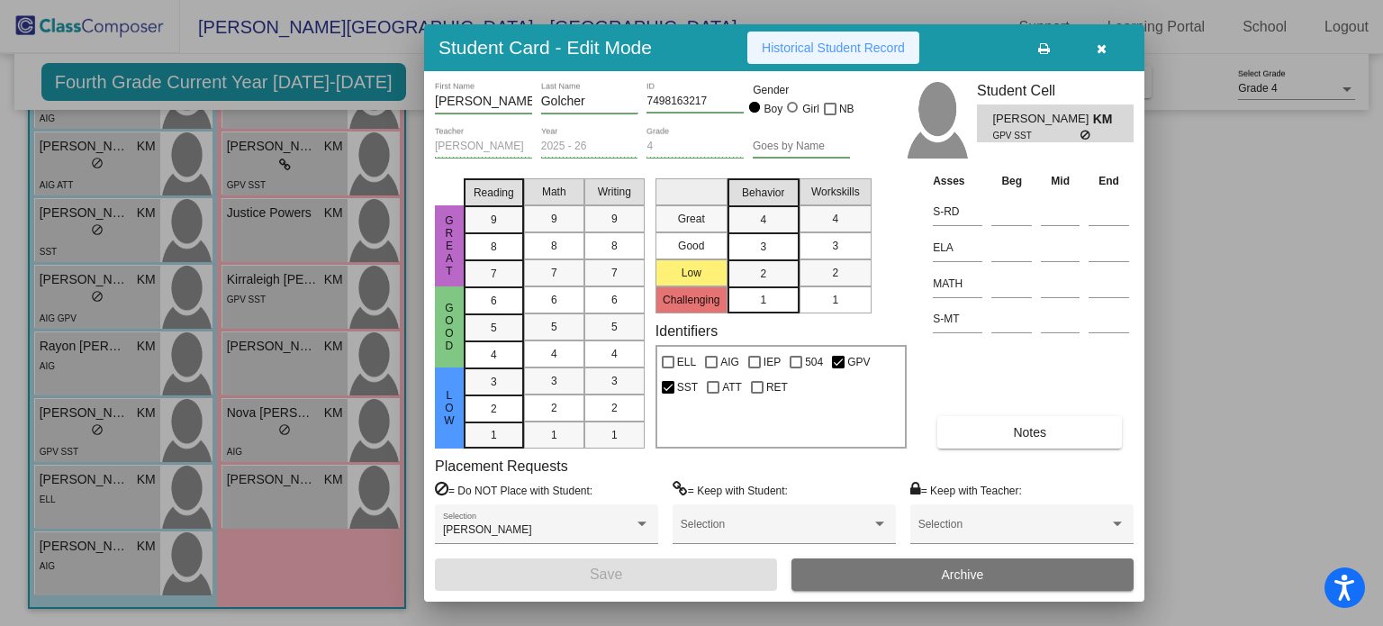
click at [844, 53] on span "Historical Student Record" at bounding box center [833, 48] width 143 height 14
click at [76, 404] on div at bounding box center [691, 313] width 1383 height 626
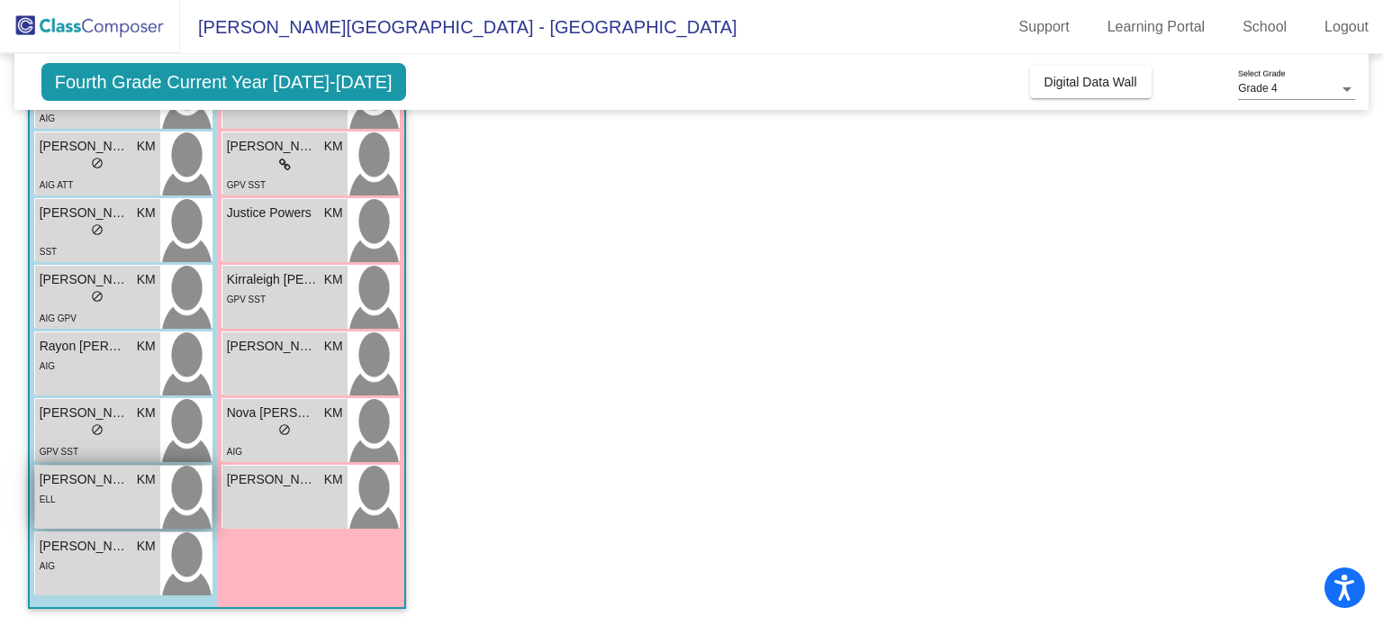
click at [106, 507] on div "ELL" at bounding box center [98, 498] width 116 height 19
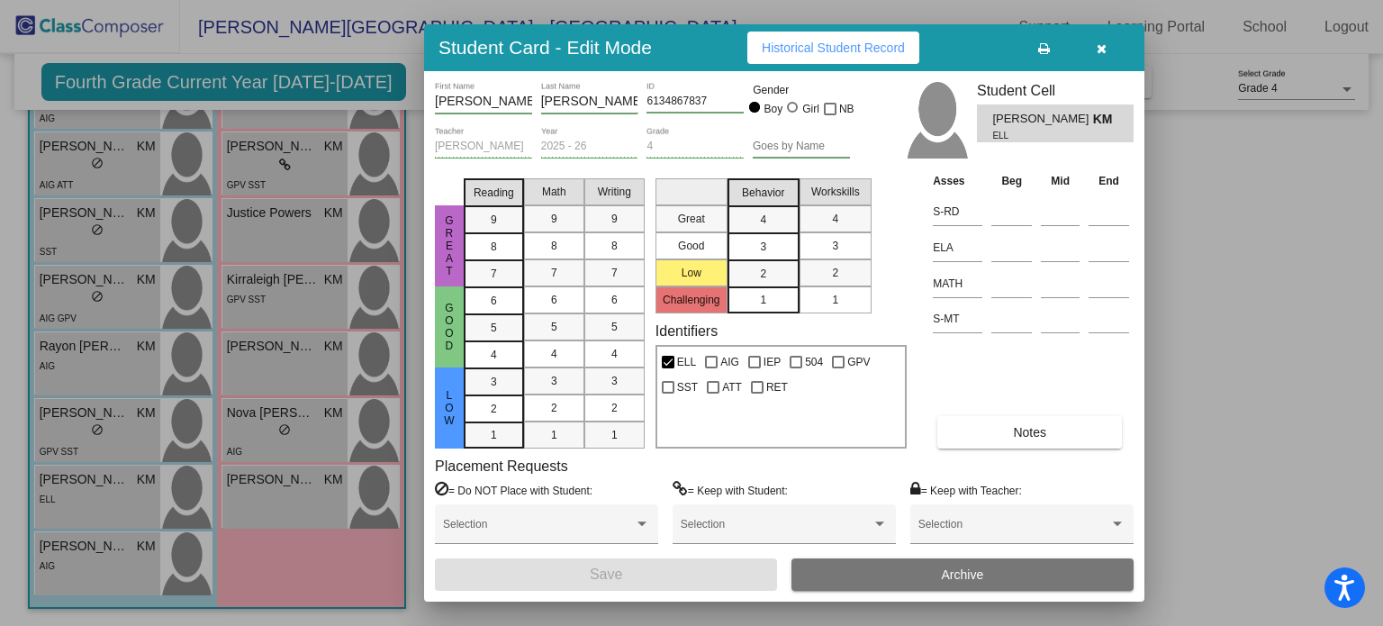
click at [799, 57] on button "Historical Student Record" at bounding box center [833, 48] width 172 height 32
click at [1171, 300] on div at bounding box center [691, 313] width 1383 height 626
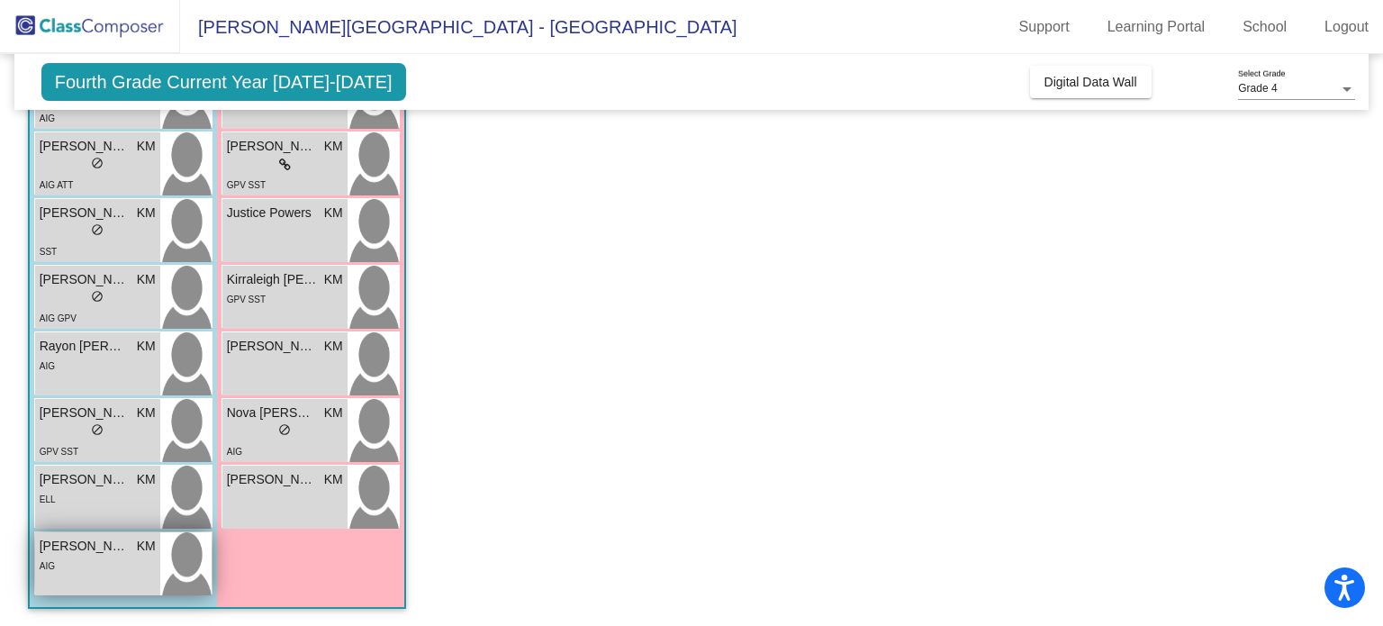
click at [78, 554] on span "[PERSON_NAME]" at bounding box center [85, 546] width 90 height 19
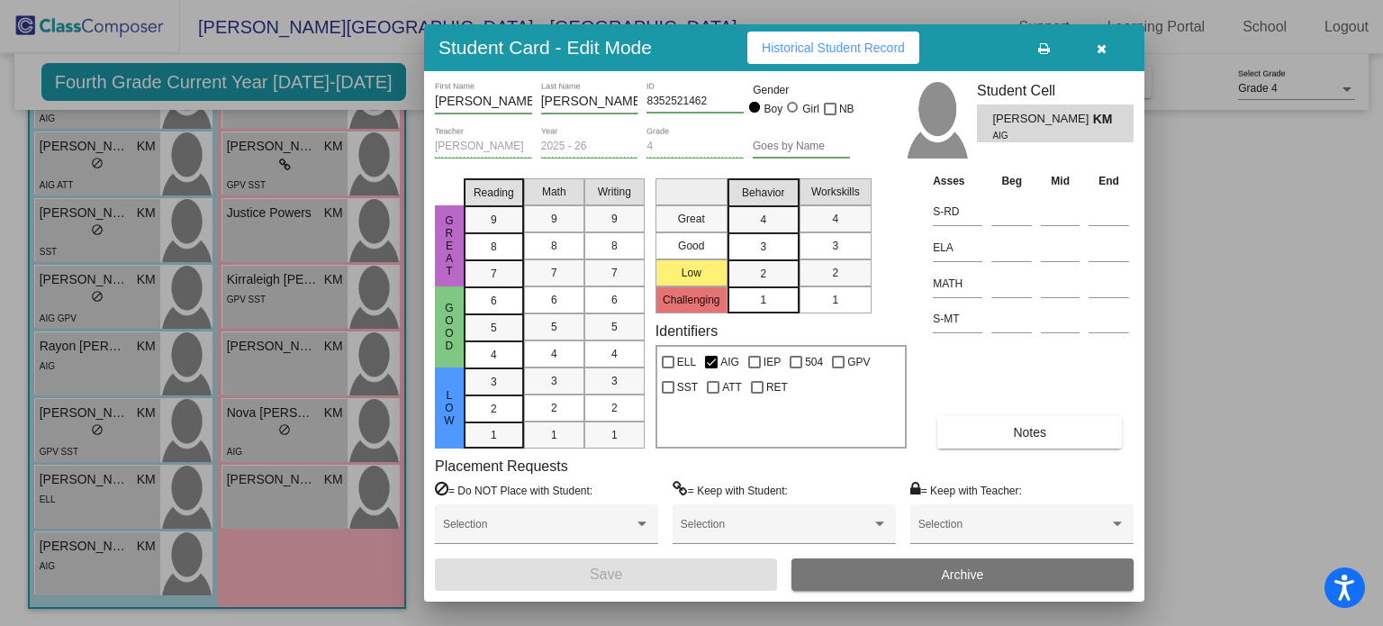
click at [887, 48] on span "Historical Student Record" at bounding box center [833, 48] width 143 height 14
click at [1104, 34] on button "button" at bounding box center [1101, 48] width 58 height 32
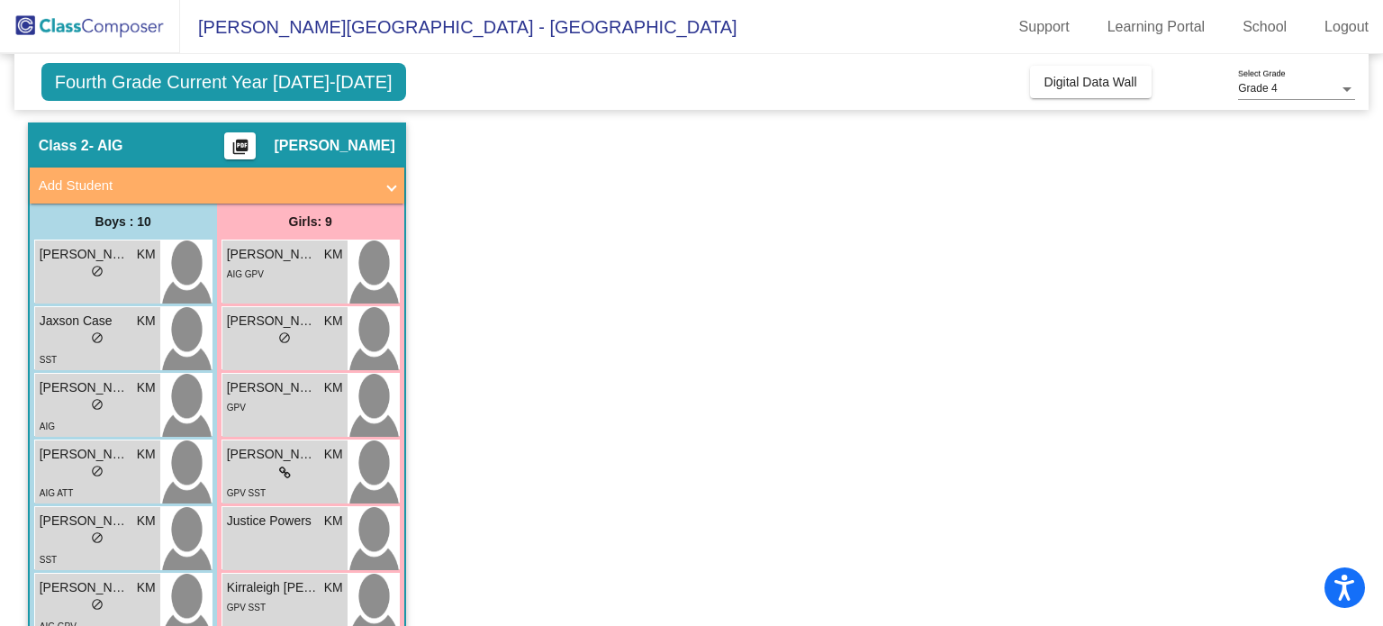
scroll to position [34, 0]
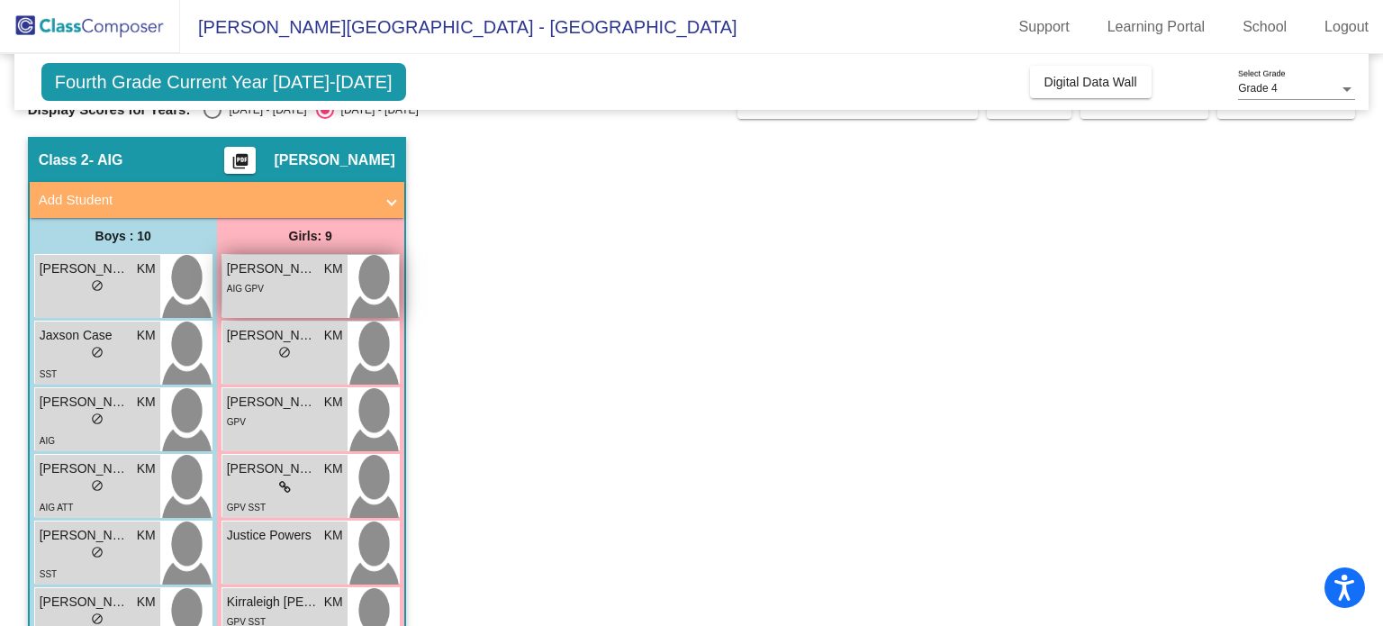
click at [297, 289] on div "AIG GPV" at bounding box center [285, 287] width 116 height 19
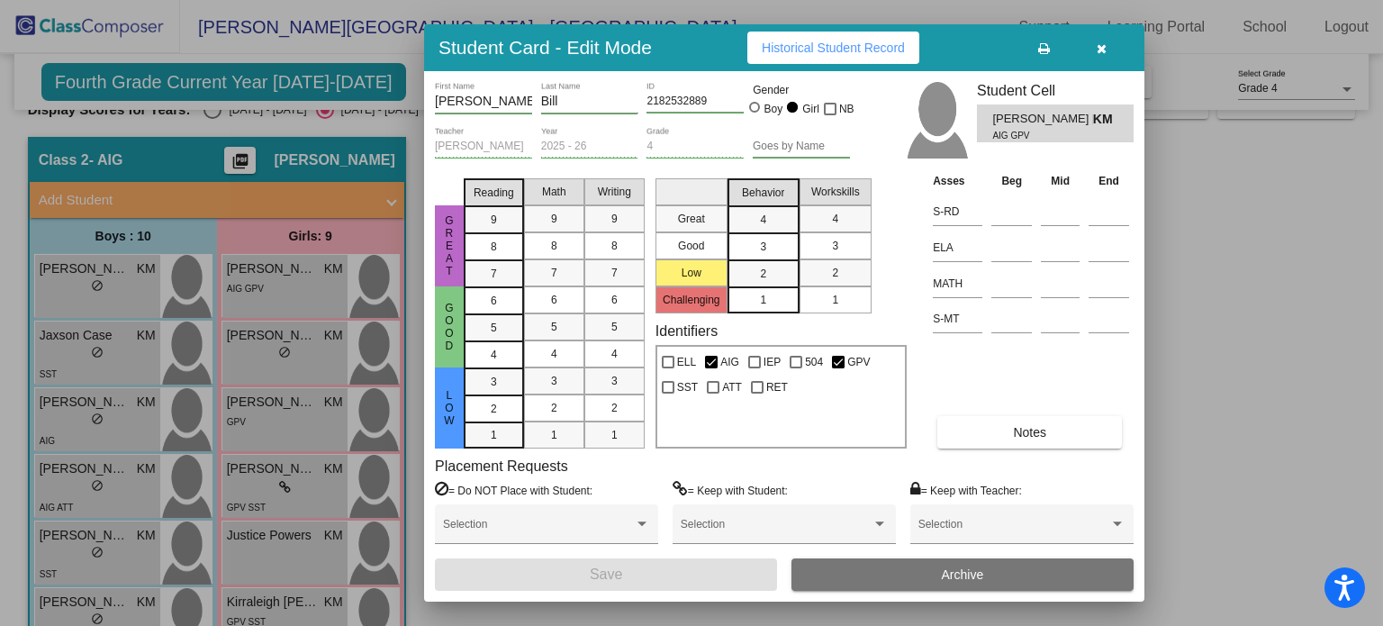
click at [857, 55] on button "Historical Student Record" at bounding box center [833, 48] width 172 height 32
click at [303, 321] on div at bounding box center [691, 313] width 1383 height 626
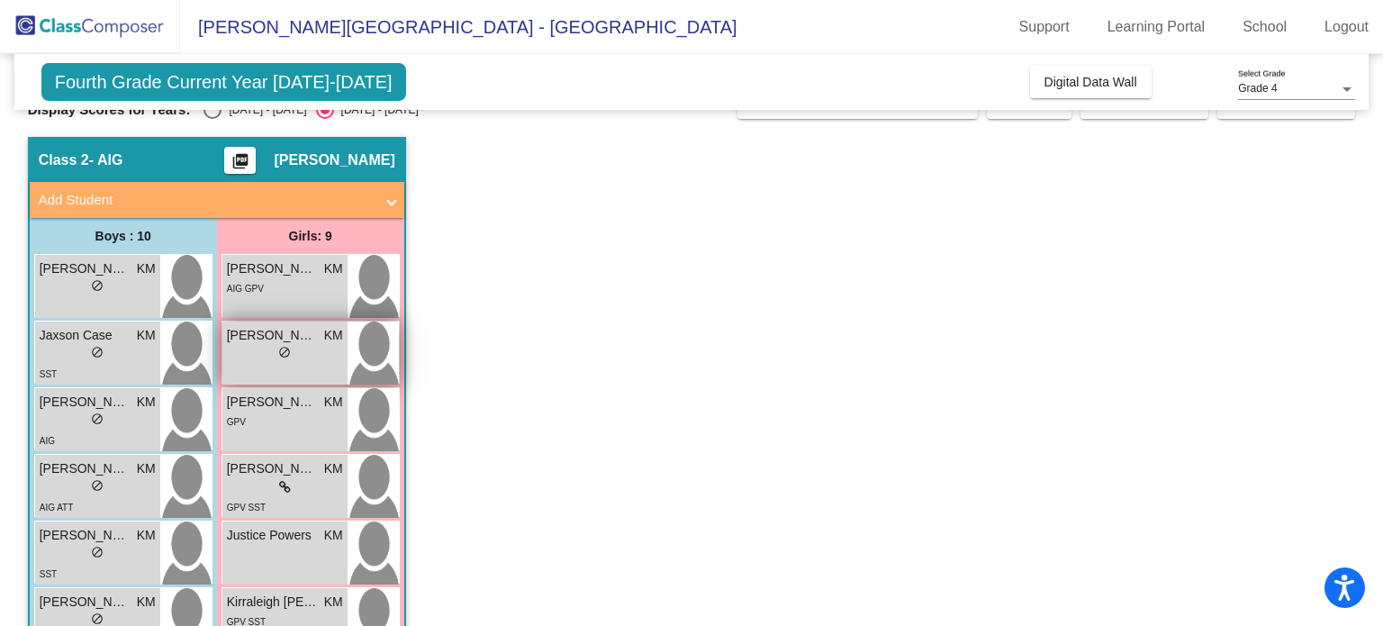
click at [294, 338] on span "[PERSON_NAME]" at bounding box center [272, 335] width 90 height 19
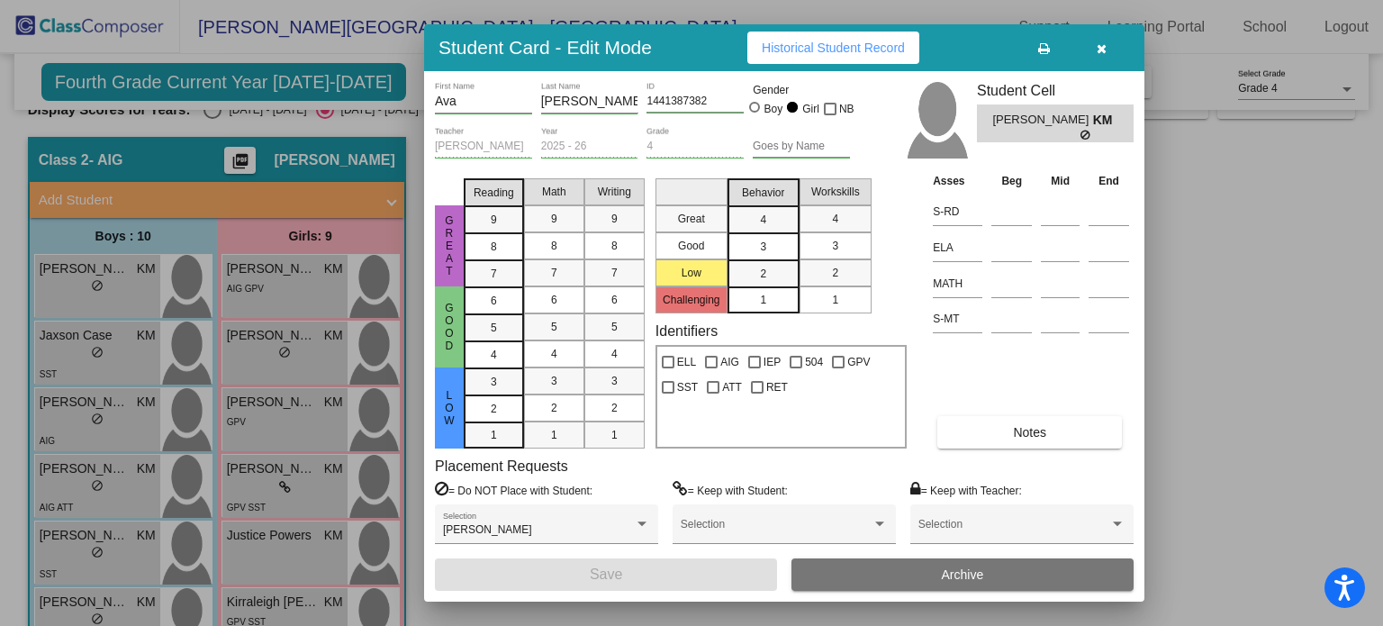
click at [818, 29] on div "Student Card - Edit Mode Historical Student Record" at bounding box center [784, 47] width 720 height 47
click at [817, 32] on button "Historical Student Record" at bounding box center [833, 48] width 172 height 32
click at [305, 356] on div at bounding box center [691, 313] width 1383 height 626
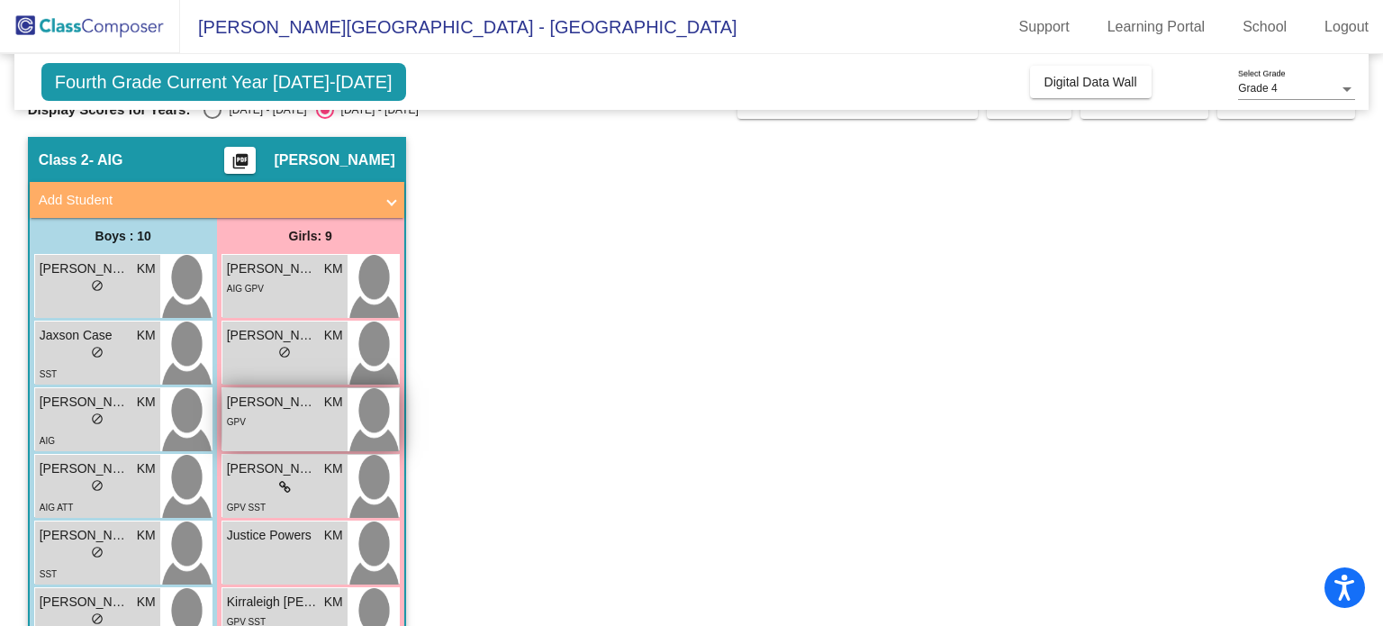
click at [275, 428] on div "GPV" at bounding box center [285, 421] width 116 height 19
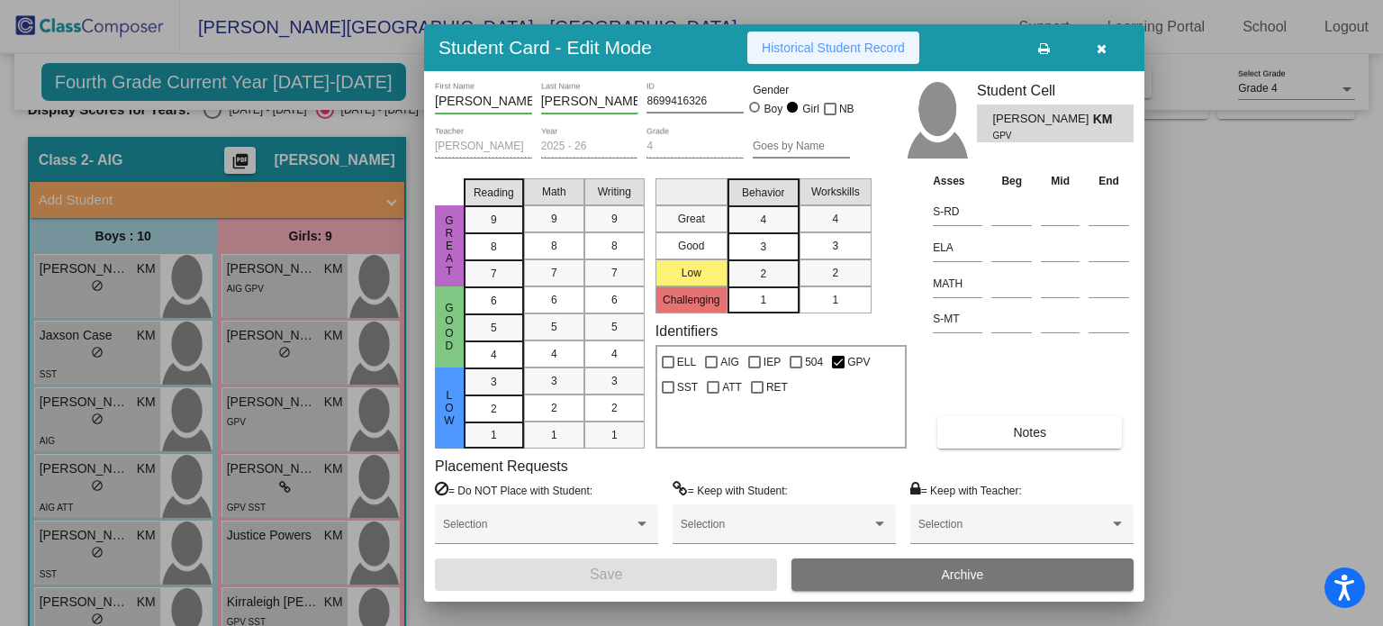
click at [842, 46] on span "Historical Student Record" at bounding box center [833, 48] width 143 height 14
click at [351, 374] on div at bounding box center [691, 313] width 1383 height 626
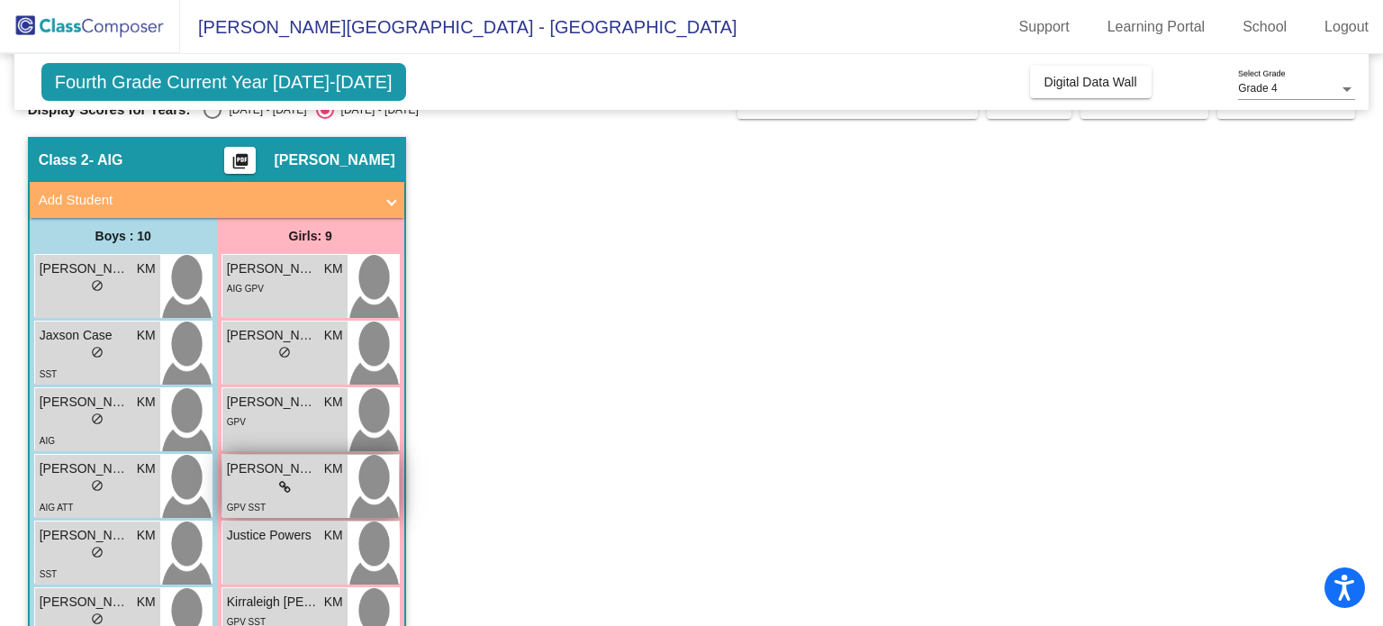
click at [272, 484] on div "lock do_not_disturb_alt" at bounding box center [285, 487] width 116 height 19
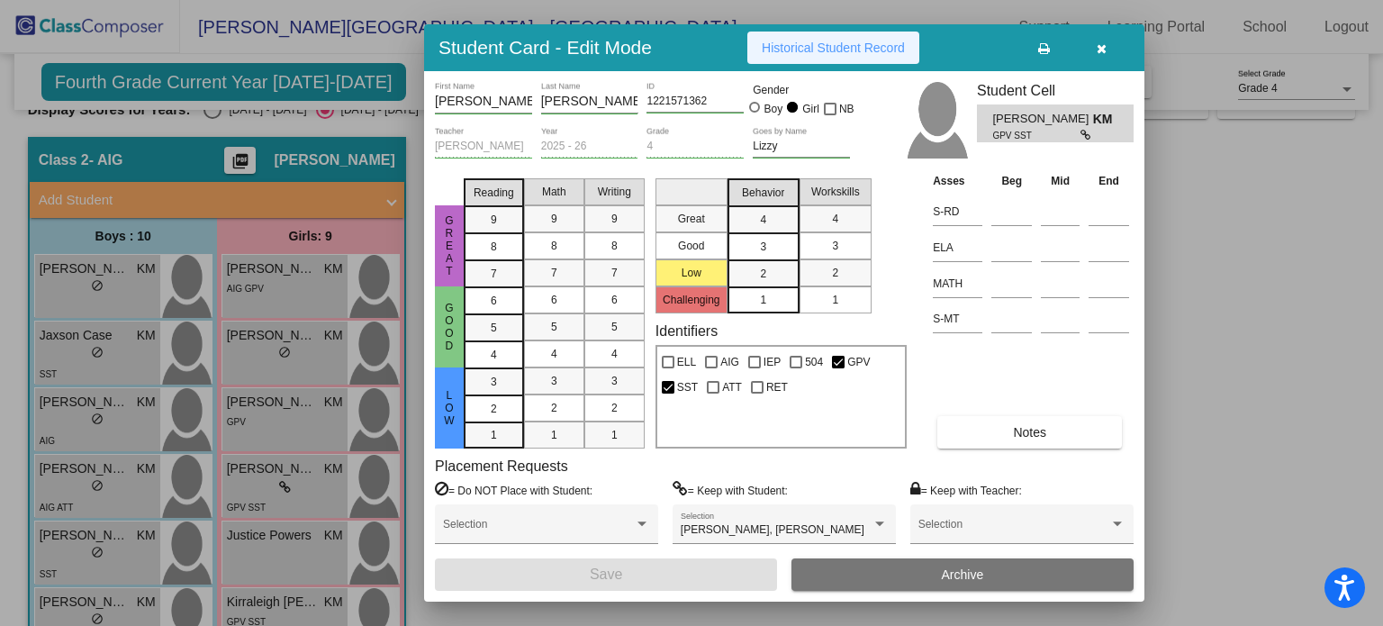
click at [785, 59] on button "Historical Student Record" at bounding box center [833, 48] width 172 height 32
click at [1162, 246] on div at bounding box center [691, 313] width 1383 height 626
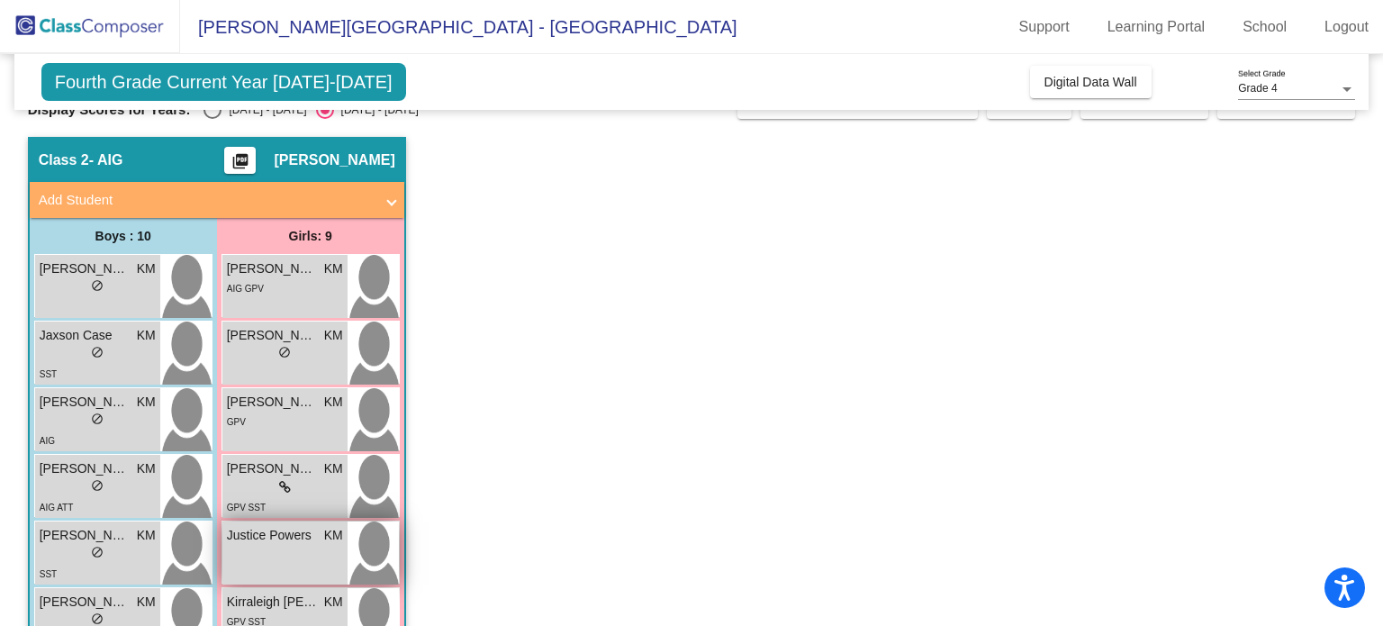
click at [256, 526] on span "Justice Powers" at bounding box center [272, 535] width 90 height 19
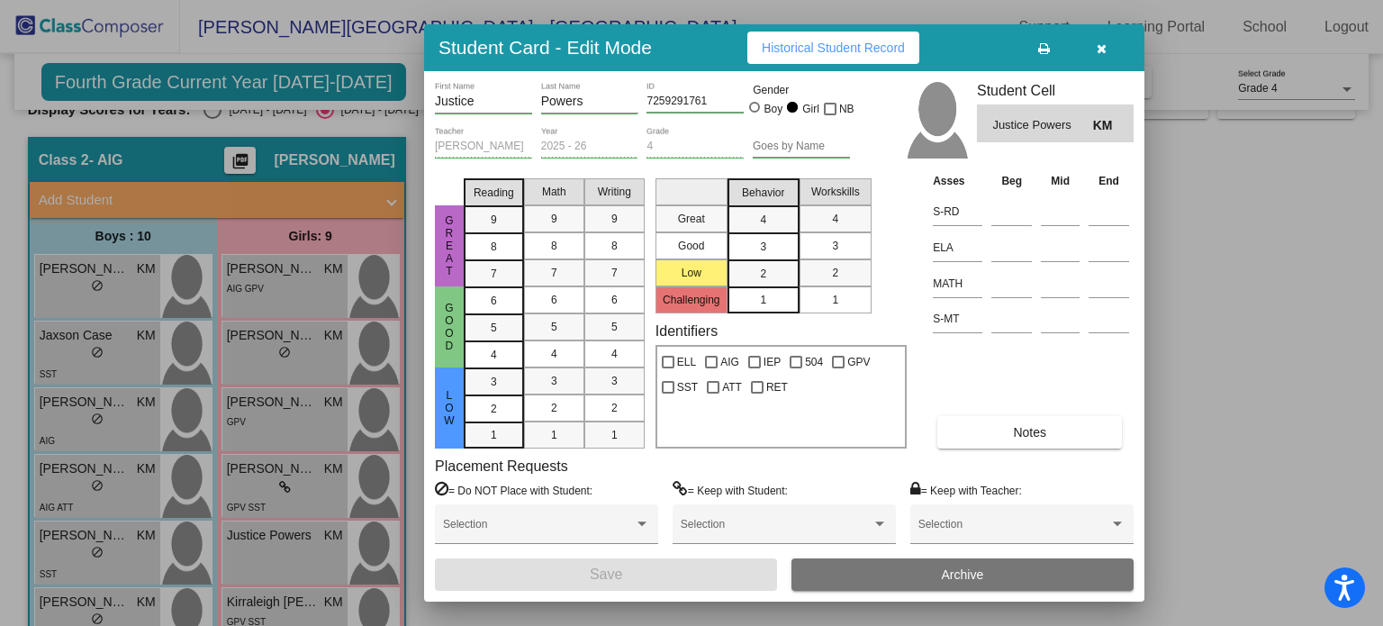
click at [899, 37] on button "Historical Student Record" at bounding box center [833, 48] width 172 height 32
click at [390, 487] on div at bounding box center [691, 313] width 1383 height 626
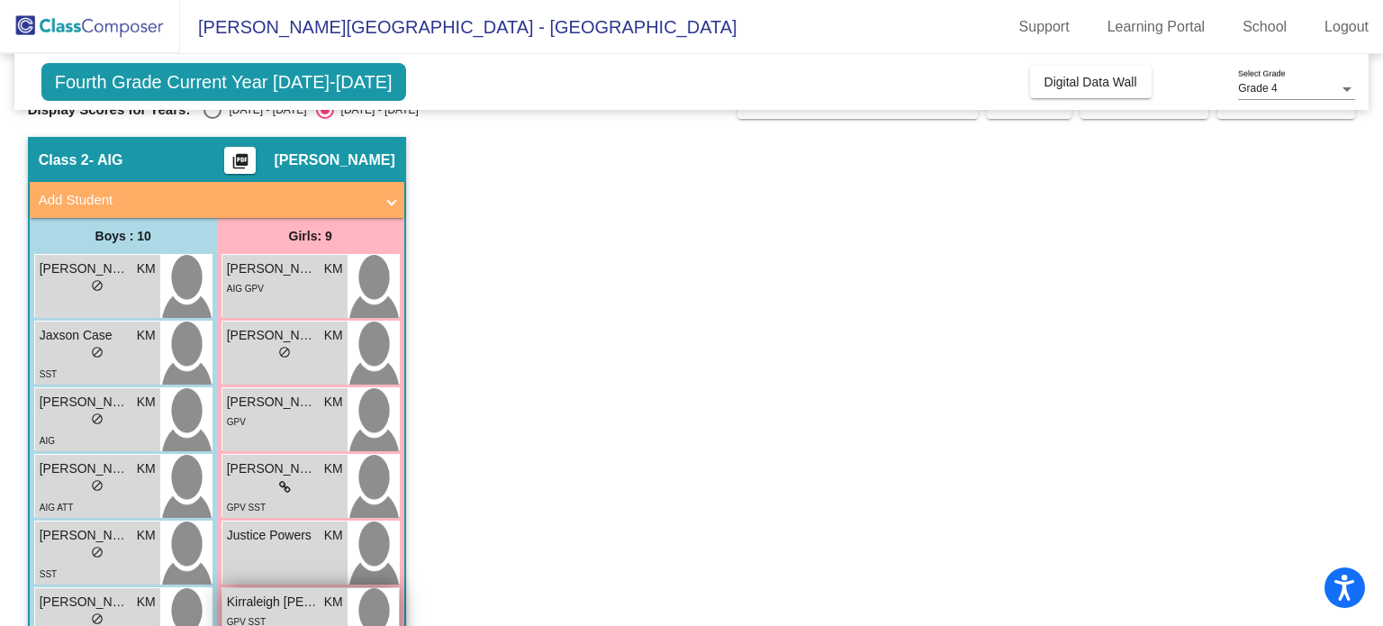
click at [284, 619] on div "GPV SST" at bounding box center [285, 620] width 116 height 19
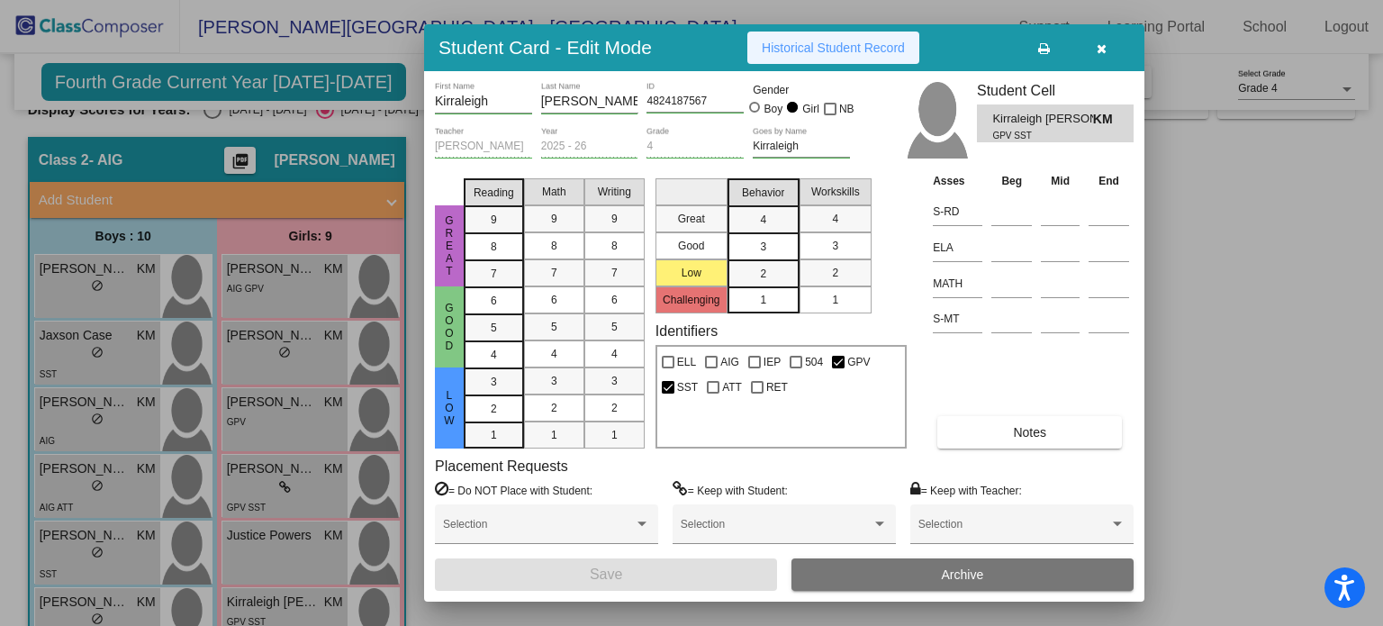
click at [793, 58] on button "Historical Student Record" at bounding box center [833, 48] width 172 height 32
click at [331, 503] on div at bounding box center [691, 313] width 1383 height 626
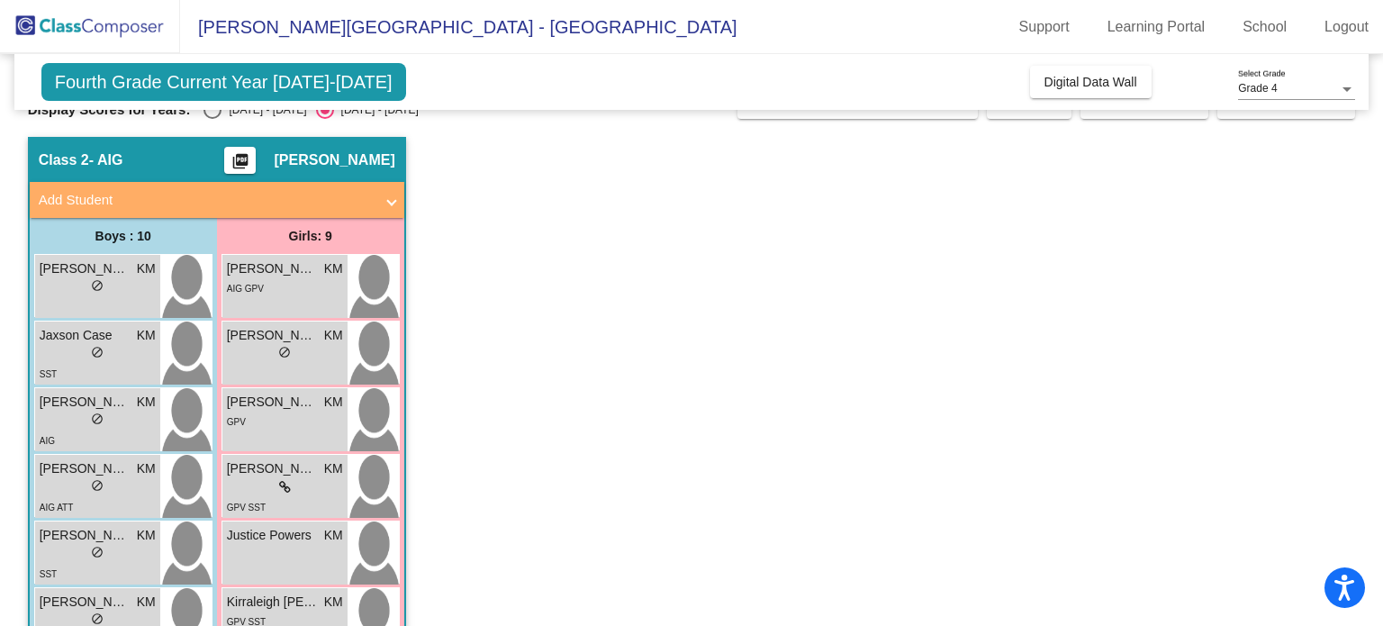
click at [424, 529] on app-classroom "Class 2 - AIG picture_as_pdf [PERSON_NAME] Add Student First Name Last Name Stu…" at bounding box center [692, 543] width 1328 height 812
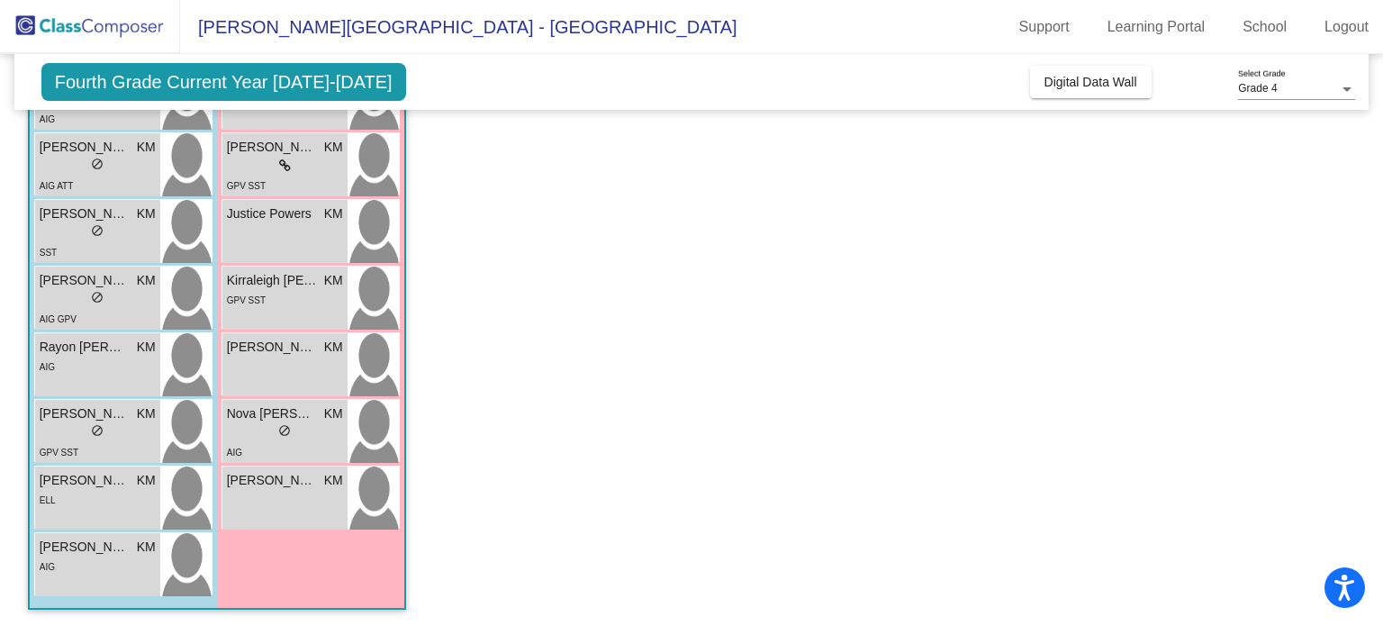
scroll to position [357, 0]
click at [275, 344] on span "[PERSON_NAME]" at bounding box center [272, 346] width 90 height 19
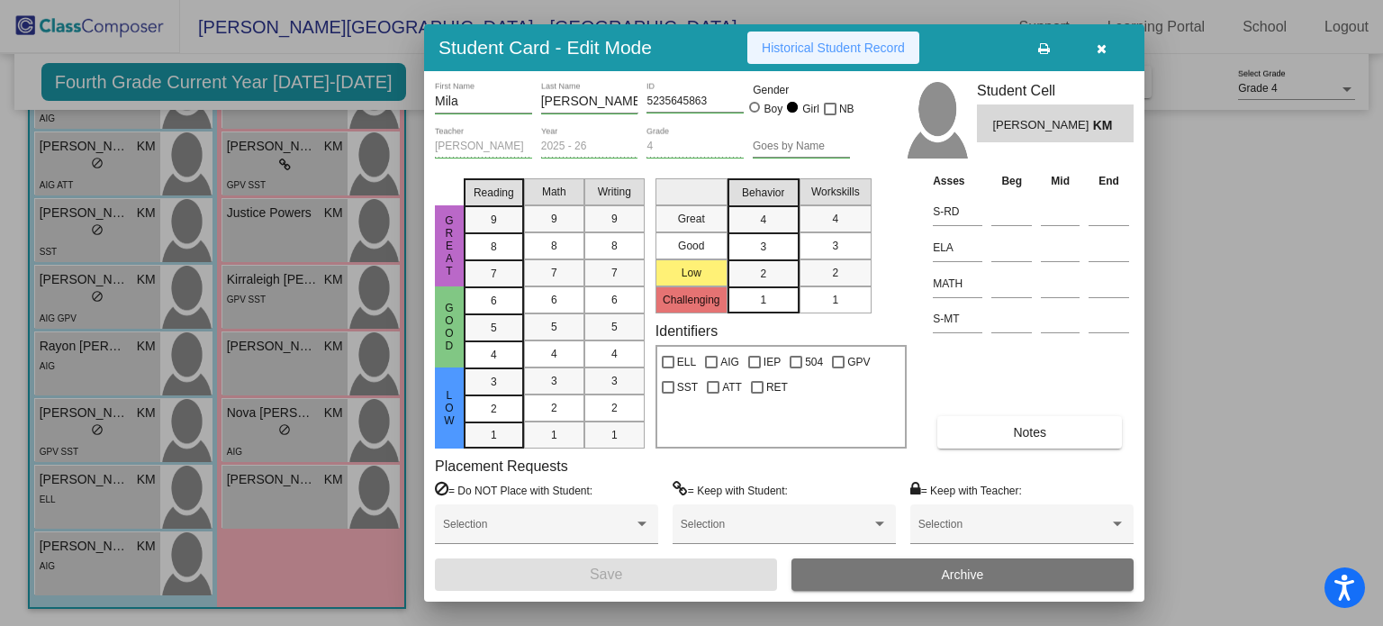
click at [790, 35] on button "Historical Student Record" at bounding box center [833, 48] width 172 height 32
click at [850, 41] on span "Historical Student Record" at bounding box center [833, 48] width 143 height 14
click at [1102, 42] on icon "button" at bounding box center [1102, 48] width 10 height 13
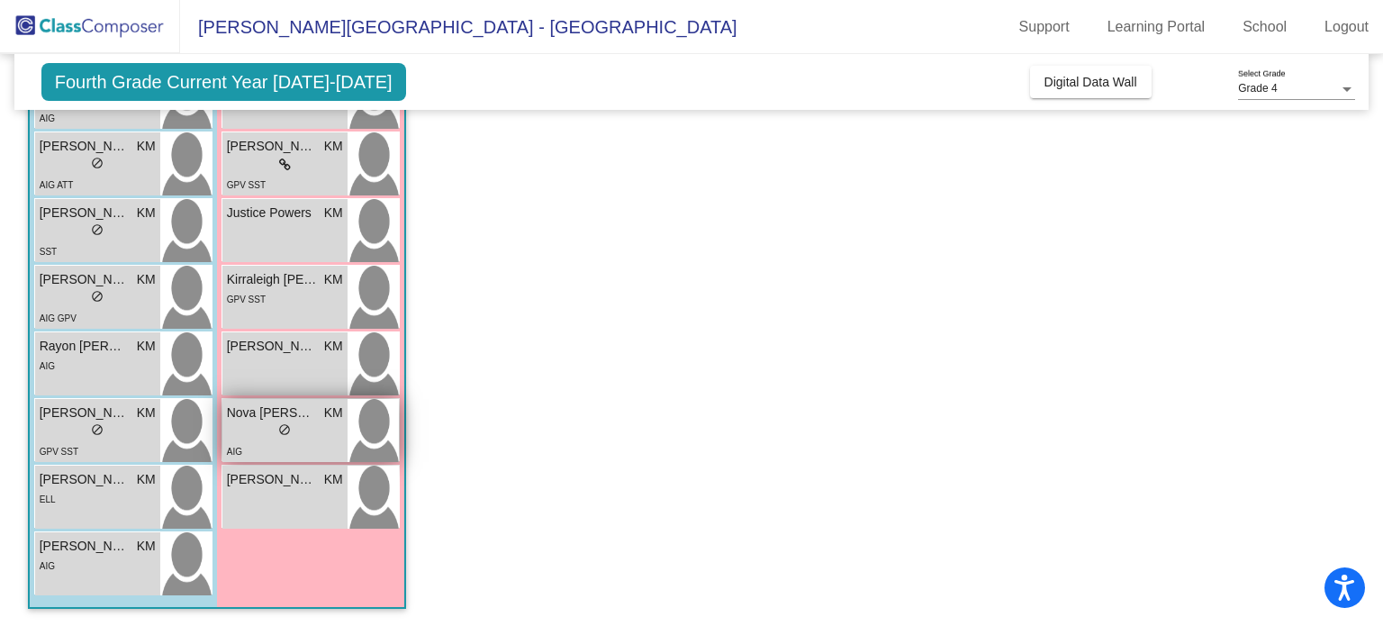
click at [270, 418] on span "Nova [PERSON_NAME]" at bounding box center [272, 412] width 90 height 19
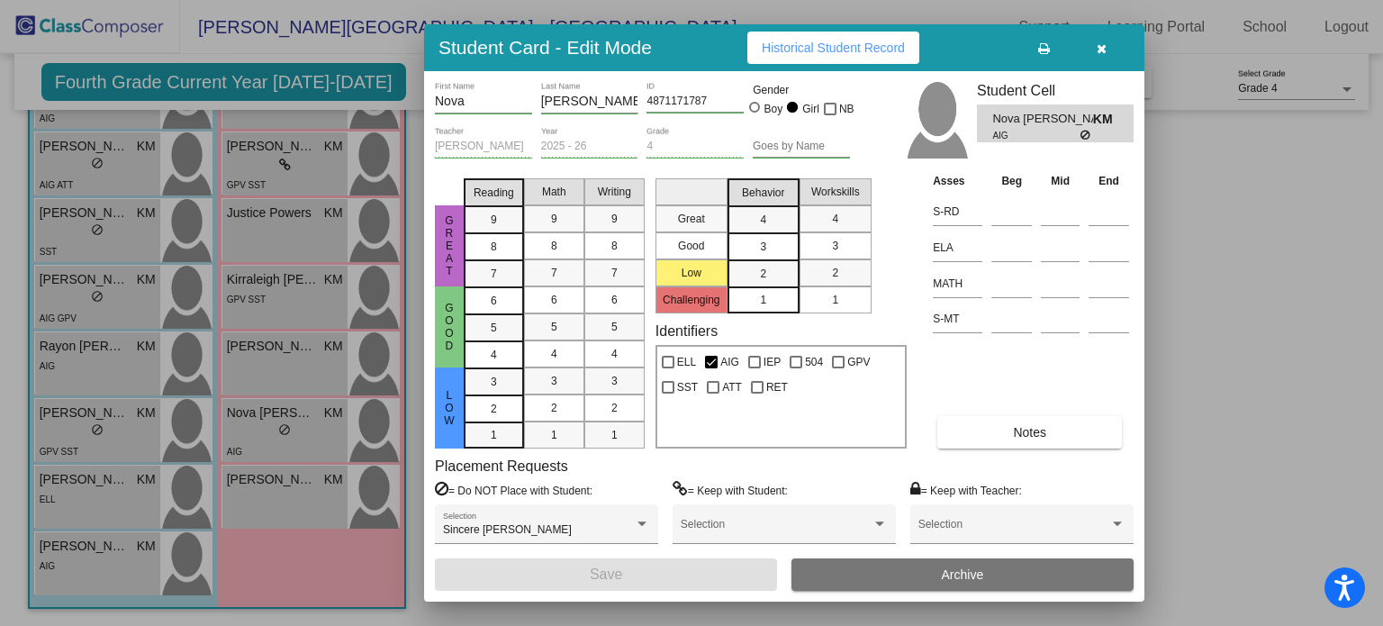
click at [872, 61] on button "Historical Student Record" at bounding box center [833, 48] width 172 height 32
click at [1099, 49] on icon "button" at bounding box center [1102, 48] width 10 height 13
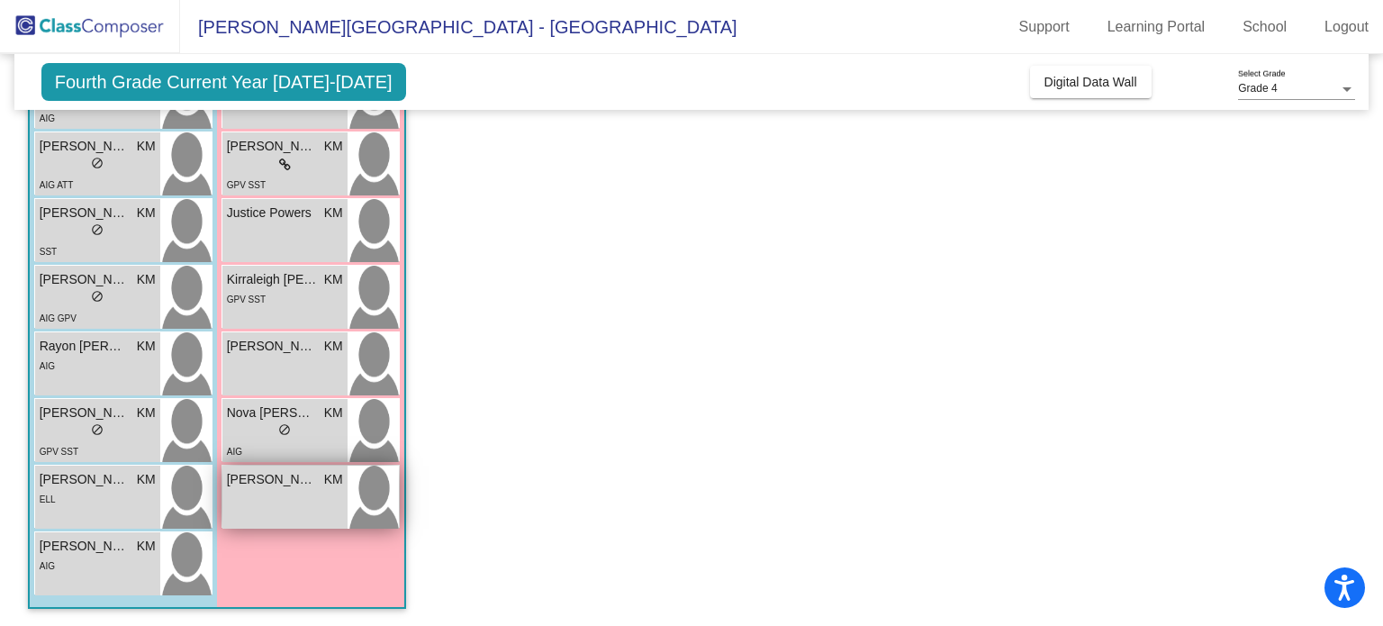
click at [234, 499] on div "[PERSON_NAME] KM lock do_not_disturb_alt" at bounding box center [284, 497] width 125 height 63
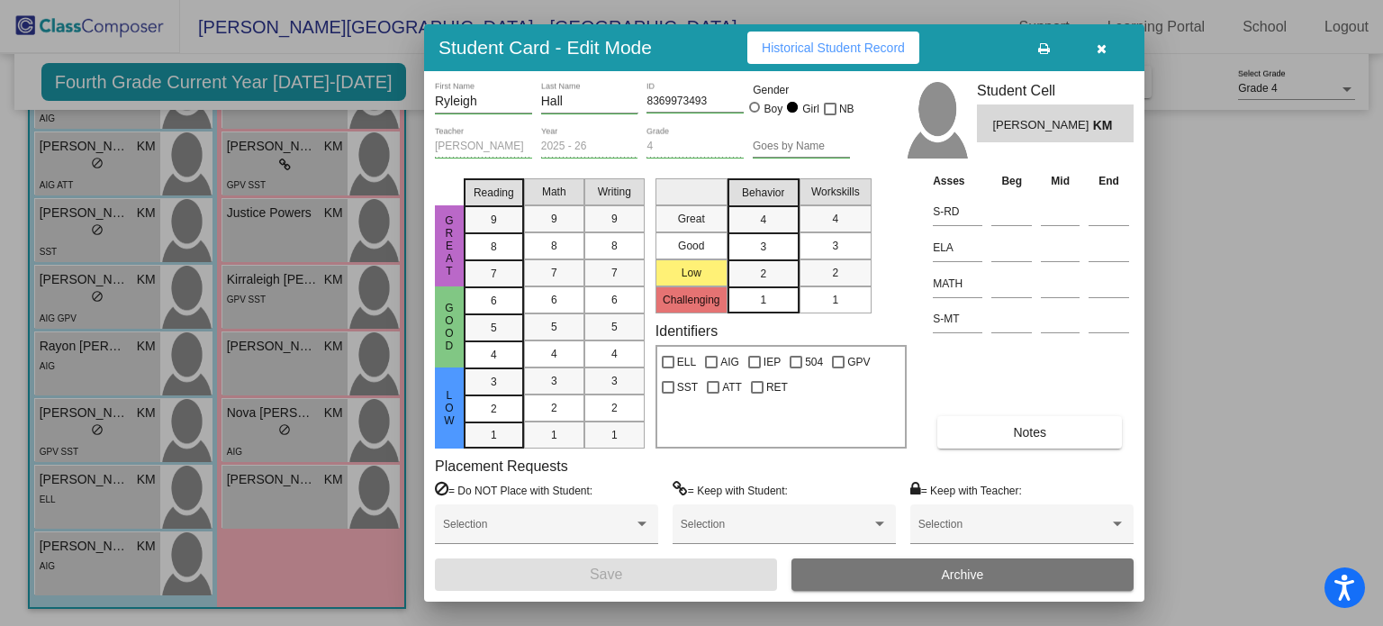
click at [799, 28] on div "Student Card - Edit Mode Historical Student Record" at bounding box center [784, 47] width 720 height 47
click at [794, 41] on span "Historical Student Record" at bounding box center [833, 48] width 143 height 14
click at [1113, 42] on button "button" at bounding box center [1101, 48] width 58 height 32
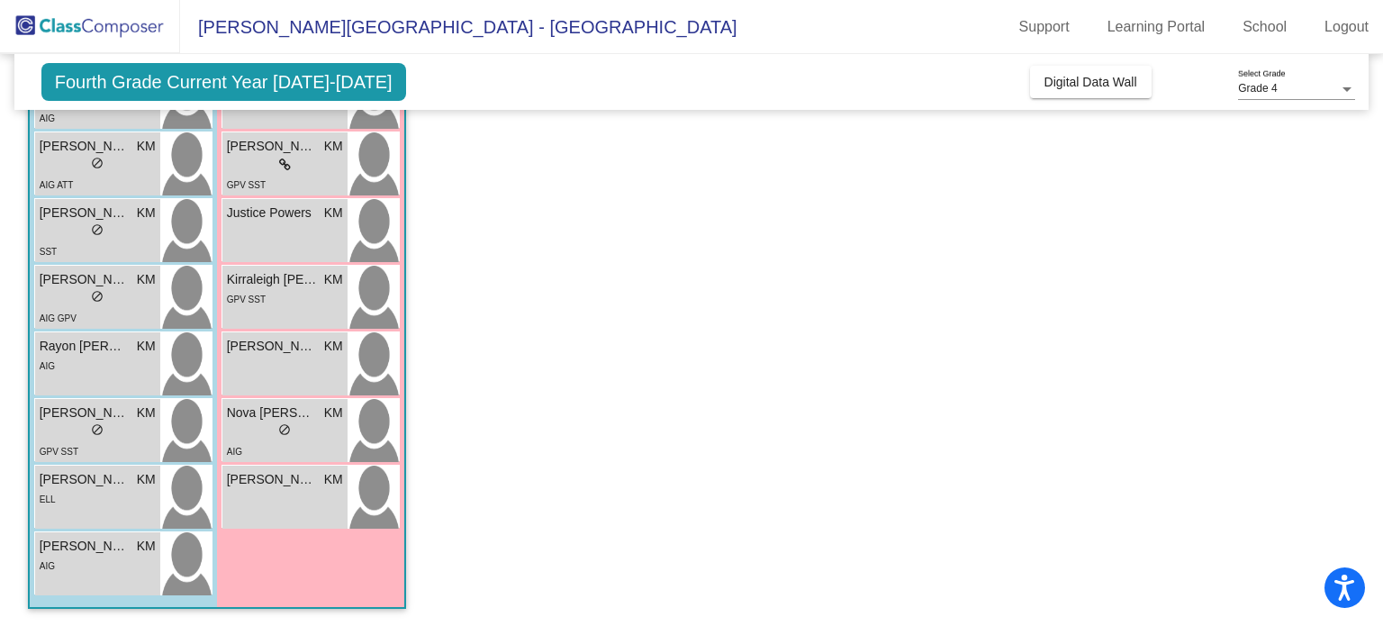
scroll to position [0, 0]
